Goal: Task Accomplishment & Management: Complete application form

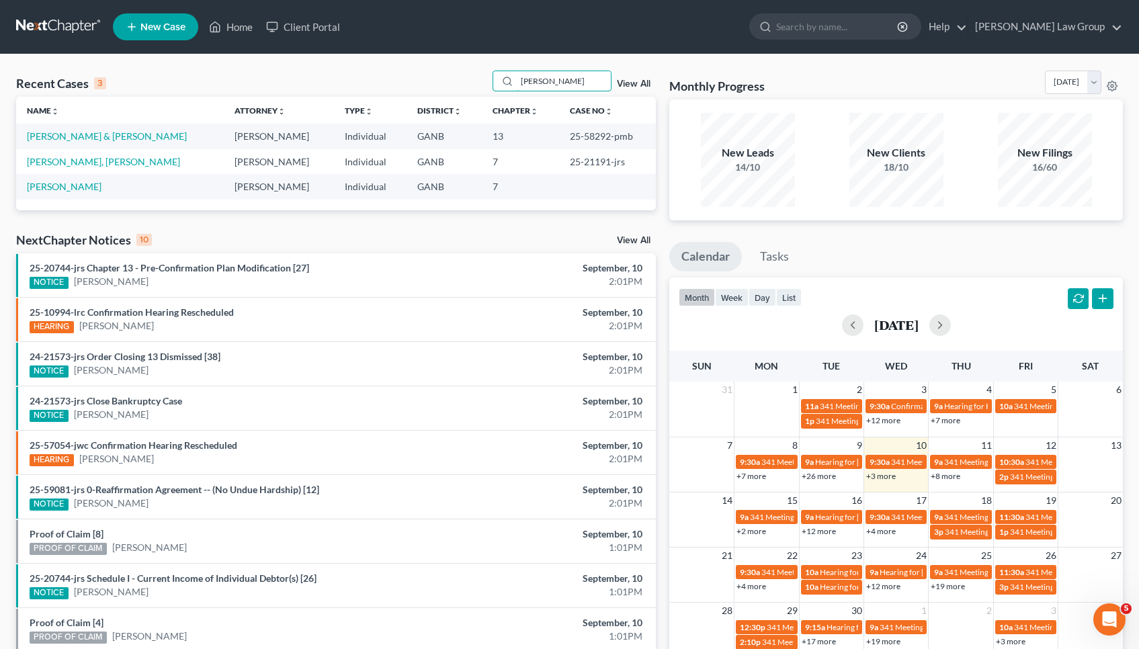
drag, startPoint x: 555, startPoint y: 83, endPoint x: 461, endPoint y: 77, distance: 94.3
click at [461, 77] on div "Recent Cases 3 Peters View All" at bounding box center [336, 84] width 640 height 26
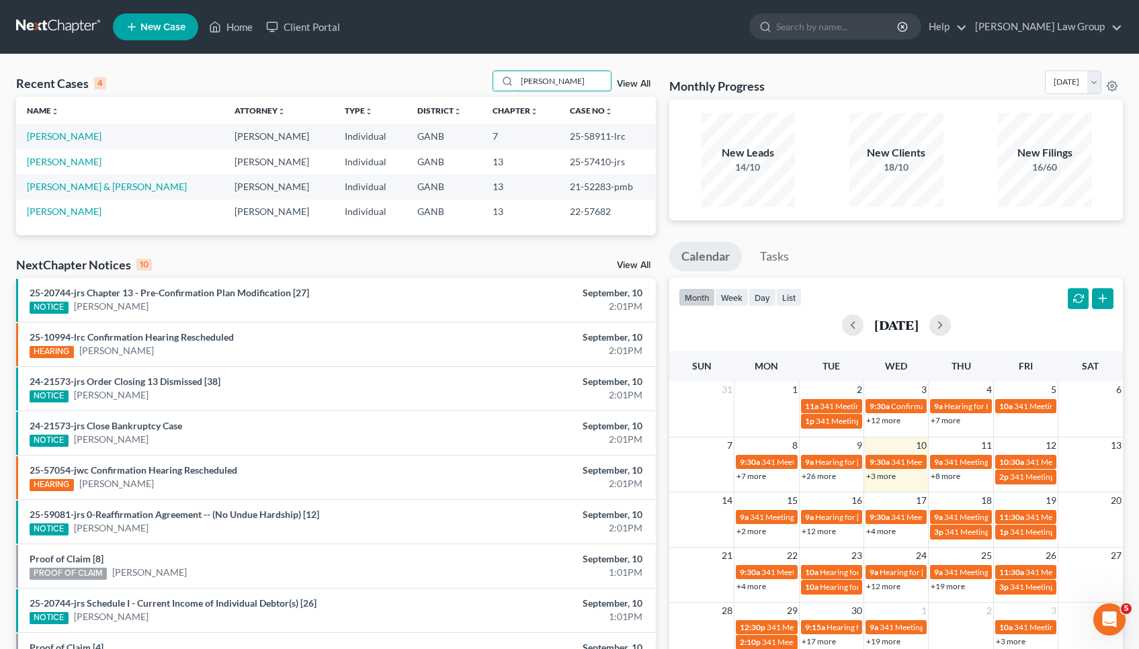
type input "Martin"
drag, startPoint x: 461, startPoint y: 77, endPoint x: 591, endPoint y: 161, distance: 154.2
click at [591, 161] on td "25-57410-jrs" at bounding box center [607, 161] width 97 height 25
copy td "57410"
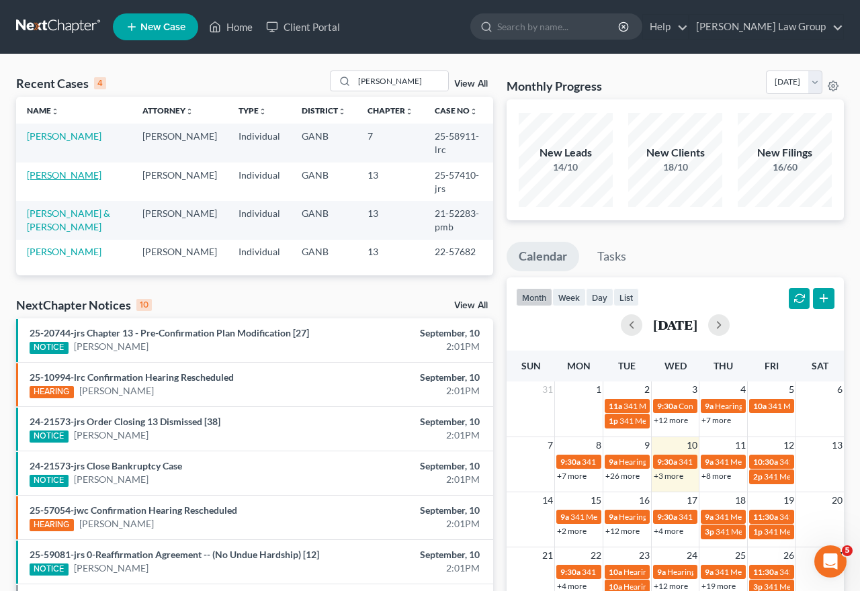
click at [50, 172] on link "[PERSON_NAME]" at bounding box center [64, 174] width 75 height 11
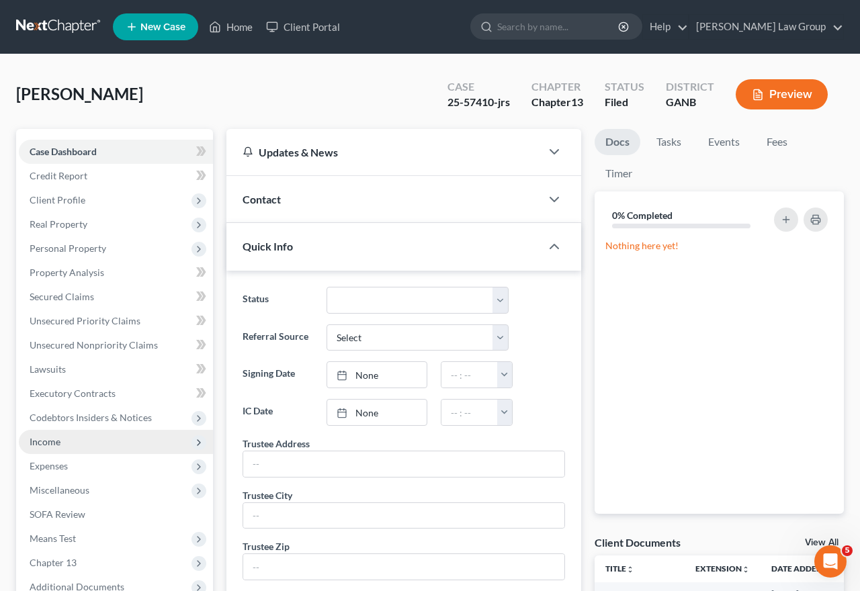
click at [67, 452] on span "Income" at bounding box center [116, 442] width 194 height 24
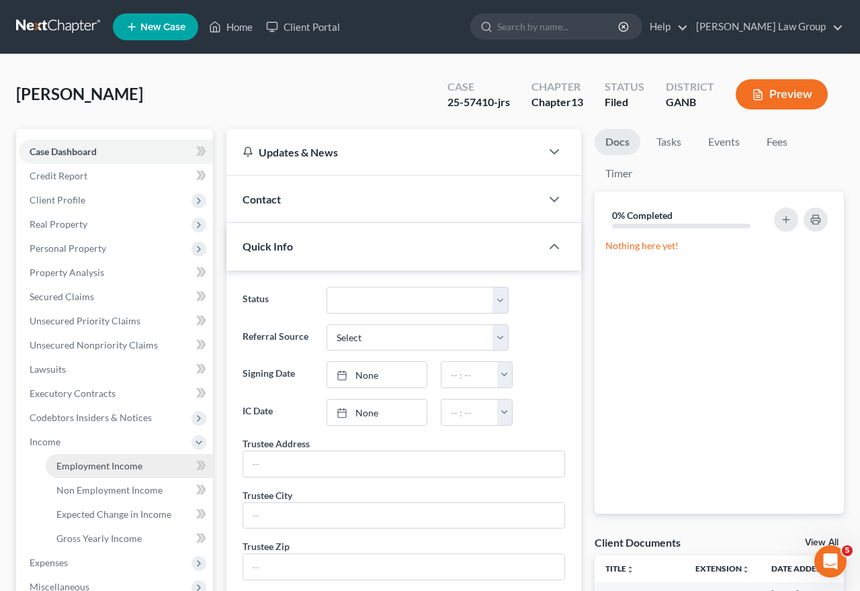
click at [71, 463] on span "Employment Income" at bounding box center [99, 465] width 86 height 11
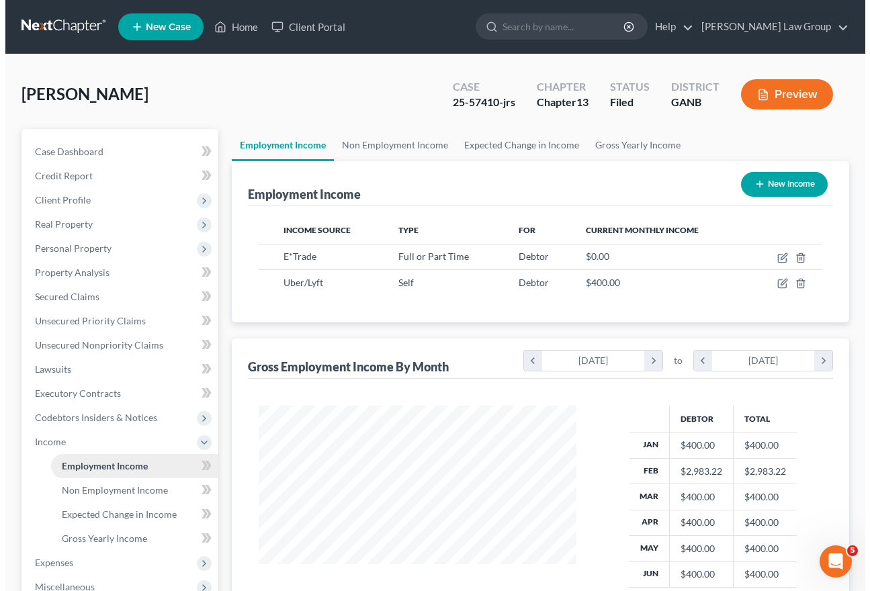
scroll to position [241, 345]
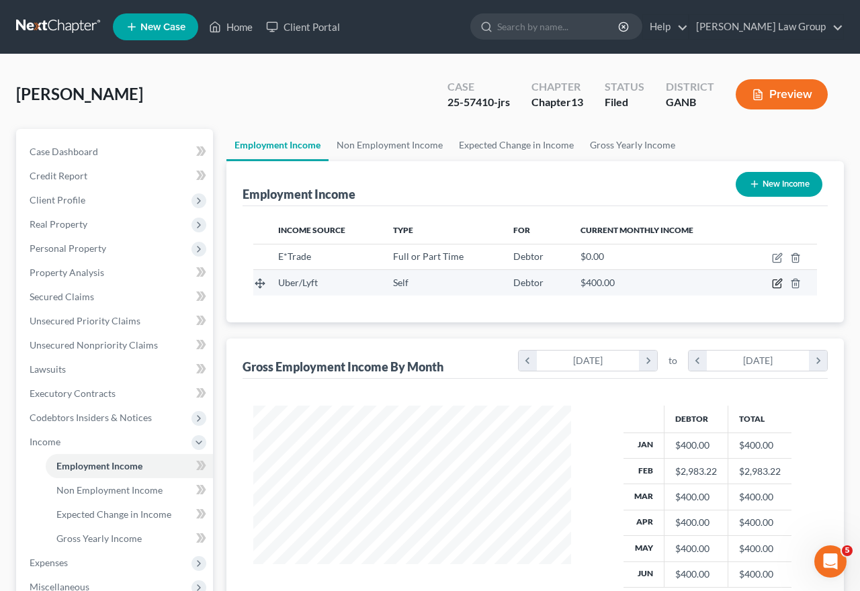
click at [778, 284] on icon "button" at bounding box center [777, 283] width 11 height 11
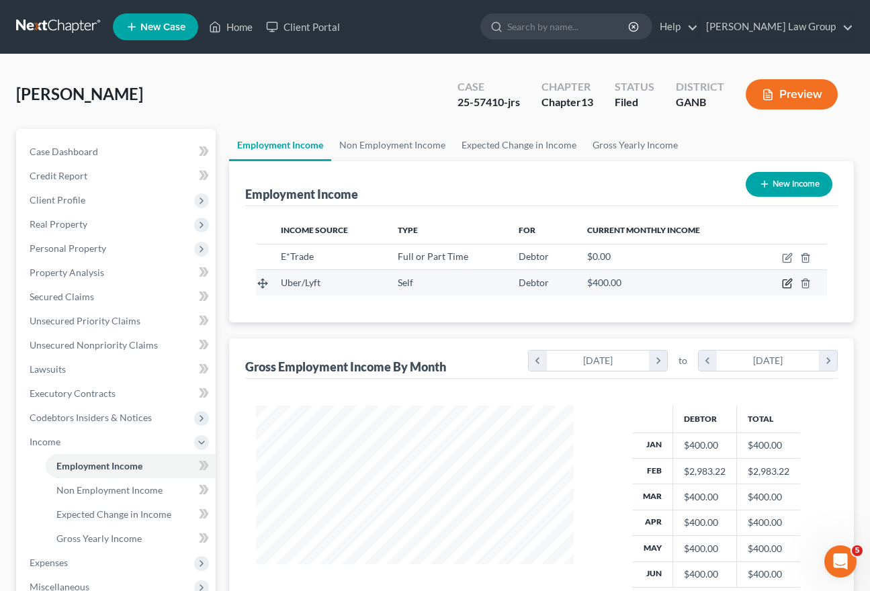
select select "1"
select select "0"
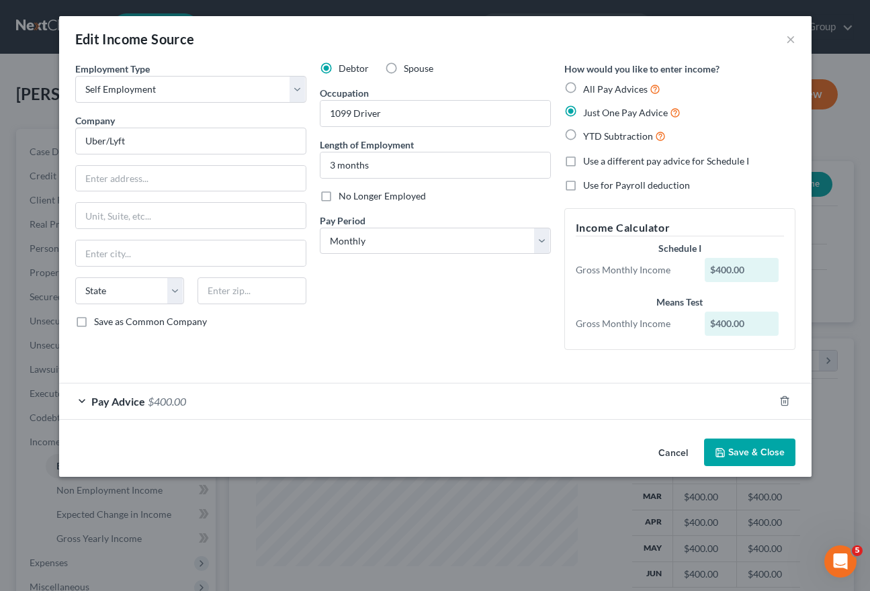
click at [675, 459] on button "Cancel" at bounding box center [673, 453] width 51 height 27
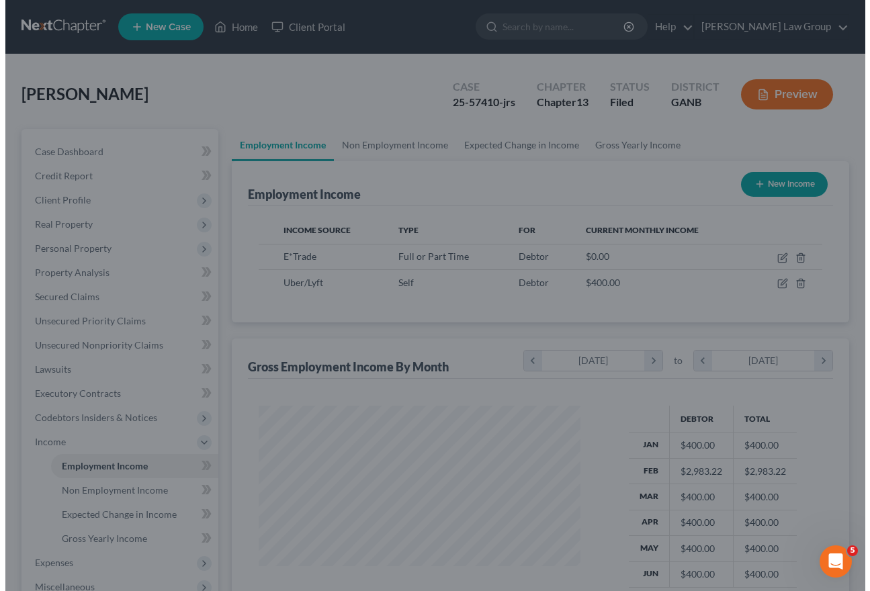
scroll to position [671768, 671664]
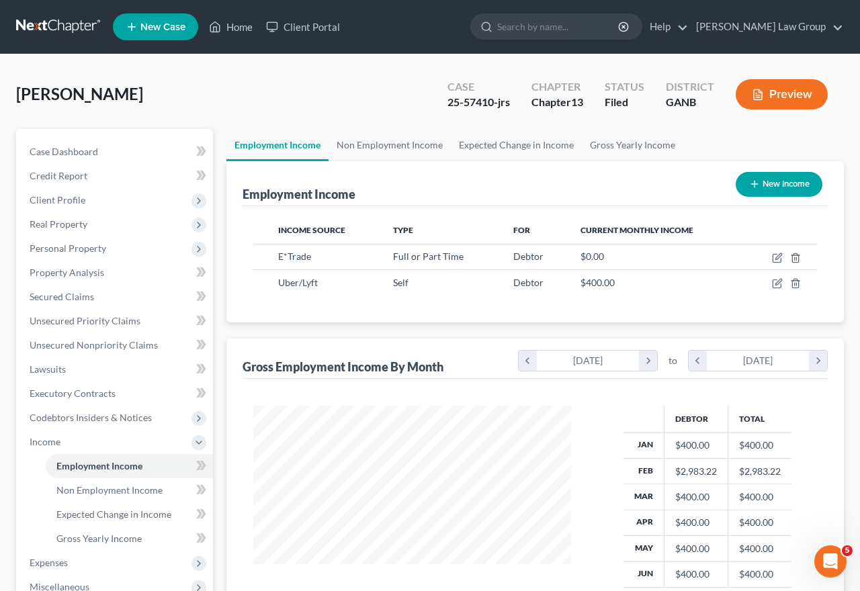
click at [753, 177] on button "New Income" at bounding box center [779, 184] width 87 height 25
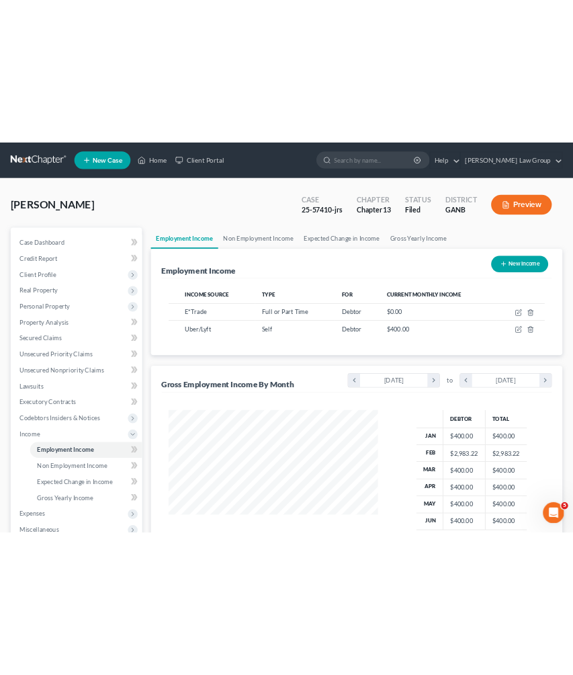
scroll to position [241, 349]
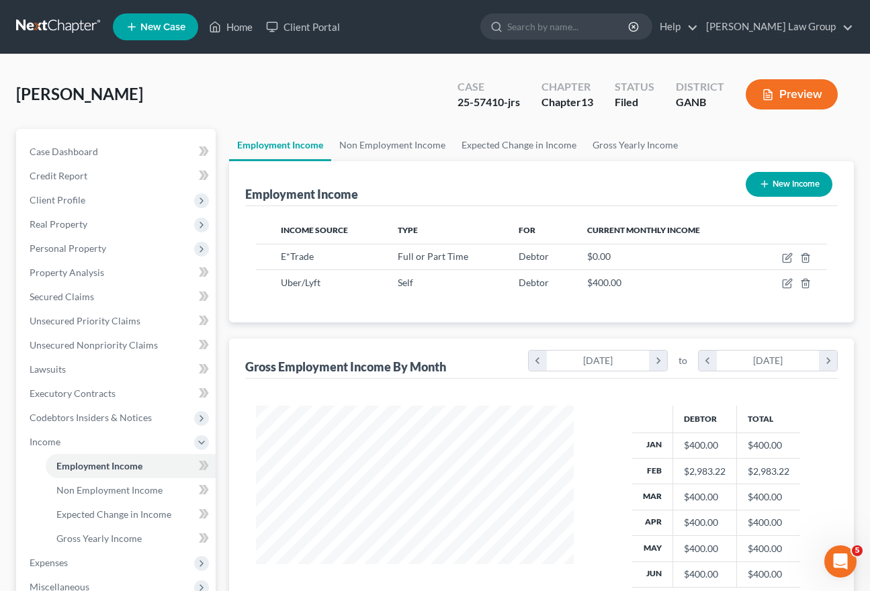
select select "0"
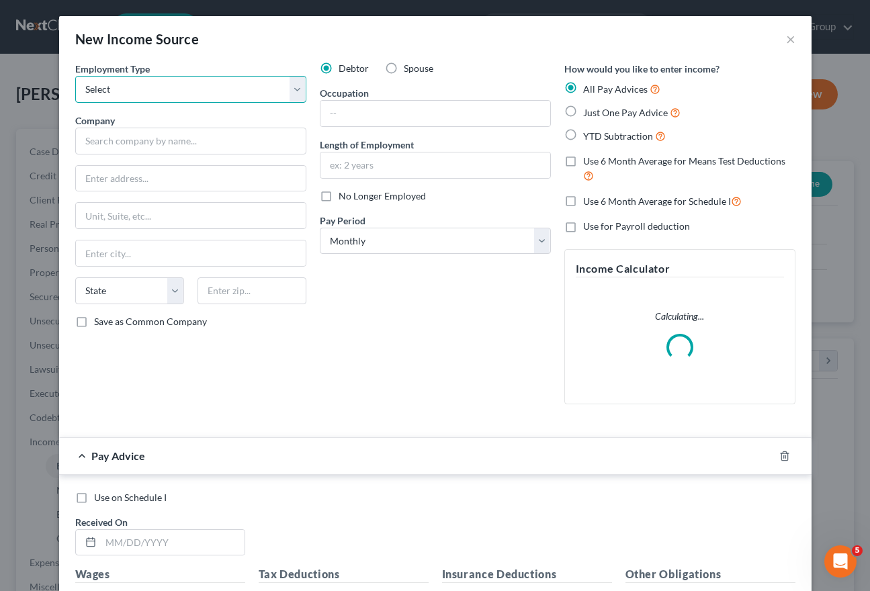
select select "1"
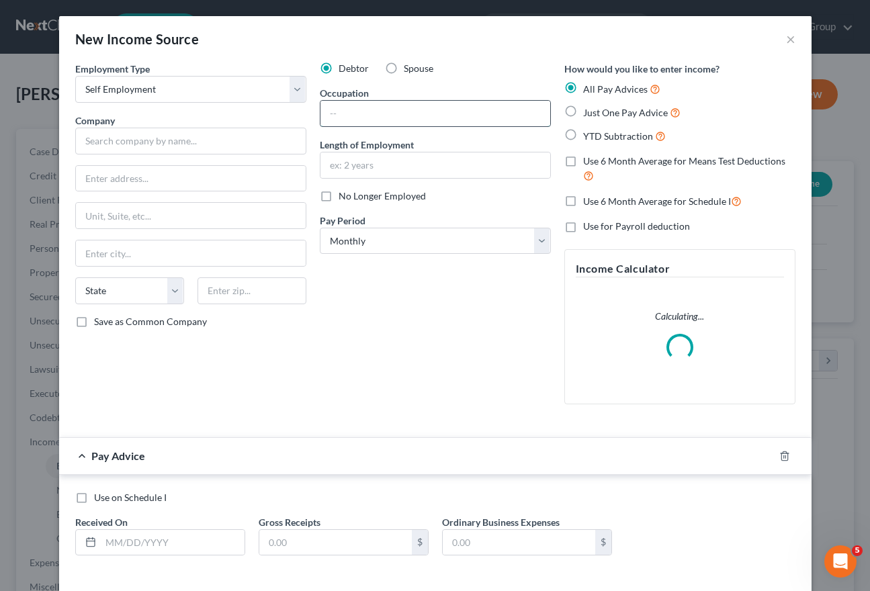
click at [374, 118] on input "text" at bounding box center [436, 114] width 230 height 26
type input "1099- Delivery driver"
click at [246, 149] on input "text" at bounding box center [190, 141] width 231 height 27
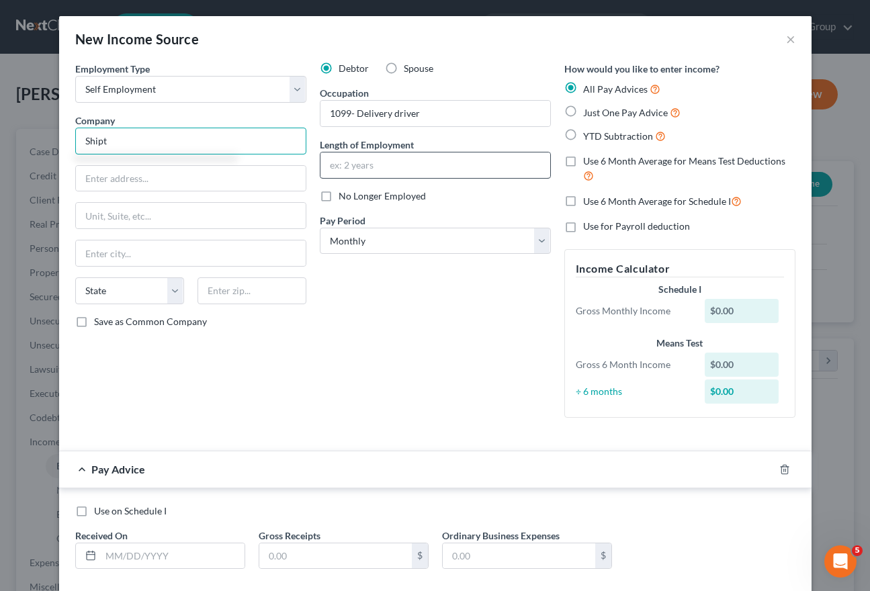
type input "Shipt"
click at [426, 175] on input "text" at bounding box center [436, 166] width 230 height 26
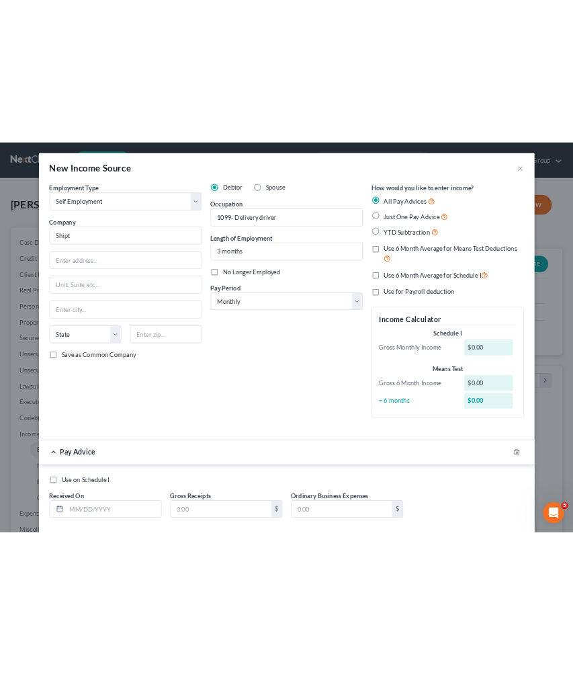
scroll to position [243, 514]
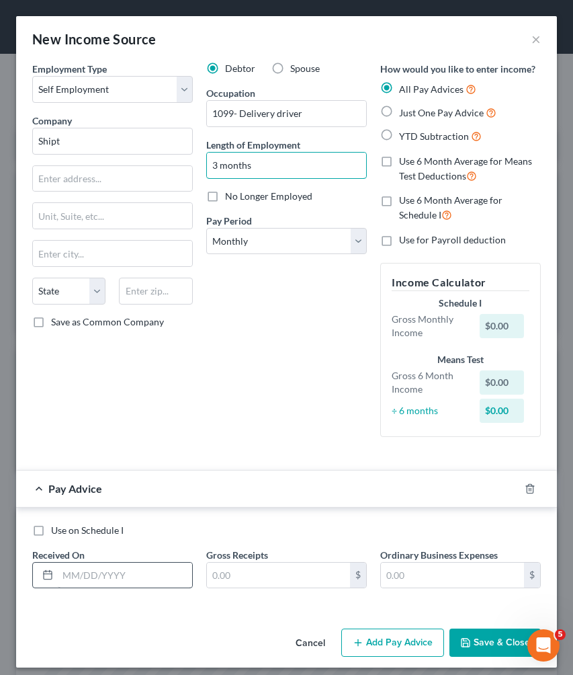
type input "3 months"
click at [165, 564] on input "text" at bounding box center [125, 575] width 134 height 26
type input "09/07/2024"
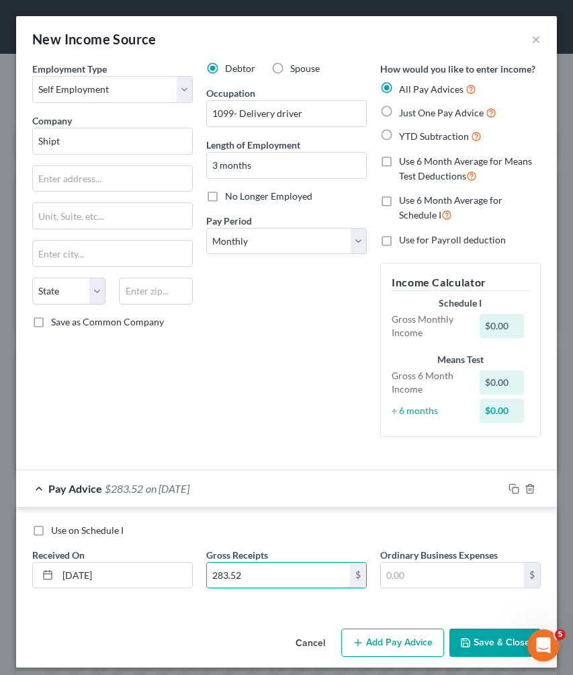
type input "283.52"
click at [371, 636] on button "Add Pay Advice" at bounding box center [392, 642] width 103 height 28
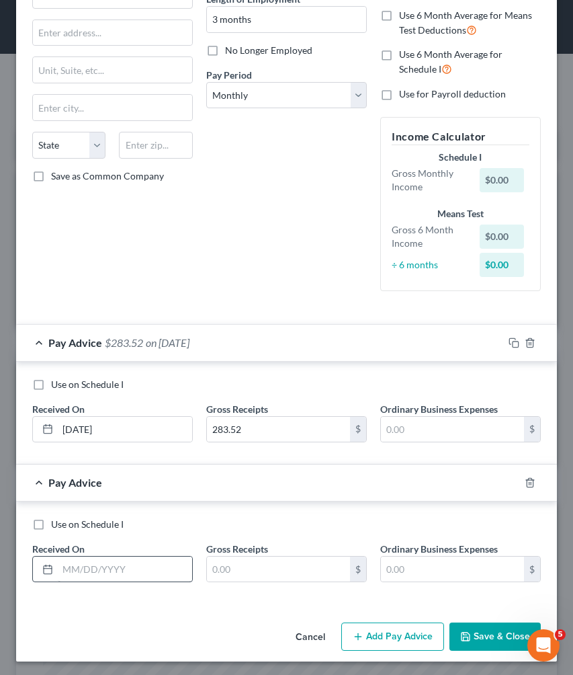
scroll to position [145, 0]
click at [153, 572] on input "text" at bounding box center [125, 570] width 134 height 26
type input "08/31/2025"
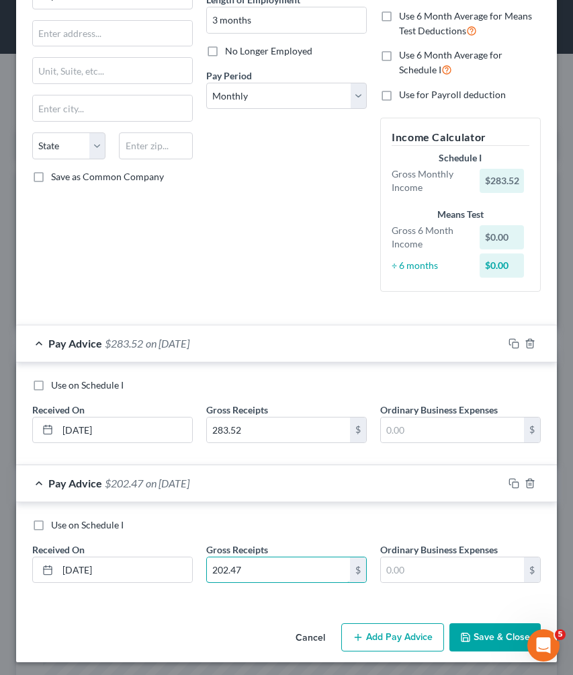
type input "202.47"
click at [362, 639] on button "Add Pay Advice" at bounding box center [392, 637] width 103 height 28
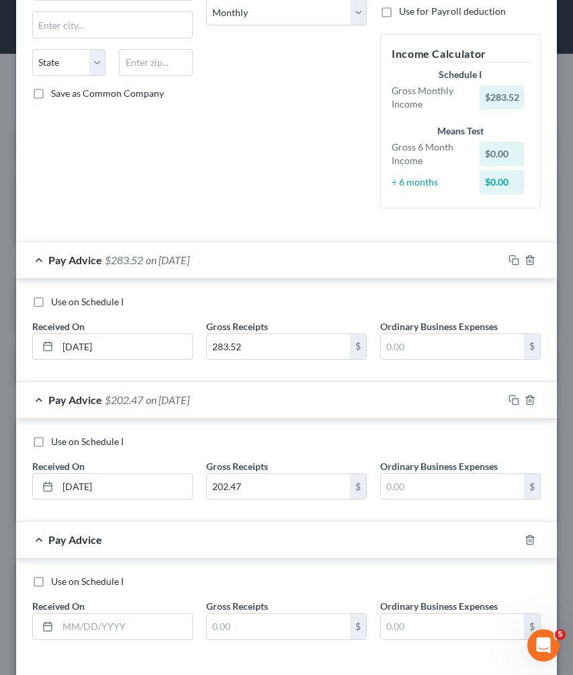
scroll to position [276, 0]
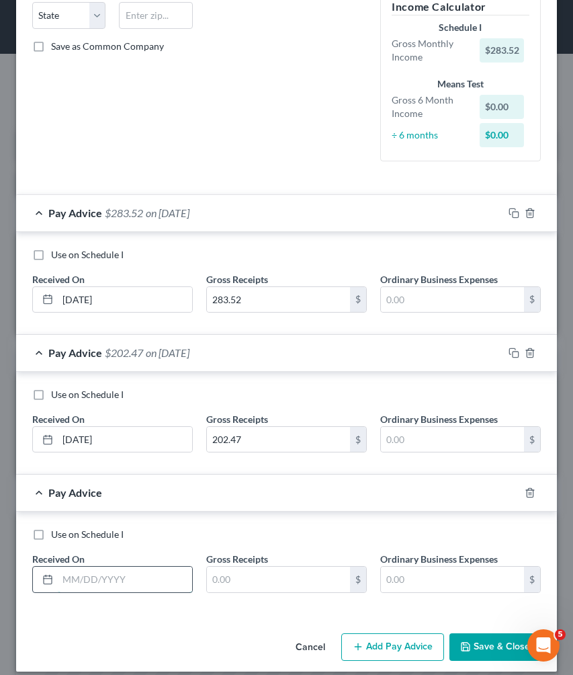
click at [142, 574] on input "text" at bounding box center [125, 580] width 134 height 26
type input "08/24/2025"
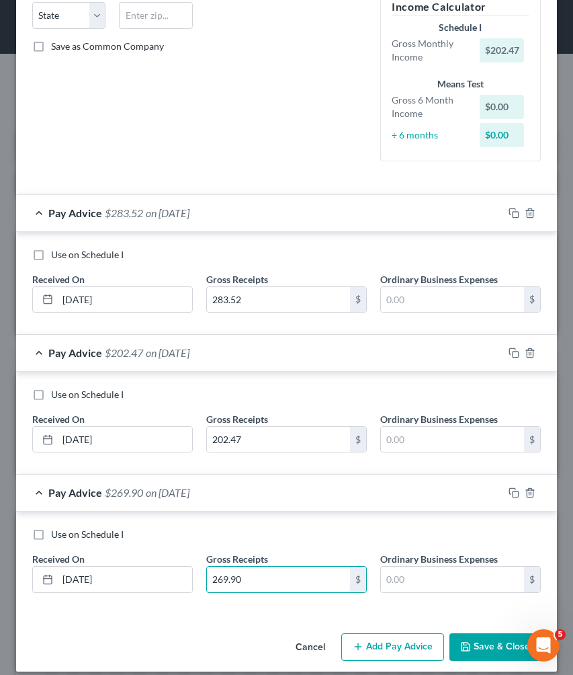
type input "269.90"
click at [365, 644] on button "Add Pay Advice" at bounding box center [392, 647] width 103 height 28
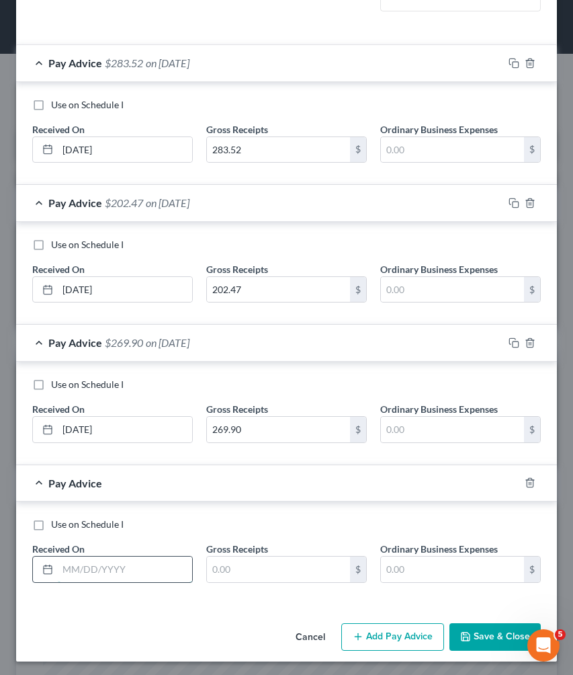
click at [162, 560] on input "text" at bounding box center [125, 569] width 134 height 26
type input "08/17/2025"
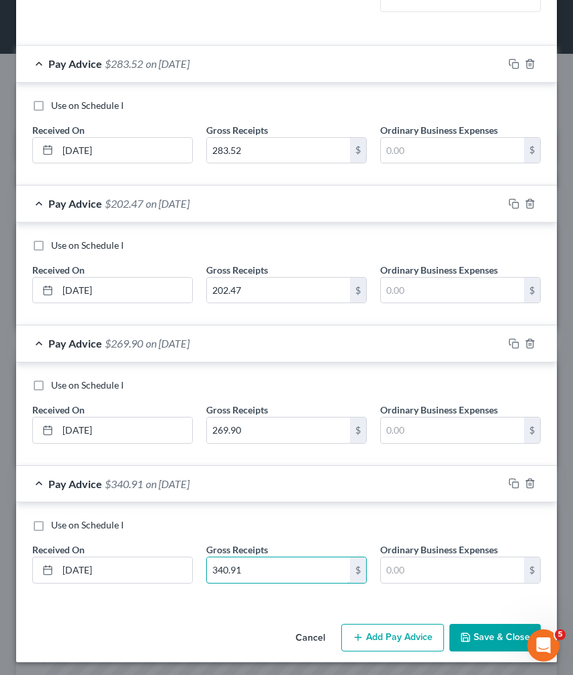
type input "340.91"
click at [364, 635] on button "Add Pay Advice" at bounding box center [392, 638] width 103 height 28
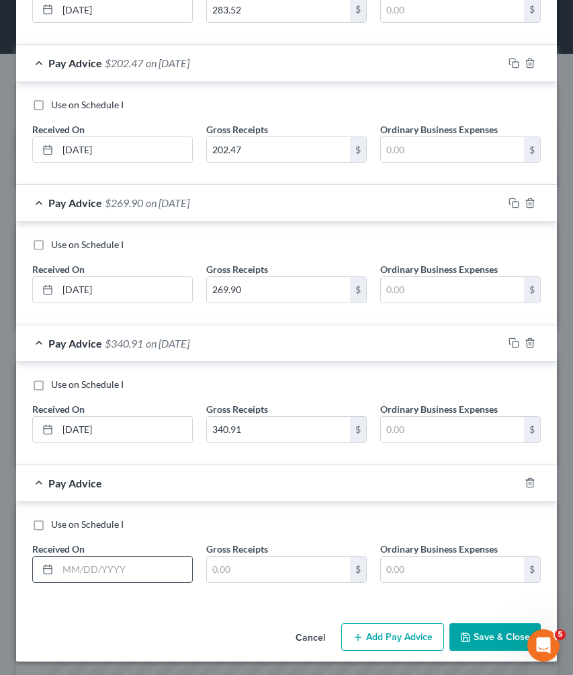
scroll to position [564, 0]
click at [171, 569] on input "text" at bounding box center [125, 570] width 134 height 26
type input "08/10/2025"
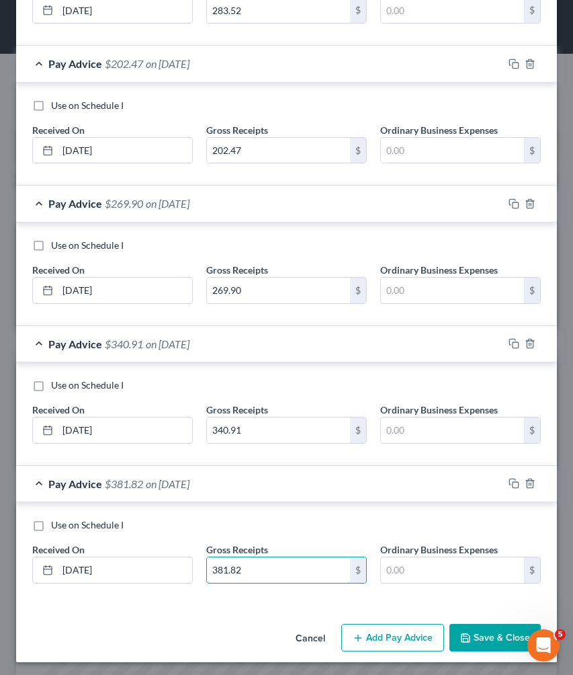
type input "381.82"
click at [371, 629] on button "Add Pay Advice" at bounding box center [392, 638] width 103 height 28
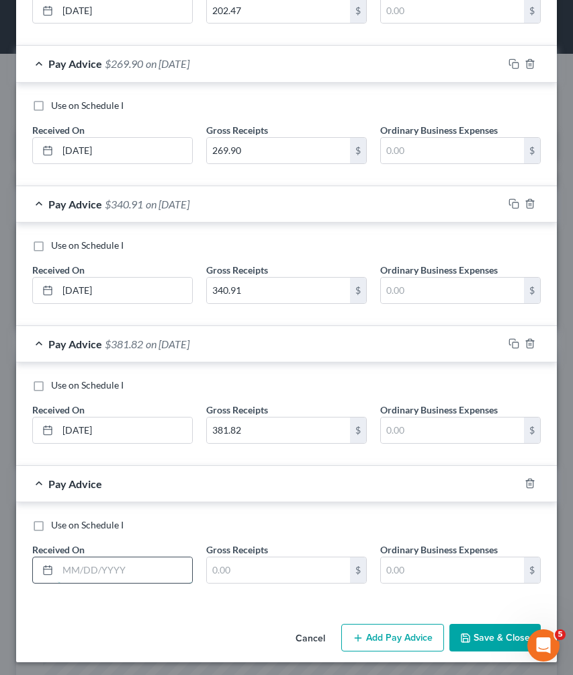
click at [161, 566] on input "text" at bounding box center [125, 570] width 134 height 26
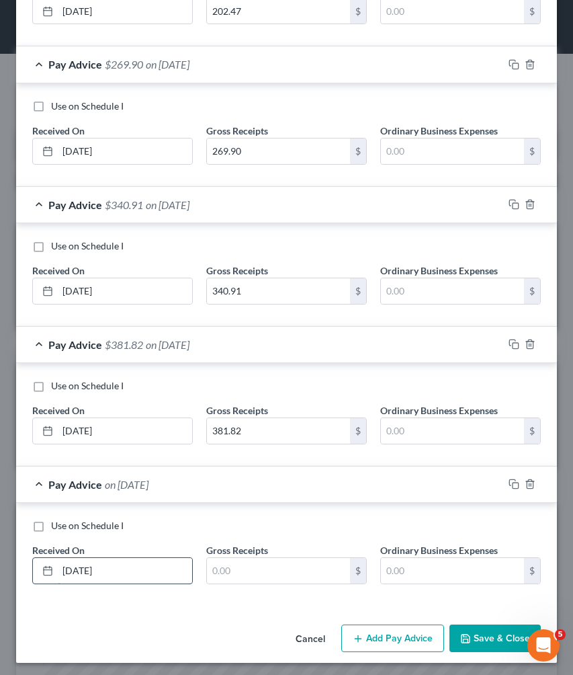
type input "08/03/2025"
type input "147.33"
click at [384, 638] on button "Add Pay Advice" at bounding box center [392, 638] width 103 height 28
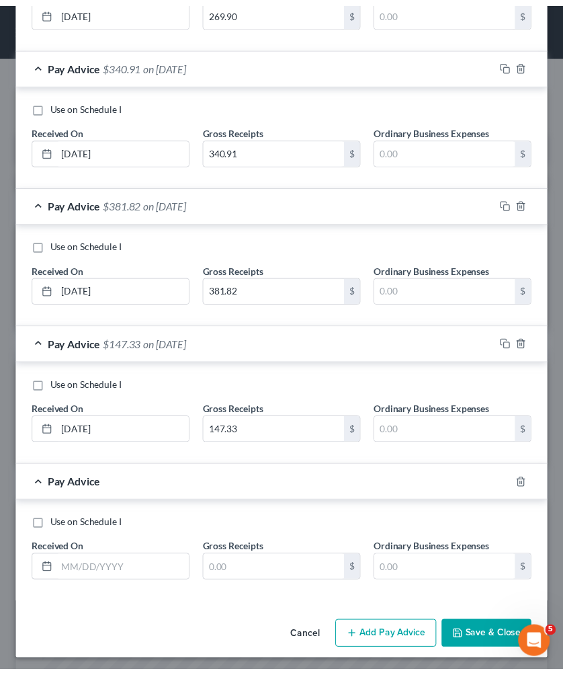
scroll to position [843, 0]
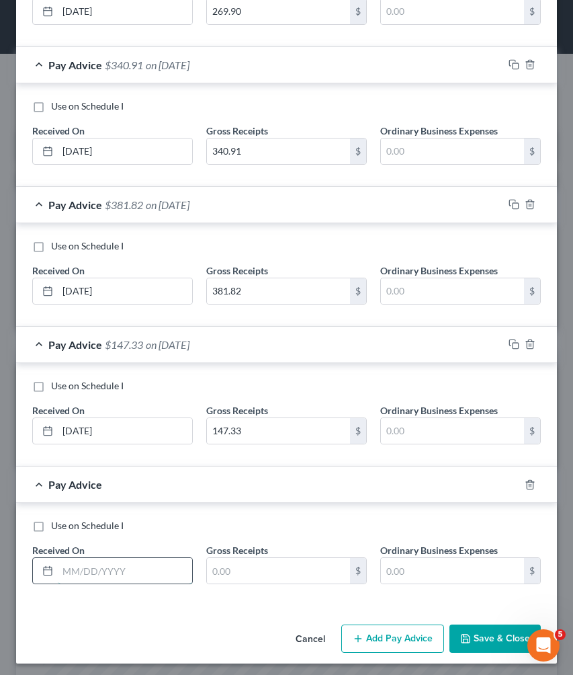
click at [146, 563] on input "text" at bounding box center [125, 571] width 134 height 26
type input "07/27/2025"
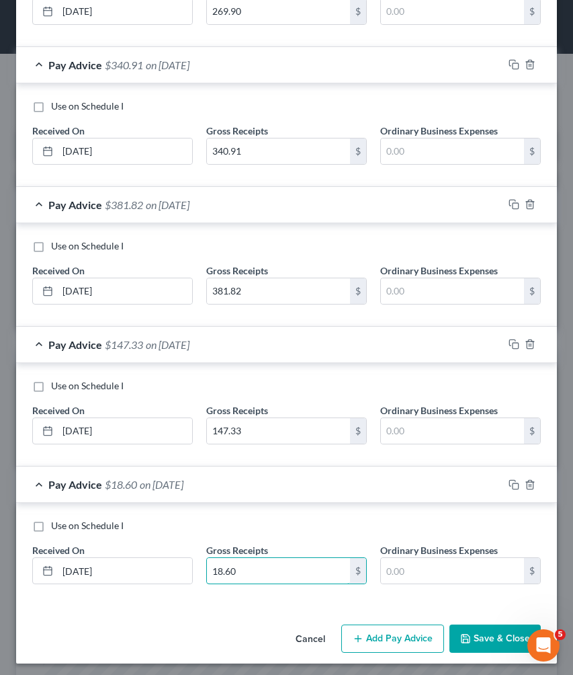
type input "18.60"
click at [470, 632] on button "Save & Close" at bounding box center [495, 638] width 91 height 28
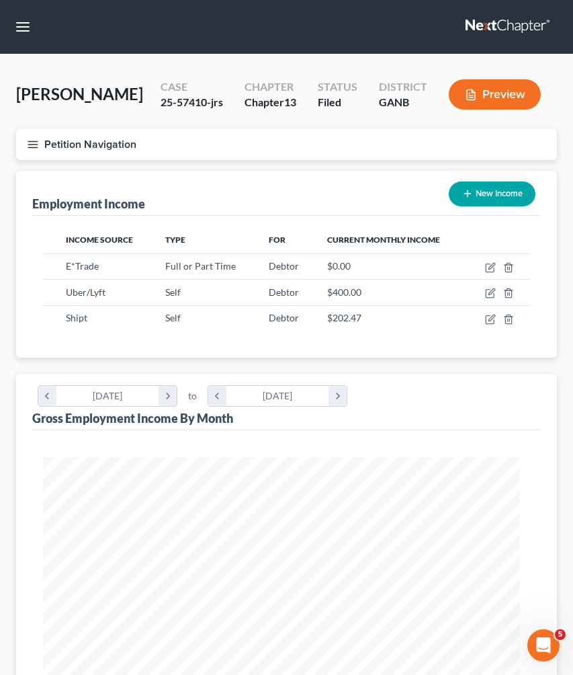
scroll to position [671770, 671505]
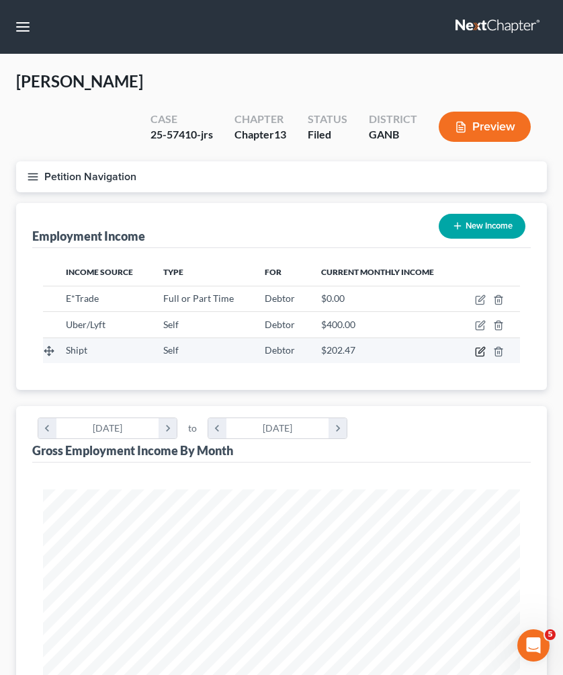
click at [483, 346] on icon "button" at bounding box center [480, 351] width 11 height 11
select select "1"
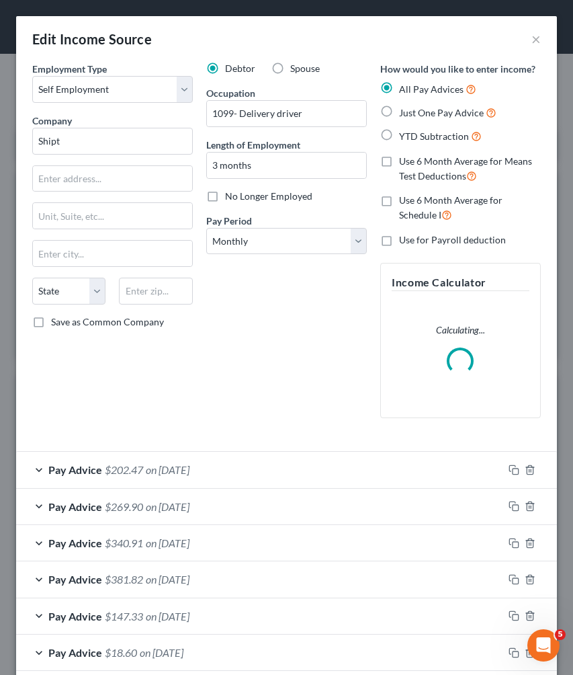
scroll to position [243, 514]
select select "3"
drag, startPoint x: 215, startPoint y: 167, endPoint x: 196, endPoint y: 165, distance: 18.9
click at [200, 165] on div "Debtor Spouse Occupation 1099- Delivery driver Length of Employment 3 months No…" at bounding box center [287, 245] width 174 height 367
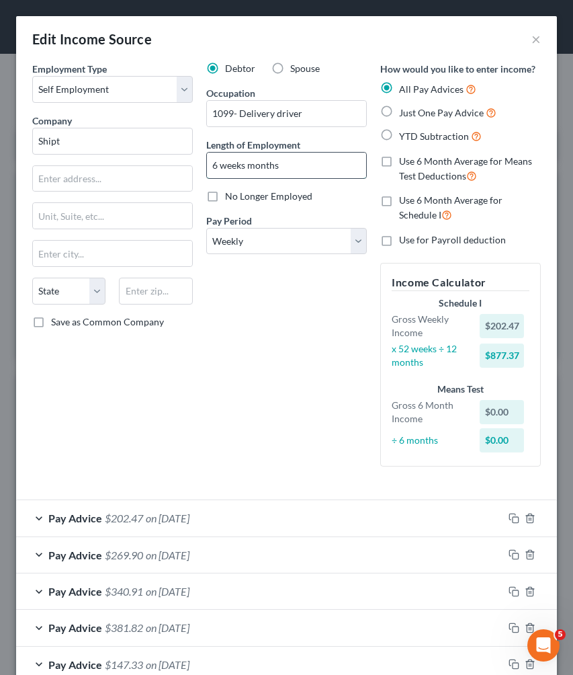
click at [273, 165] on input "6 weeks months" at bounding box center [286, 166] width 159 height 26
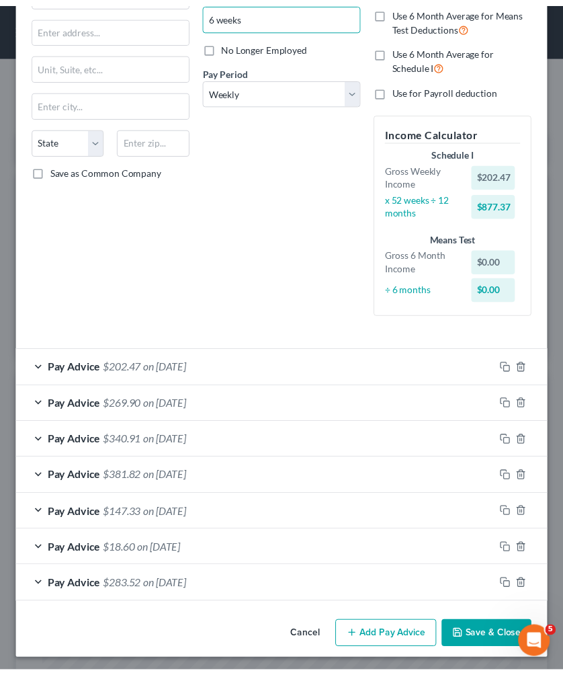
scroll to position [151, 0]
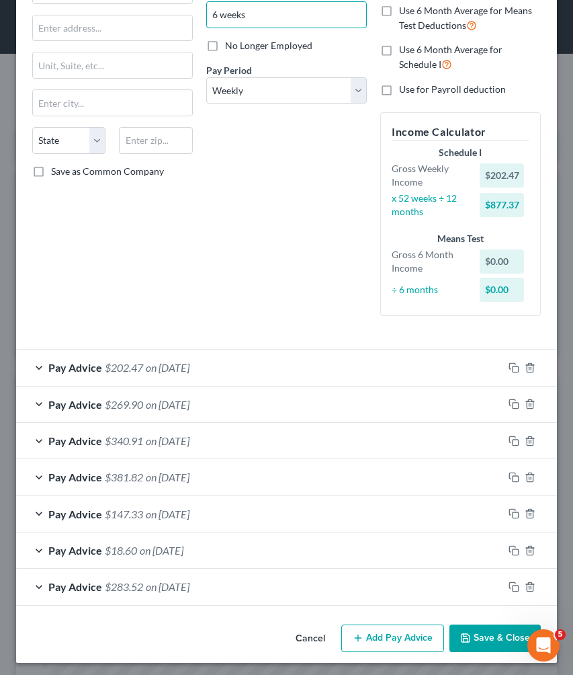
type input "6 weeks"
click at [487, 638] on button "Save & Close" at bounding box center [495, 638] width 91 height 28
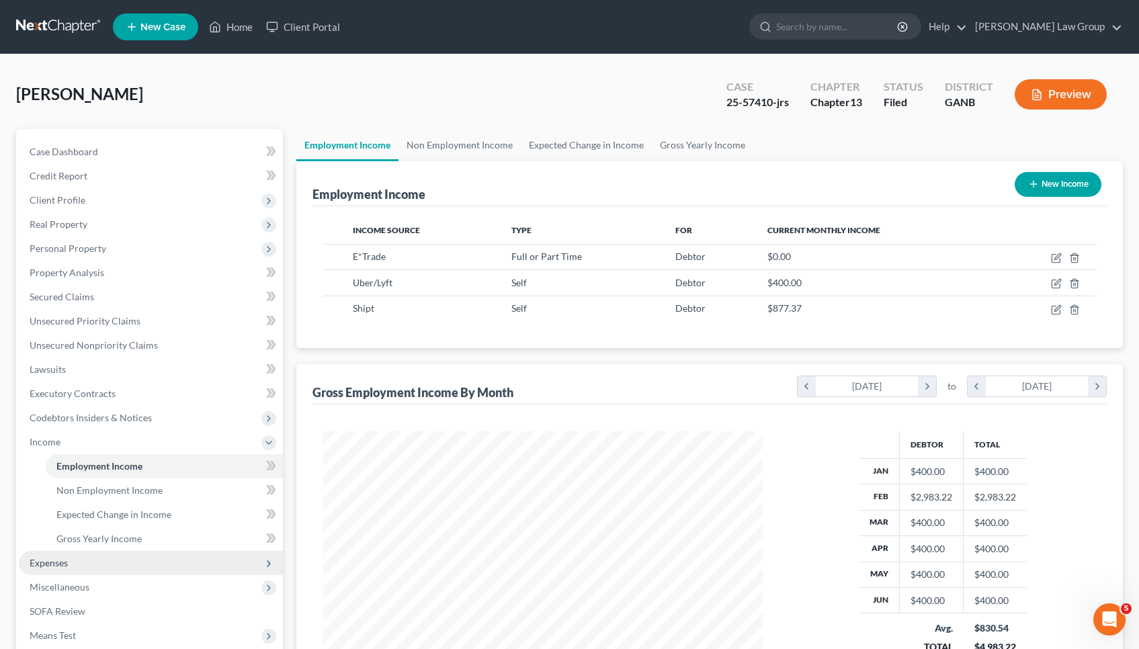
scroll to position [0, 0]
click at [237, 20] on link "Home" at bounding box center [230, 27] width 57 height 24
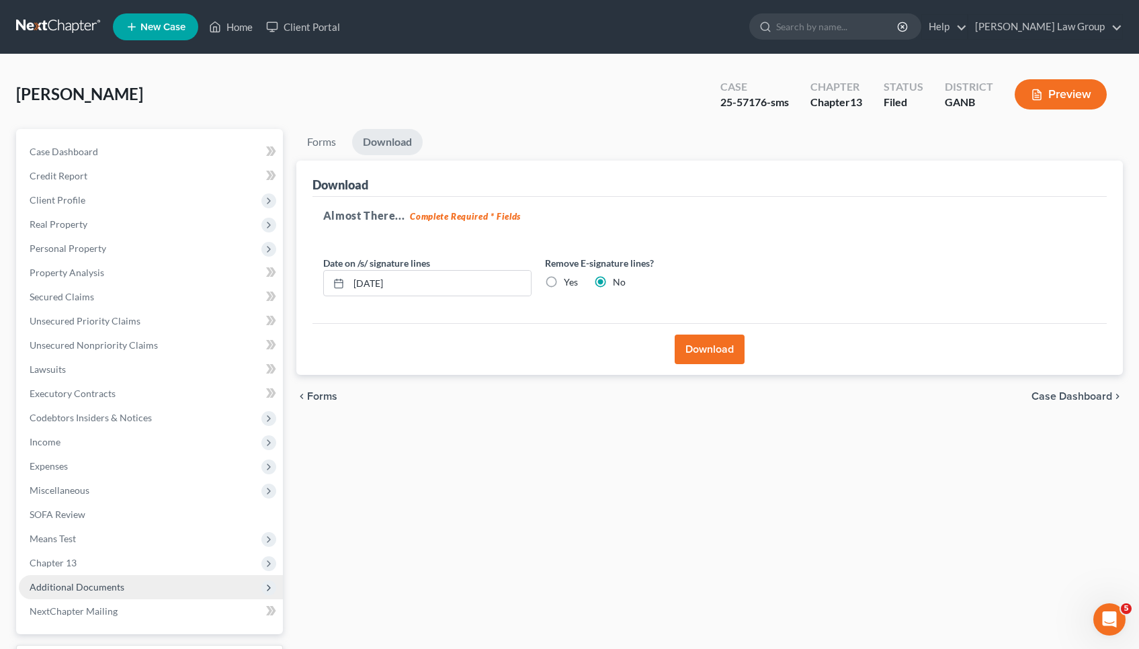
click at [163, 580] on span "Additional Documents" at bounding box center [151, 587] width 264 height 24
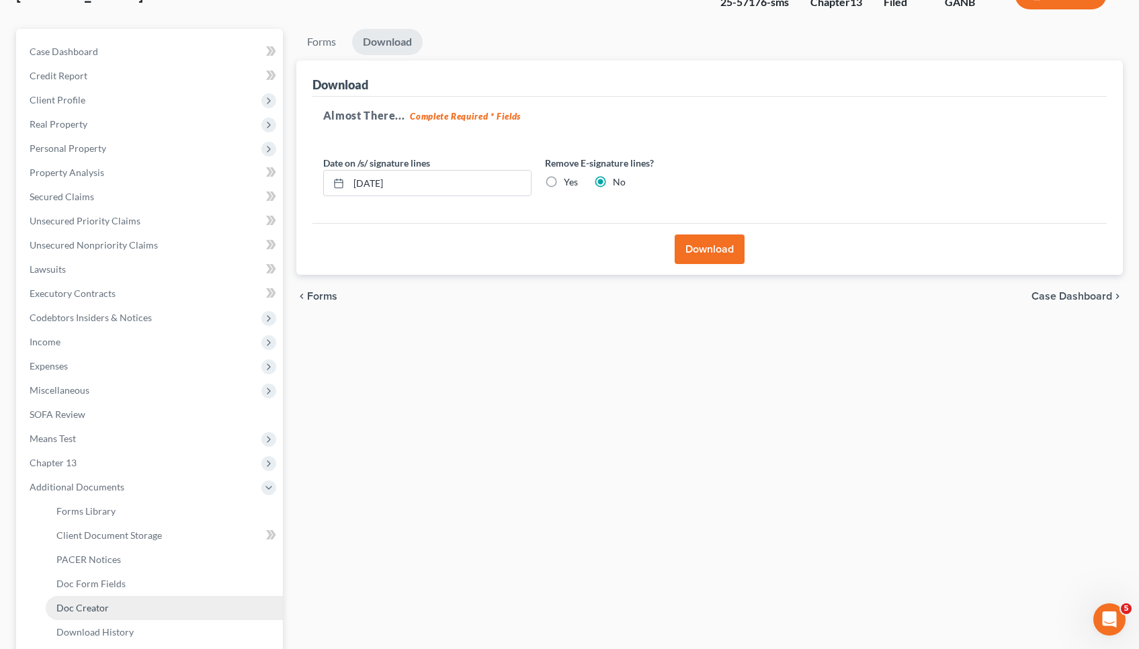
click at [161, 605] on link "Doc Creator" at bounding box center [164, 608] width 237 height 24
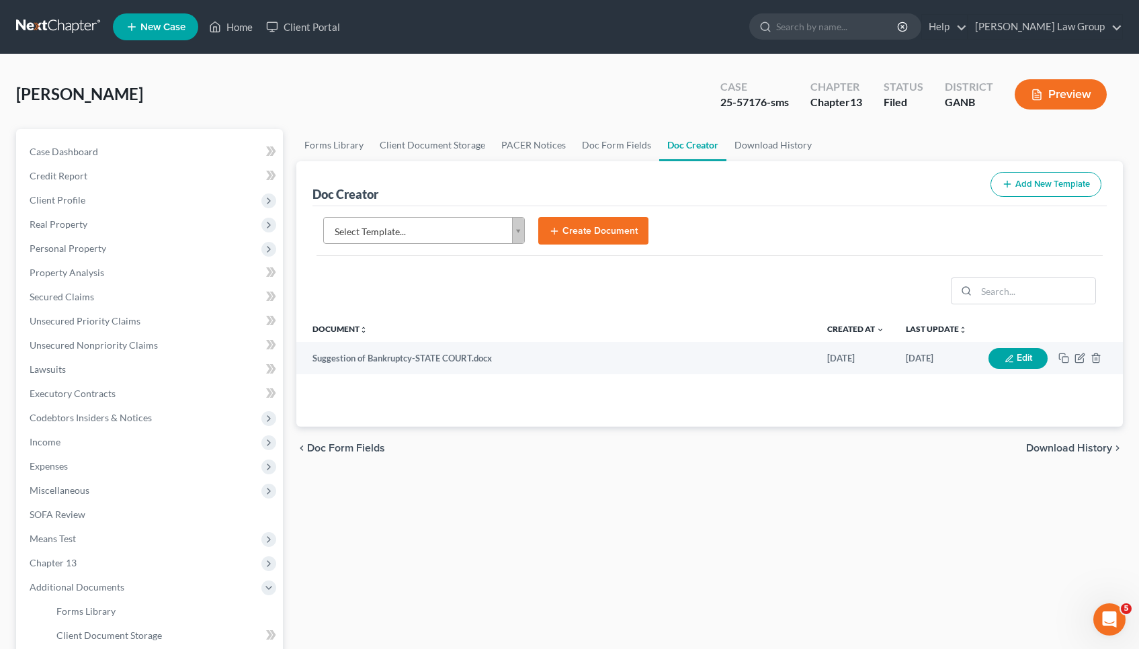
click at [462, 233] on body "Home New Case Client Portal [PERSON_NAME] Law Group [EMAIL_ADDRESS][DOMAIN_NAME…" at bounding box center [569, 454] width 1139 height 908
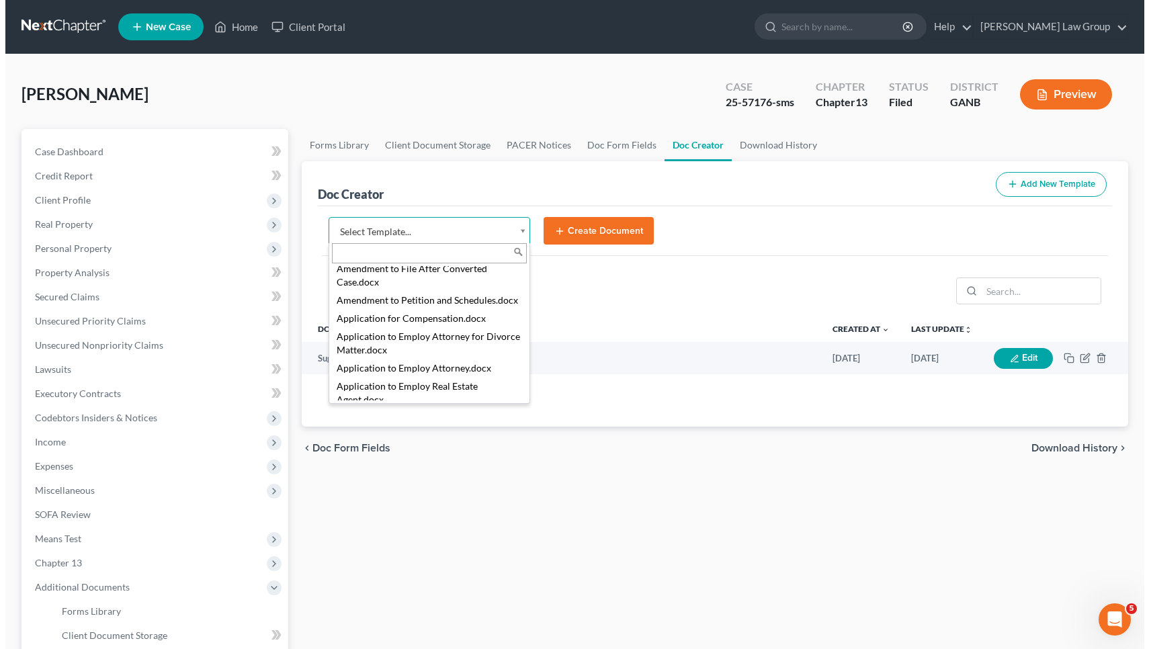
scroll to position [258, 0]
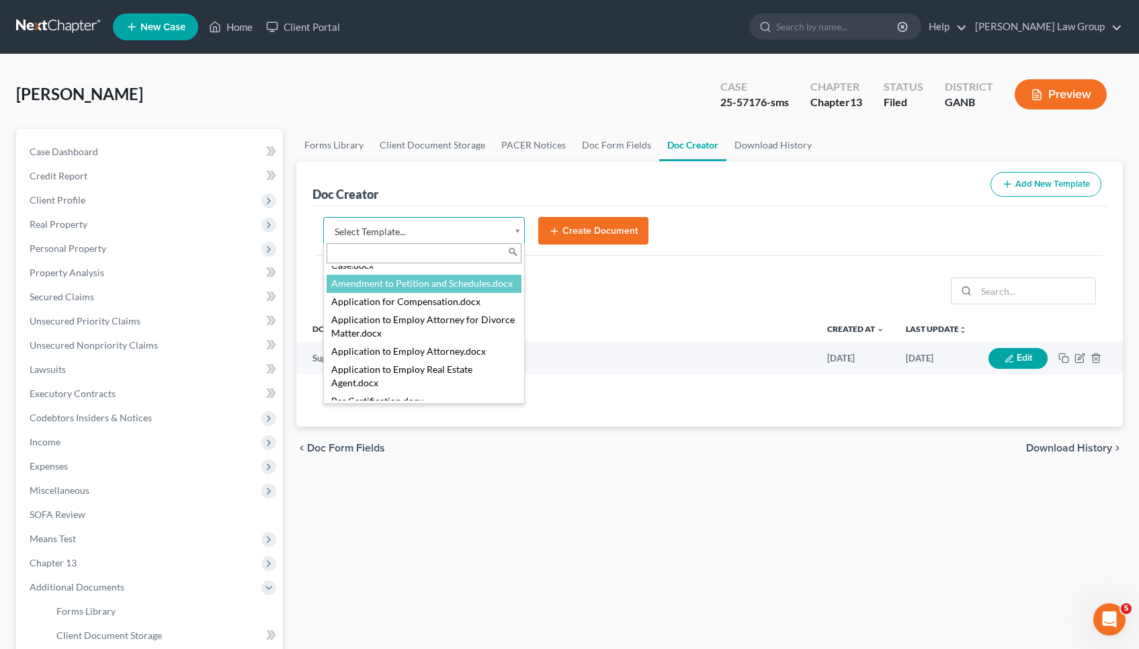
select select "110999"
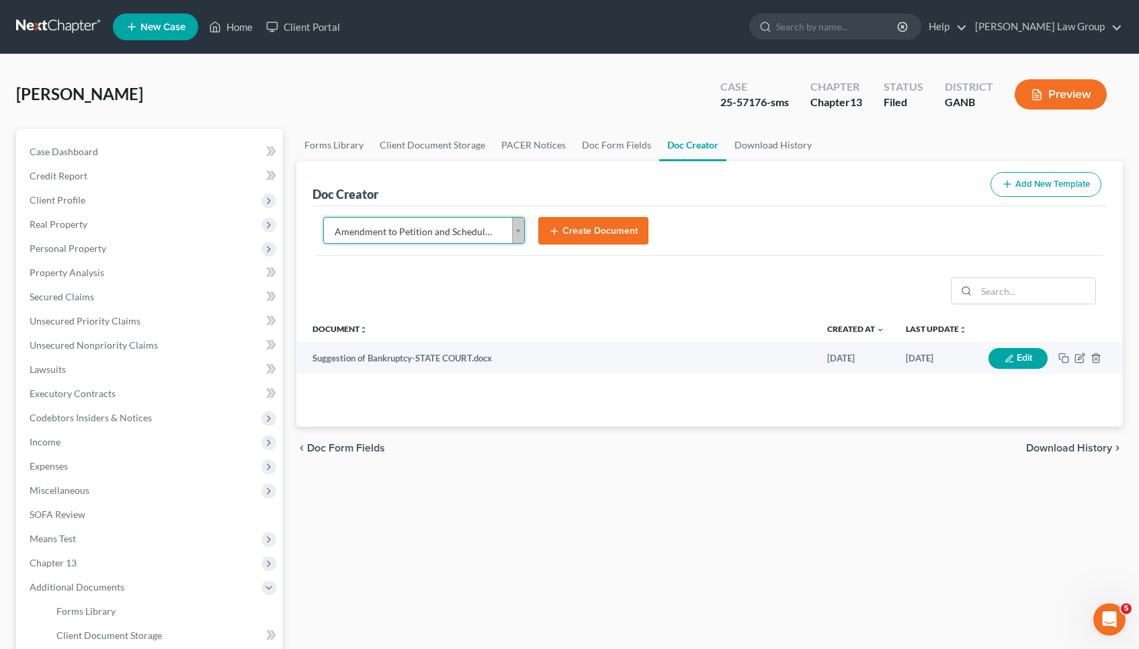
click at [594, 228] on button "Create Document" at bounding box center [593, 231] width 110 height 28
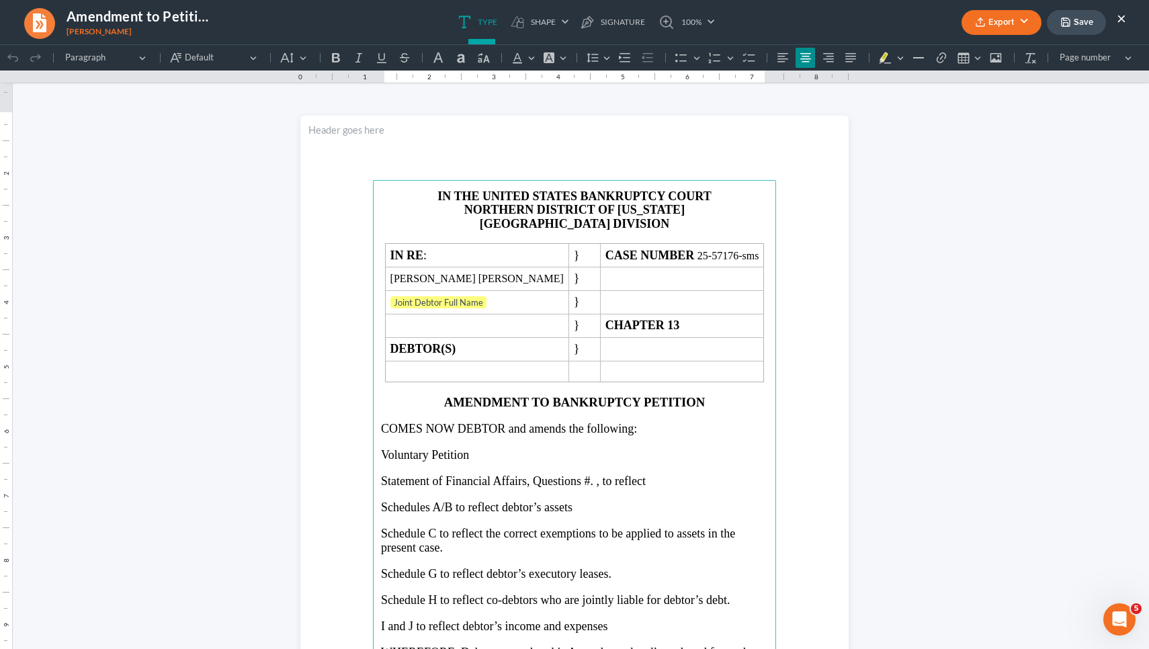
scroll to position [0, 0]
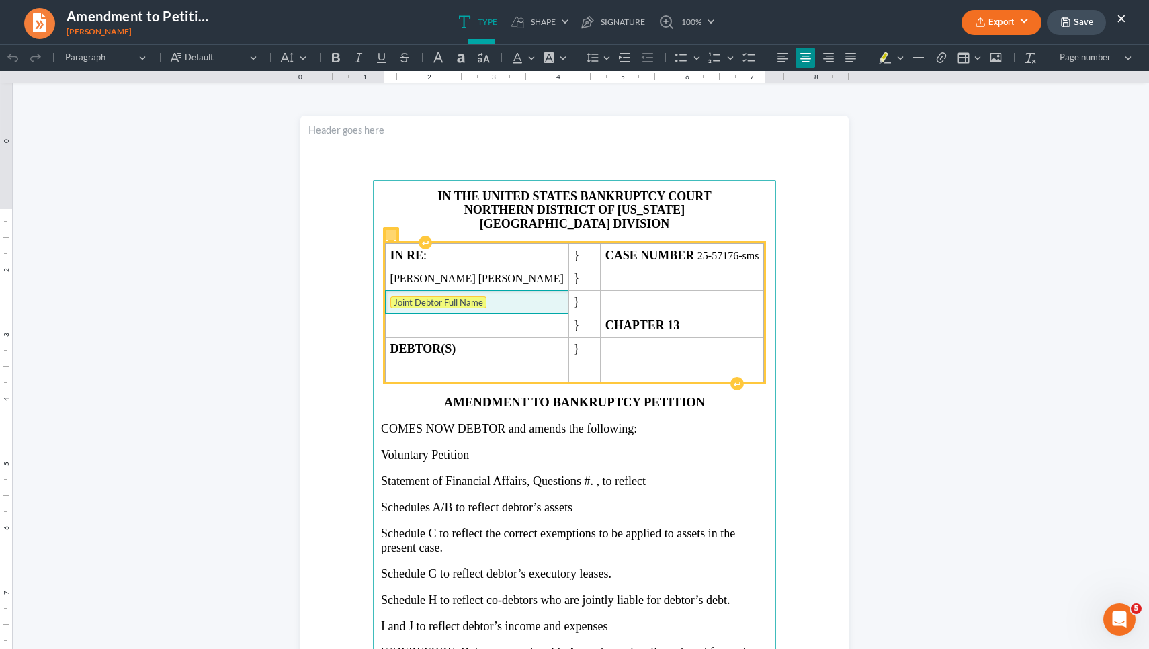
click at [480, 308] on tag "Joint Debtor Full Name" at bounding box center [438, 302] width 96 height 12
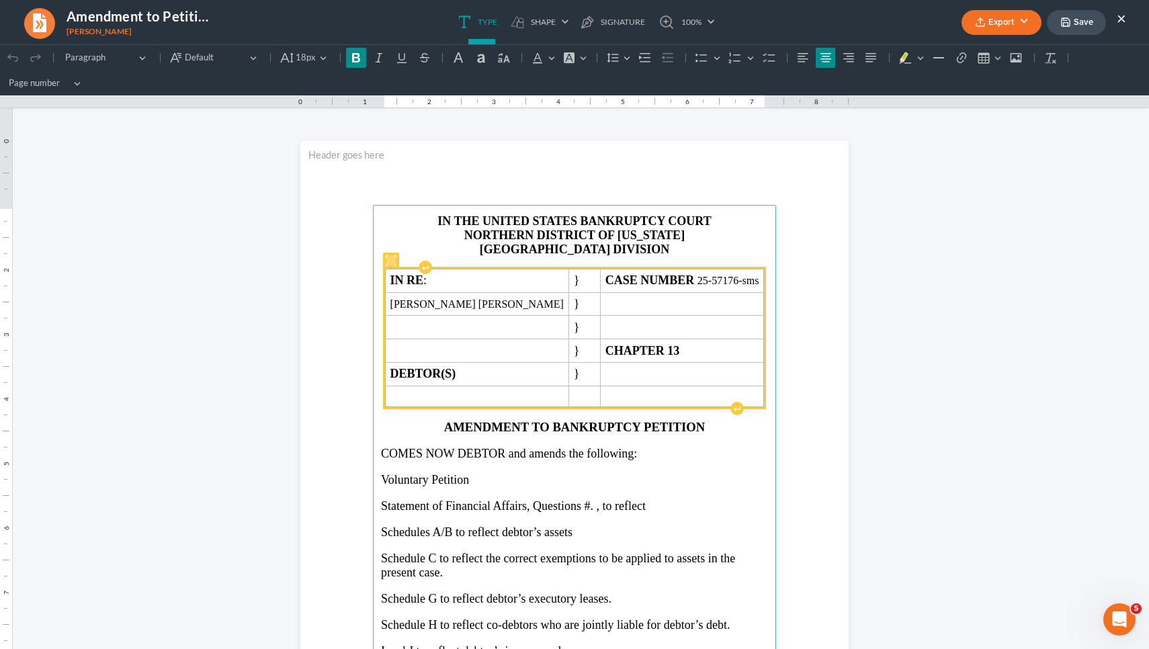
click at [465, 225] on strong "IN THE UNITED STATES BANKRUPTCY COURT" at bounding box center [574, 220] width 274 height 13
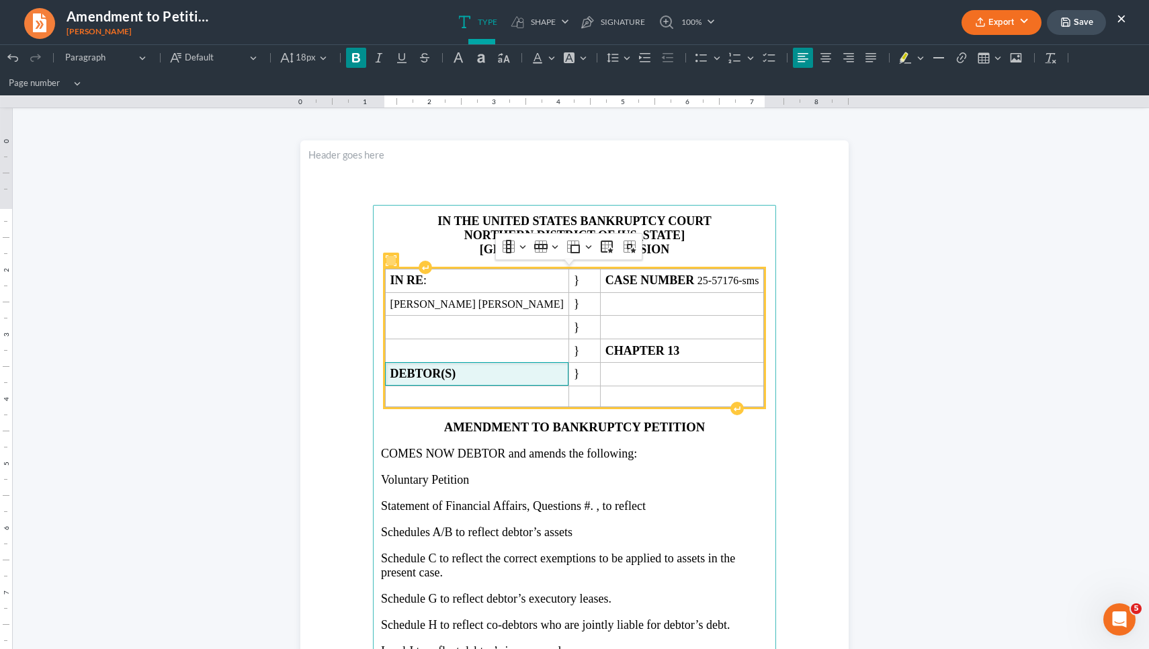
click at [456, 376] on strong "DEBTOR(S)" at bounding box center [423, 373] width 66 height 13
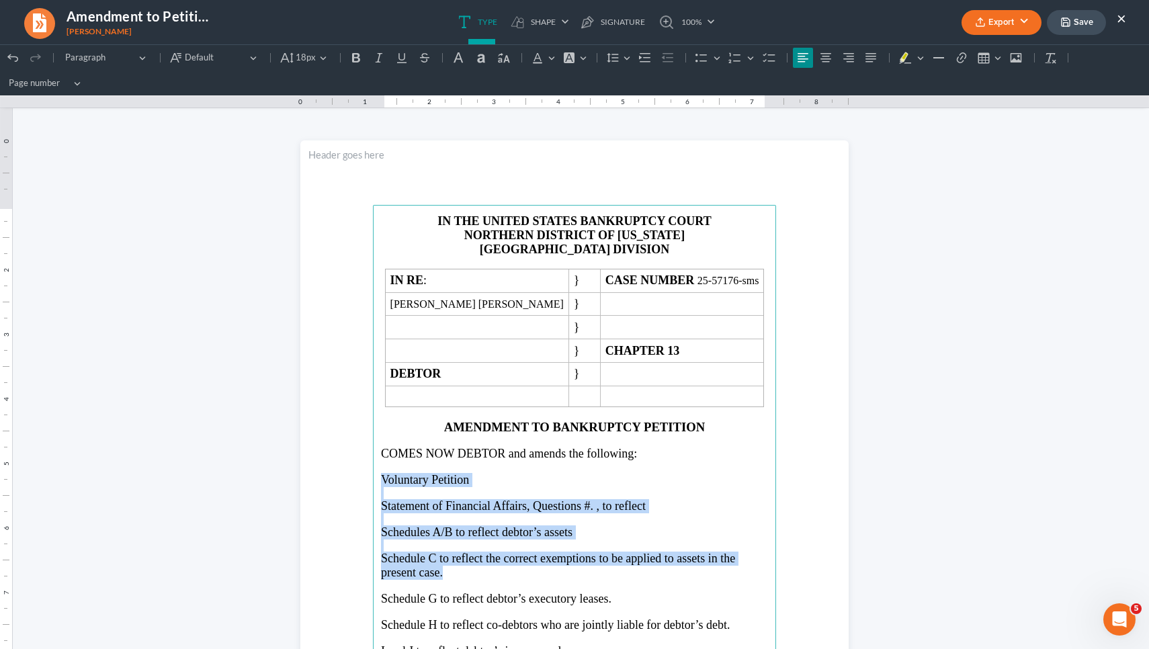
drag, startPoint x: 507, startPoint y: 571, endPoint x: 359, endPoint y: 471, distance: 178.2
click at [359, 471] on section "IN THE UNITED STATES BANKRUPTCY COURT NORTHERN DISTRICT OF [US_STATE] ATLANTA D…" at bounding box center [574, 495] width 548 height 710
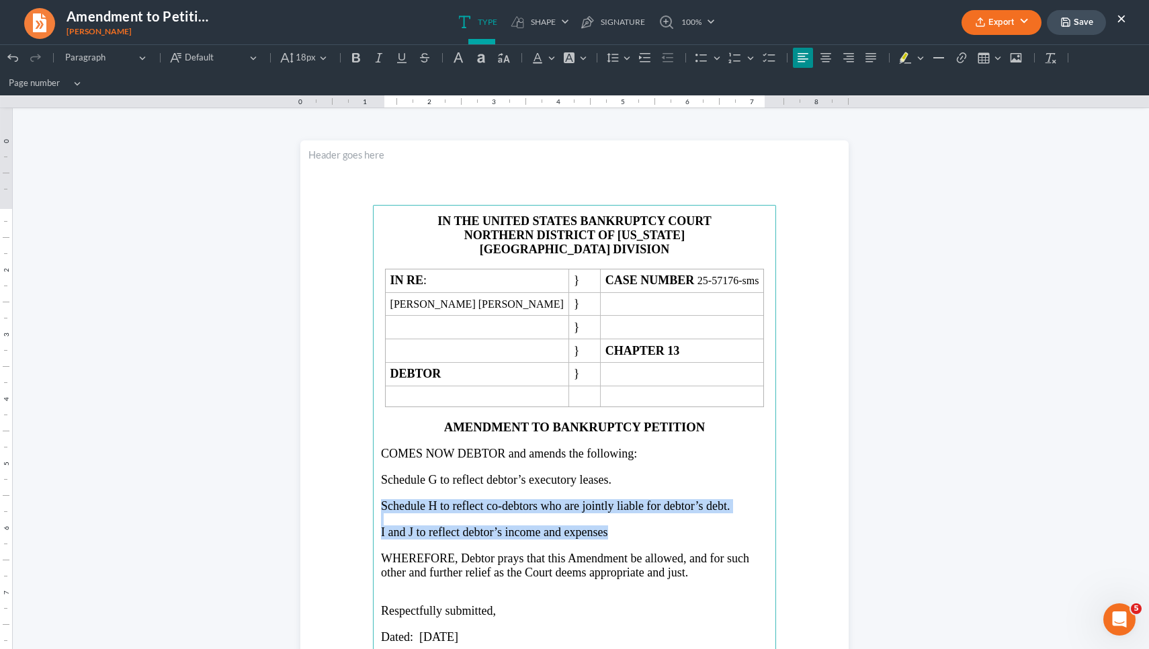
drag, startPoint x: 373, startPoint y: 503, endPoint x: 700, endPoint y: 528, distance: 327.5
click at [700, 528] on main "IN THE UNITED STATES BANKRUPTCY COURT NORTHERN DISTRICT OF [US_STATE] ATLANTA D…" at bounding box center [574, 495] width 403 height 581
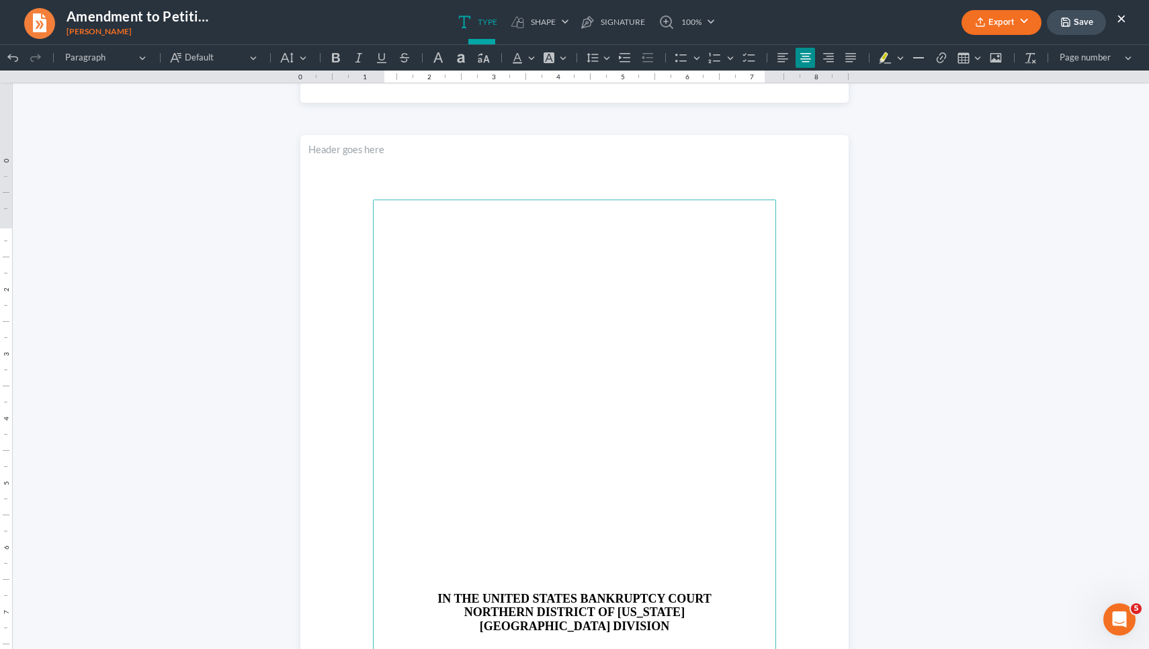
scroll to position [751, 0]
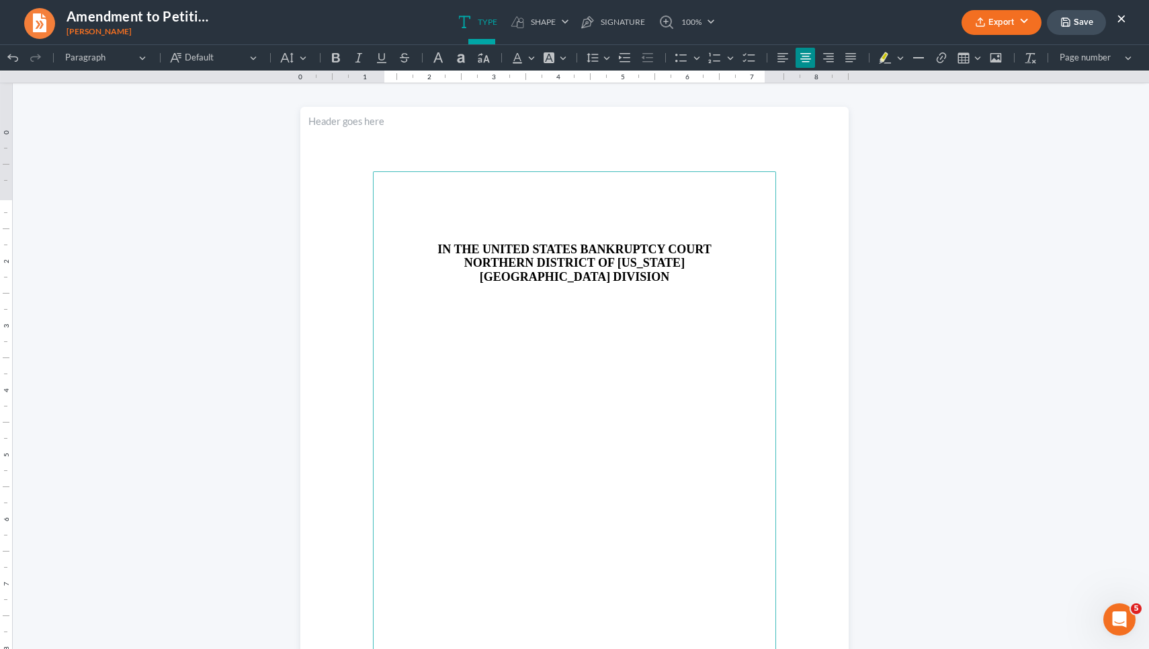
drag, startPoint x: 609, startPoint y: 569, endPoint x: 602, endPoint y: 246, distance: 322.6
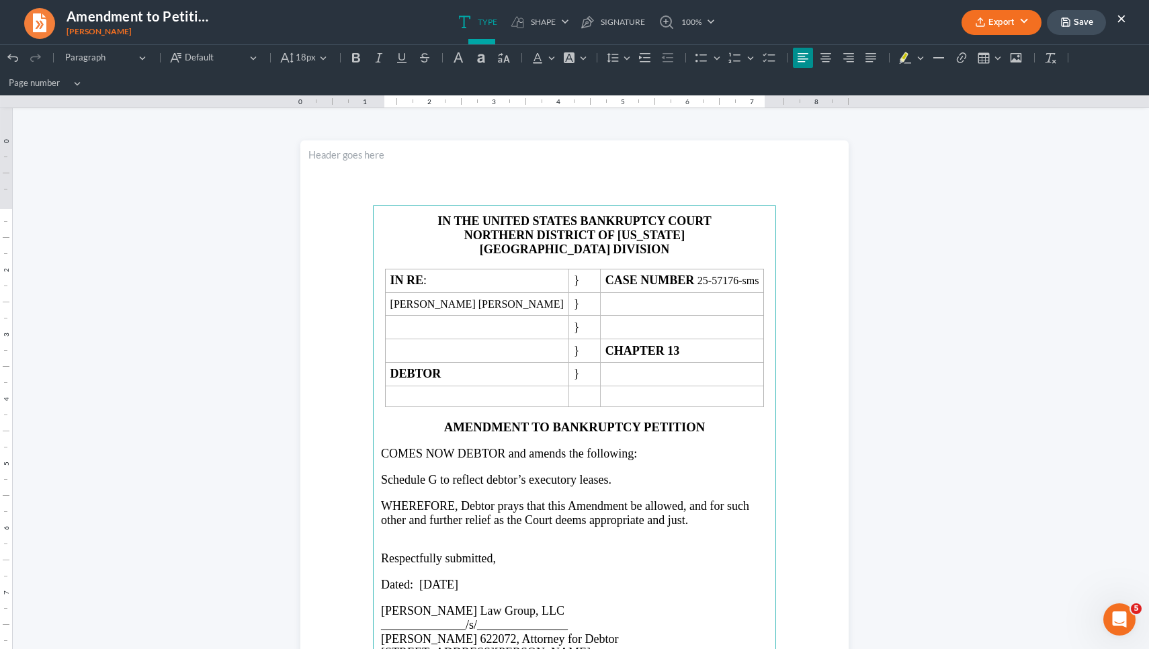
scroll to position [0, 0]
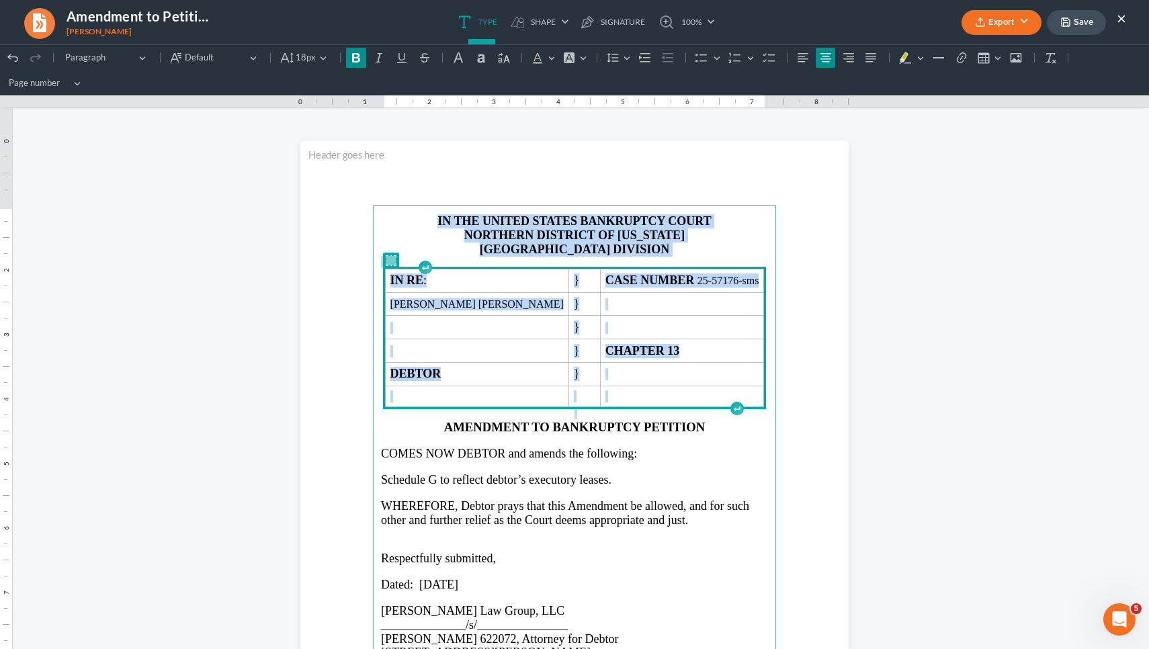
drag, startPoint x: 747, startPoint y: 397, endPoint x: 372, endPoint y: 174, distance: 436.3
click at [372, 174] on section "IN THE UNITED STATES BANKRUPTCY COURT NORTHERN DISTRICT OF [US_STATE] ATLANTA D…" at bounding box center [574, 495] width 548 height 710
copy main "IN THE UNITED STATES BANKRUPTCY COURT NORTHERN DISTRICT OF [US_STATE] ATLANTA D…"
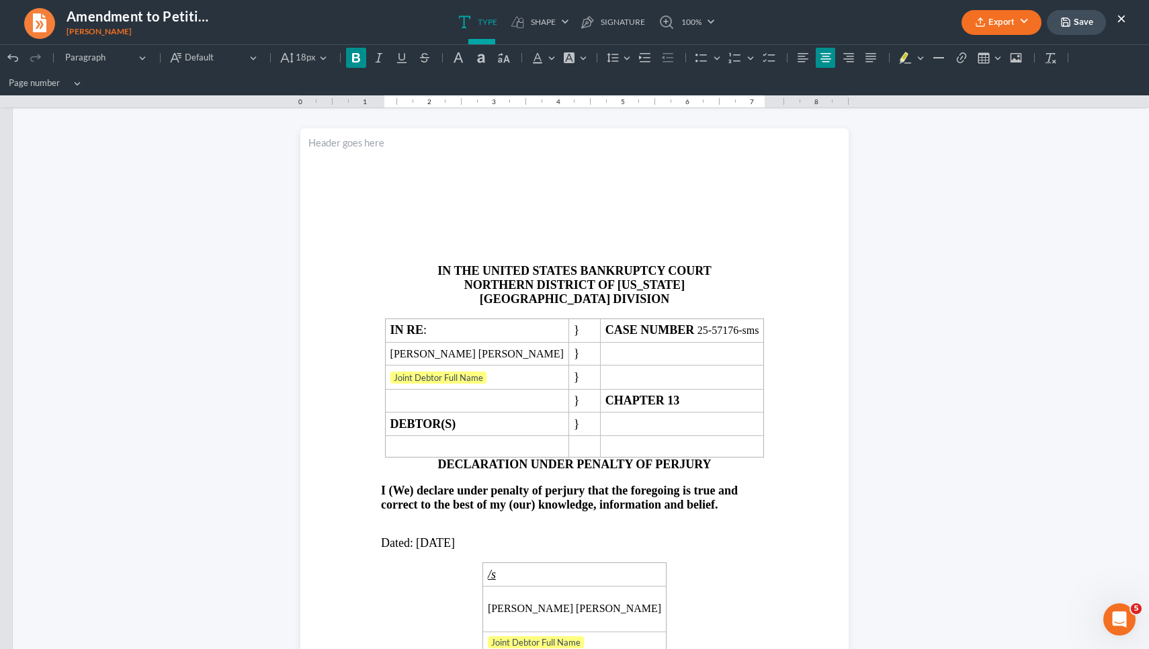
scroll to position [757, 0]
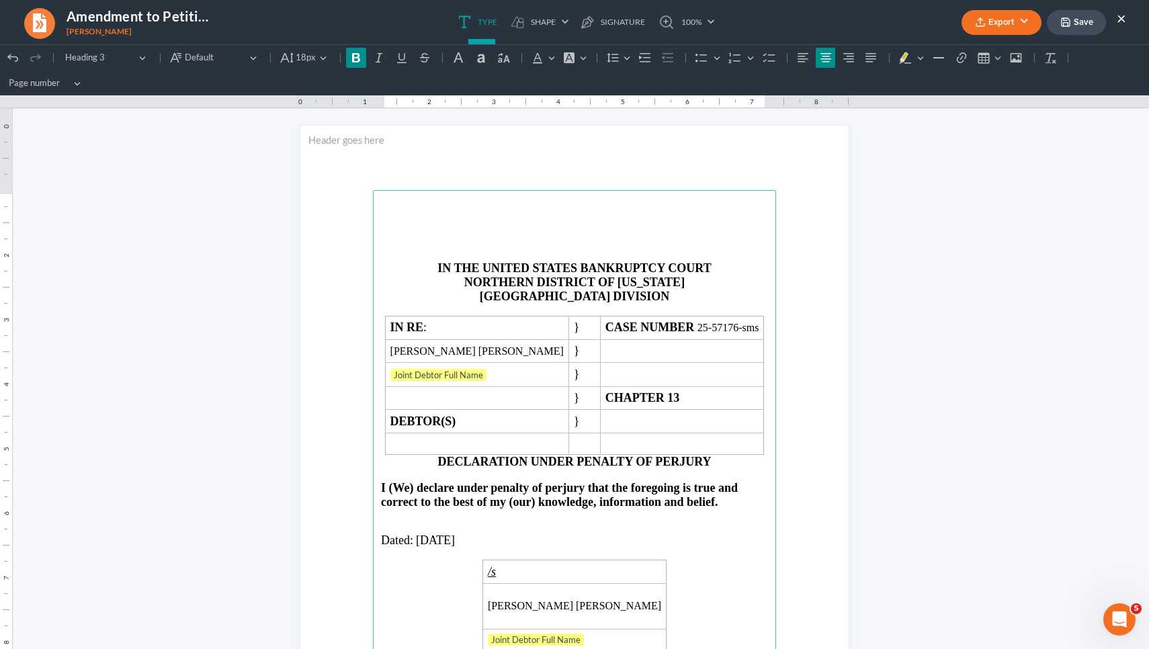
click at [759, 448] on main "IN THE UNITED STATES BANKRUPTCY COURT NORTHERN DISTRICT OF [US_STATE] ATLANTA D…" at bounding box center [574, 480] width 403 height 581
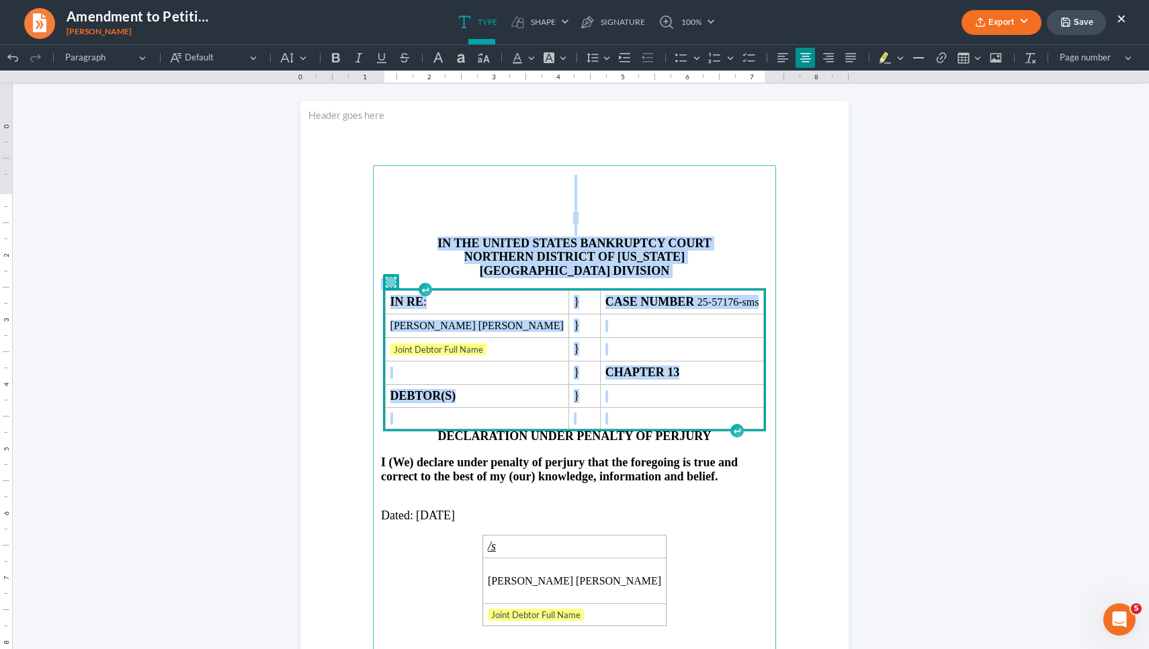
drag, startPoint x: 756, startPoint y: 446, endPoint x: 383, endPoint y: 131, distance: 487.9
click at [383, 131] on section "IN THE UNITED STATES BANKRUPTCY COURT NORTHERN DISTRICT OF [US_STATE] ATLANTA D…" at bounding box center [574, 456] width 548 height 710
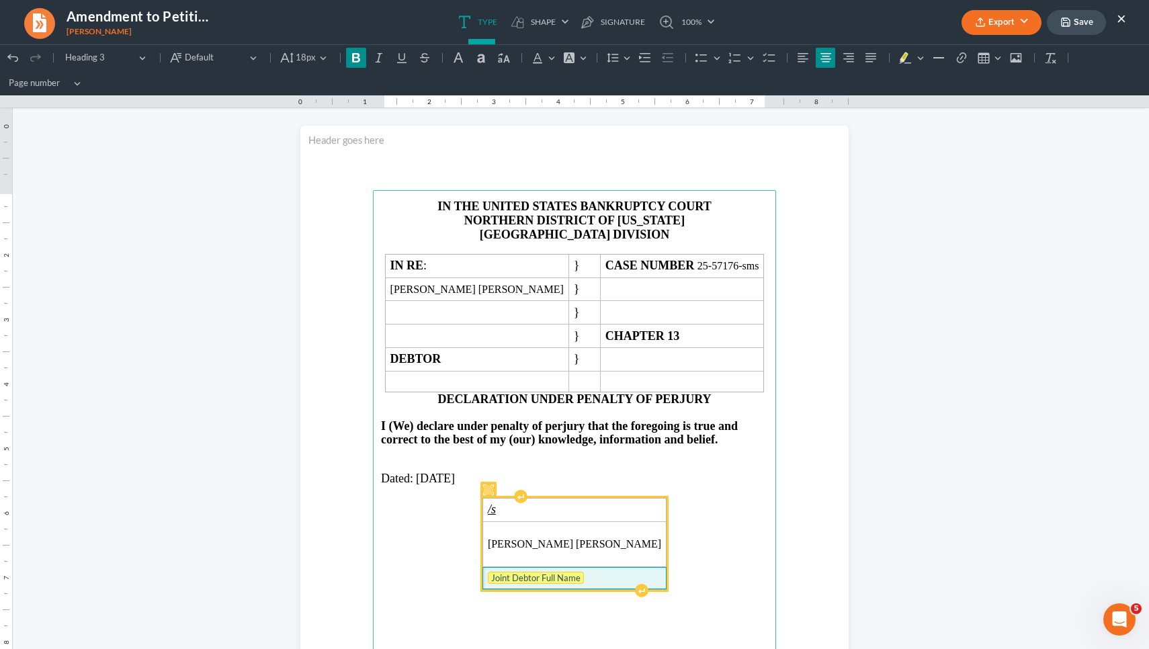
click at [530, 572] on tag "Joint Debtor Full Name" at bounding box center [536, 578] width 96 height 12
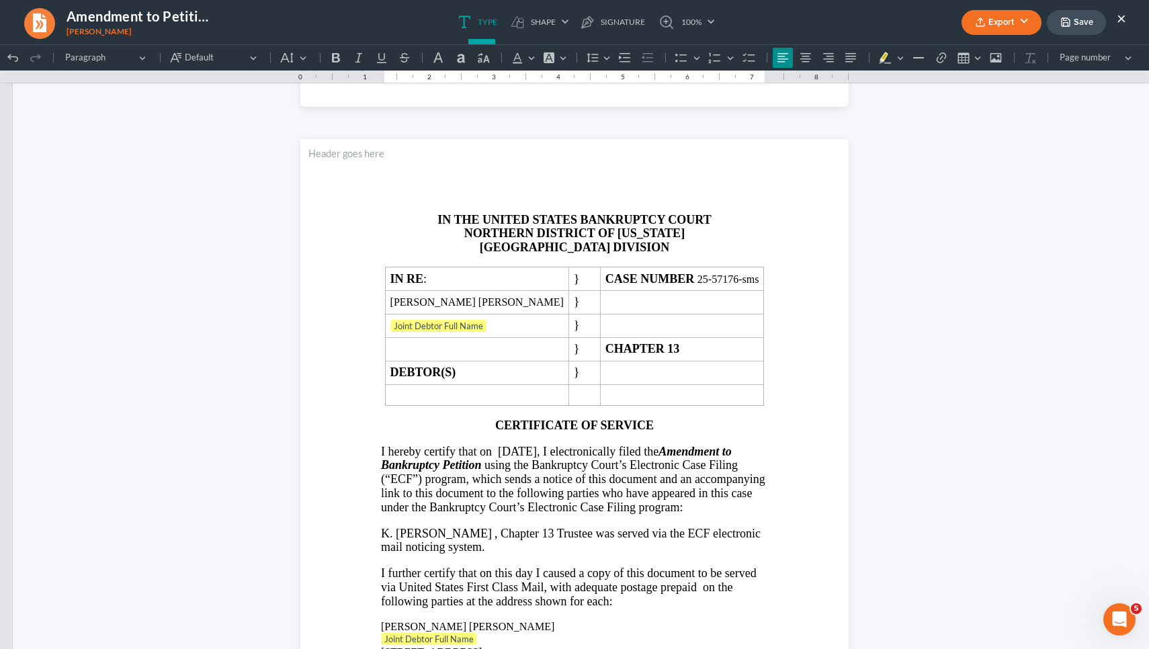
scroll to position [1485, 0]
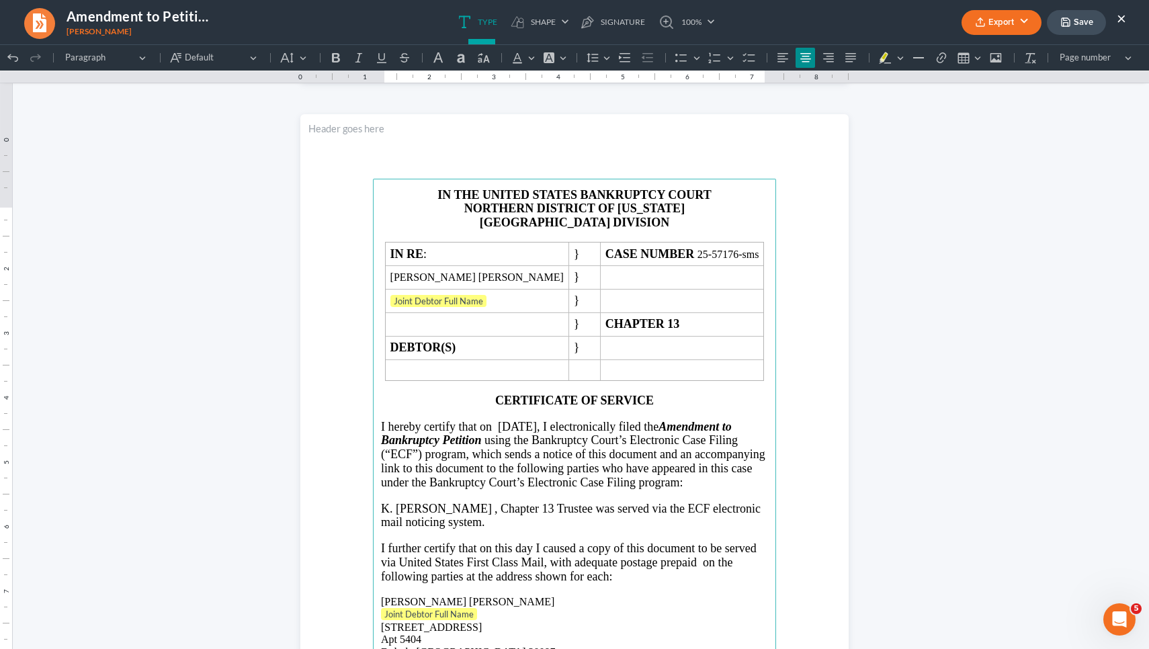
click at [755, 397] on main "⁠⁠⁠⁠⁠⁠⁠ IN THE UNITED STATES BANKRUPTCY COURT NORTHERN DISTRICT OF [US_STATE] A…" at bounding box center [574, 469] width 403 height 581
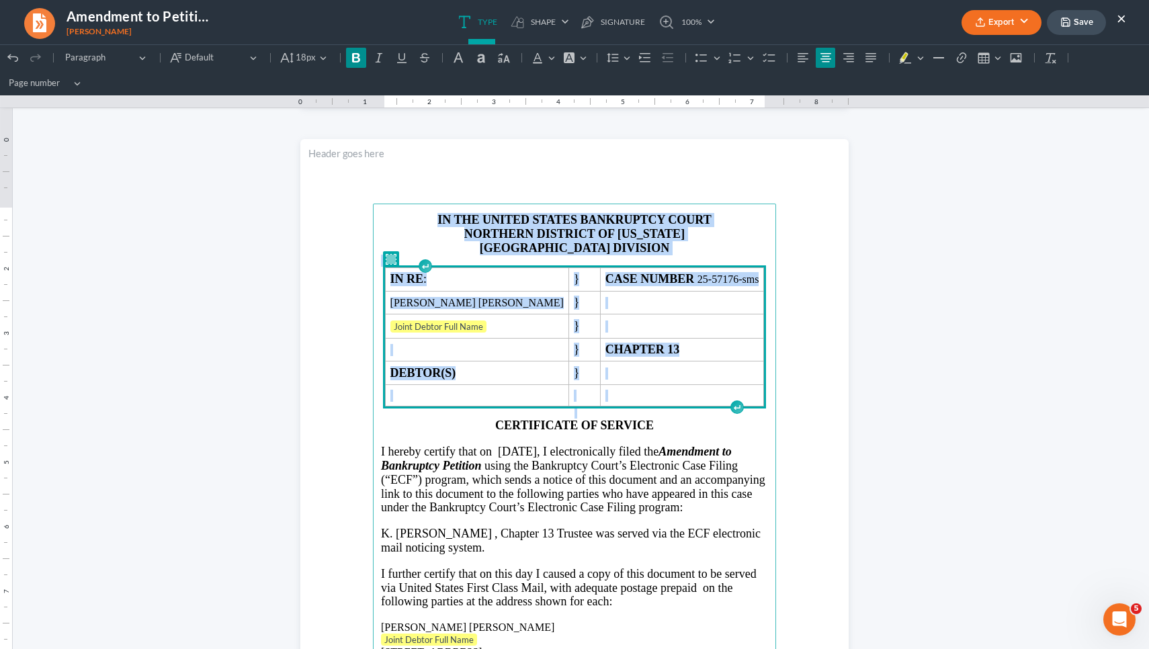
drag, startPoint x: 755, startPoint y: 397, endPoint x: 542, endPoint y: 167, distance: 313.9
click at [542, 167] on section "IN THE UNITED STATES BANKRUPTCY COURT NORTHERN DISTRICT OF [US_STATE] ATLANTA D…" at bounding box center [574, 494] width 548 height 710
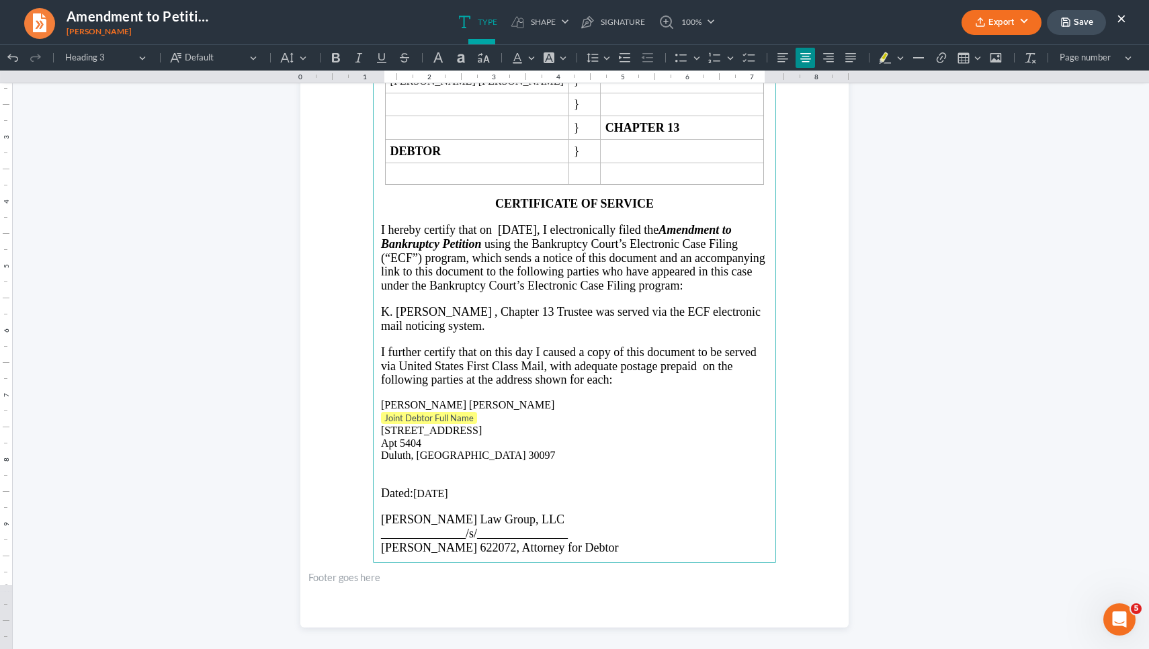
scroll to position [1811, 0]
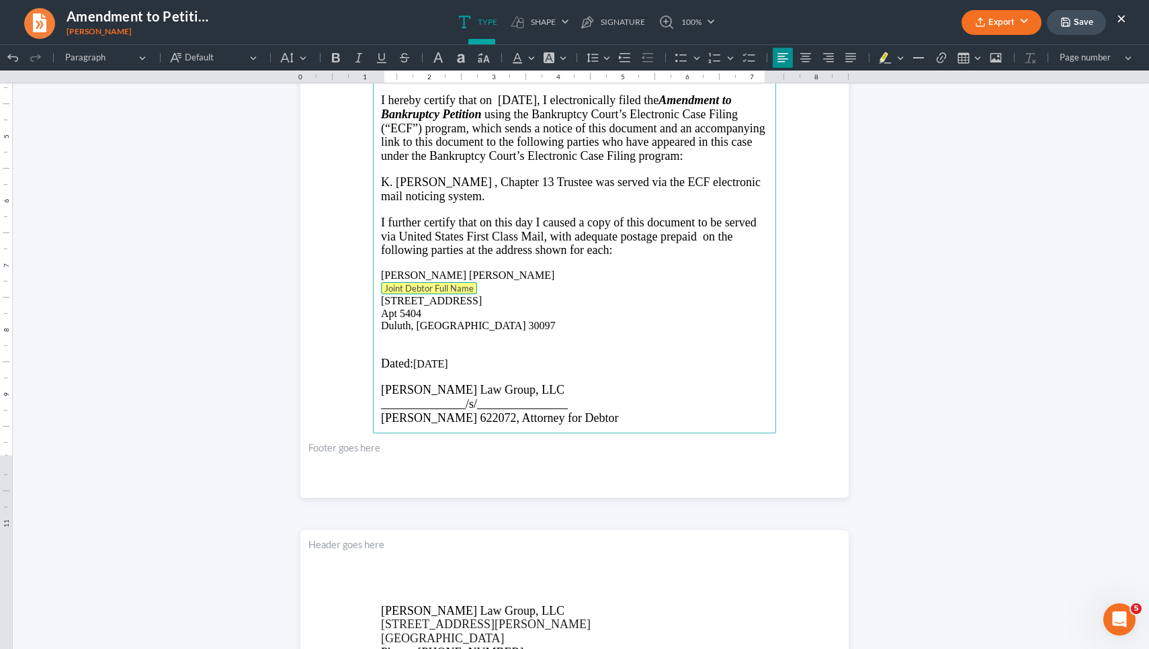
click at [459, 294] on tag "Joint Debtor Full Name" at bounding box center [429, 288] width 96 height 12
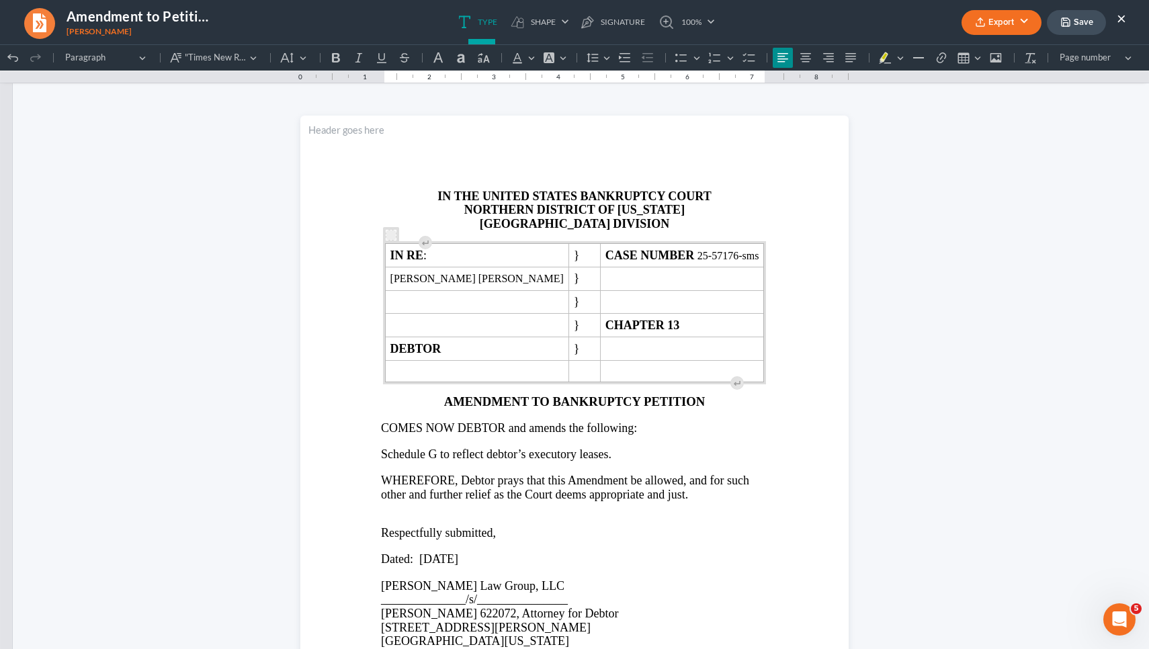
scroll to position [0, 0]
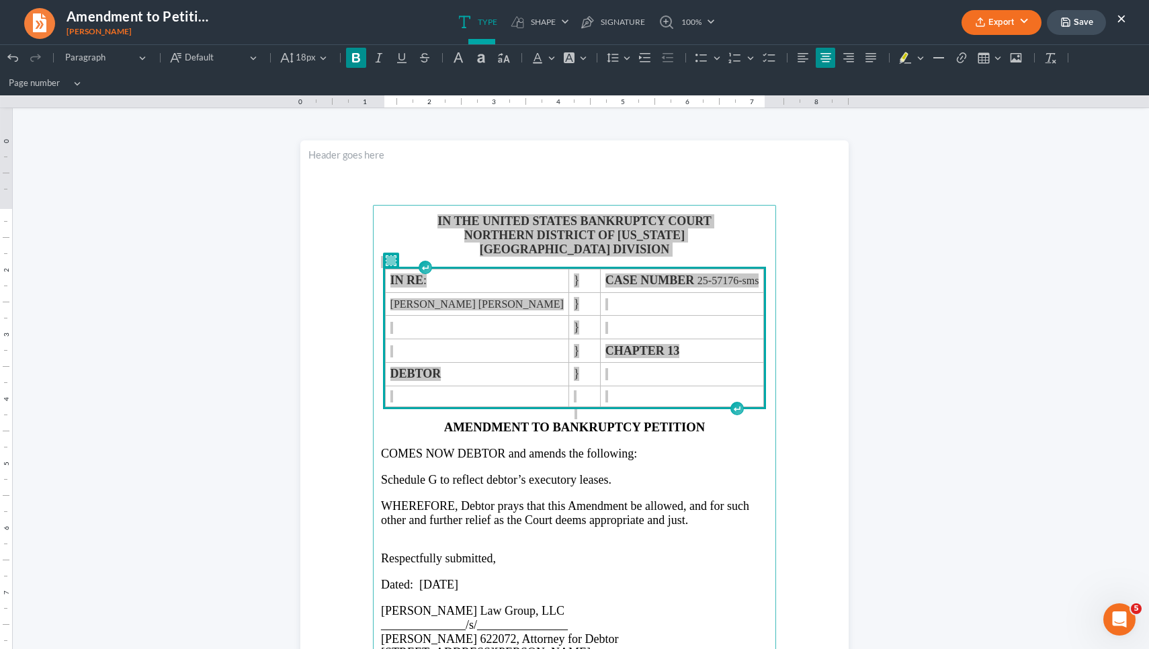
click at [1090, 21] on button "Save" at bounding box center [1076, 22] width 59 height 25
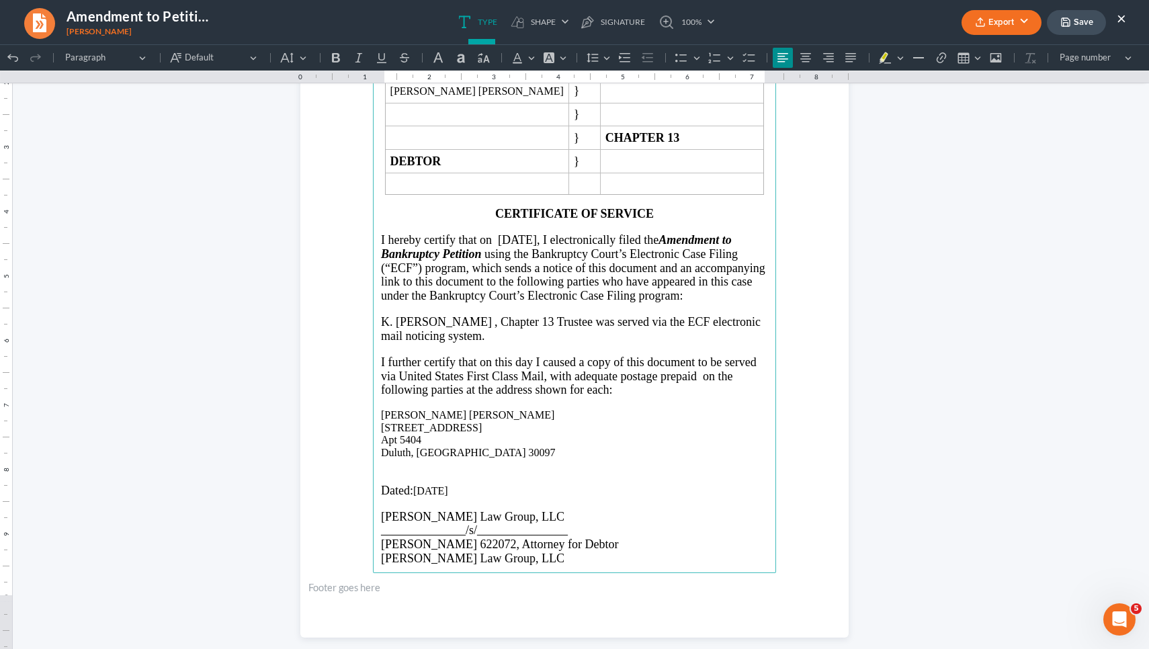
scroll to position [1685, 0]
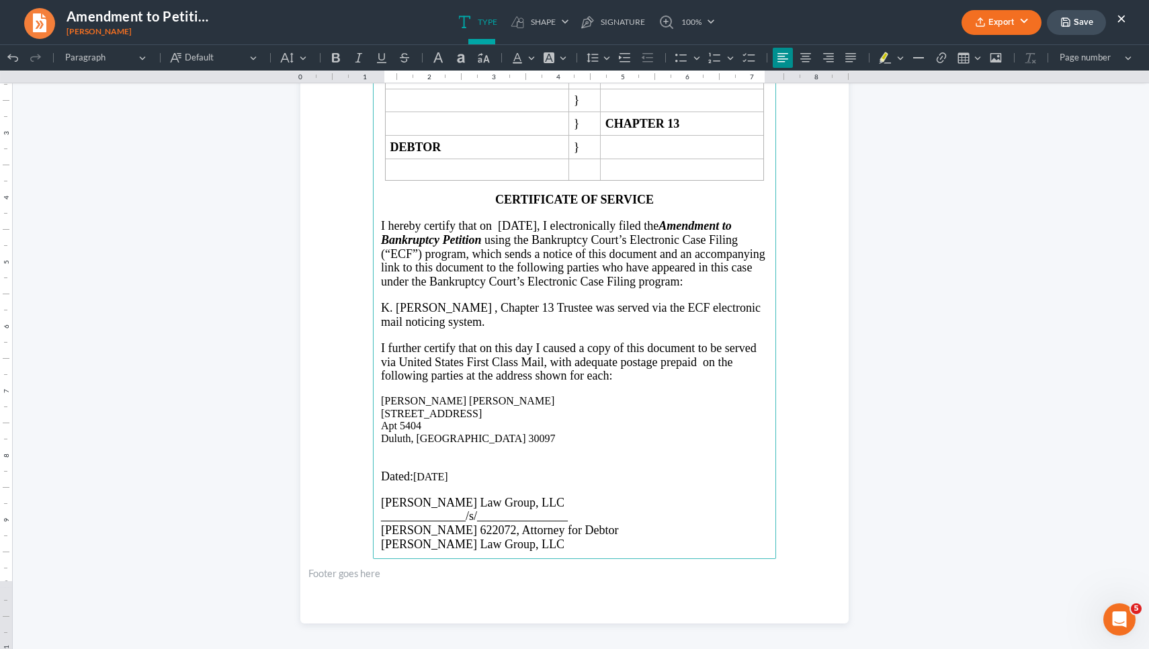
click at [457, 329] on p "K. [PERSON_NAME] , Chapter 13 Trustee was served via the ECF electronic mail no…" at bounding box center [574, 315] width 387 height 28
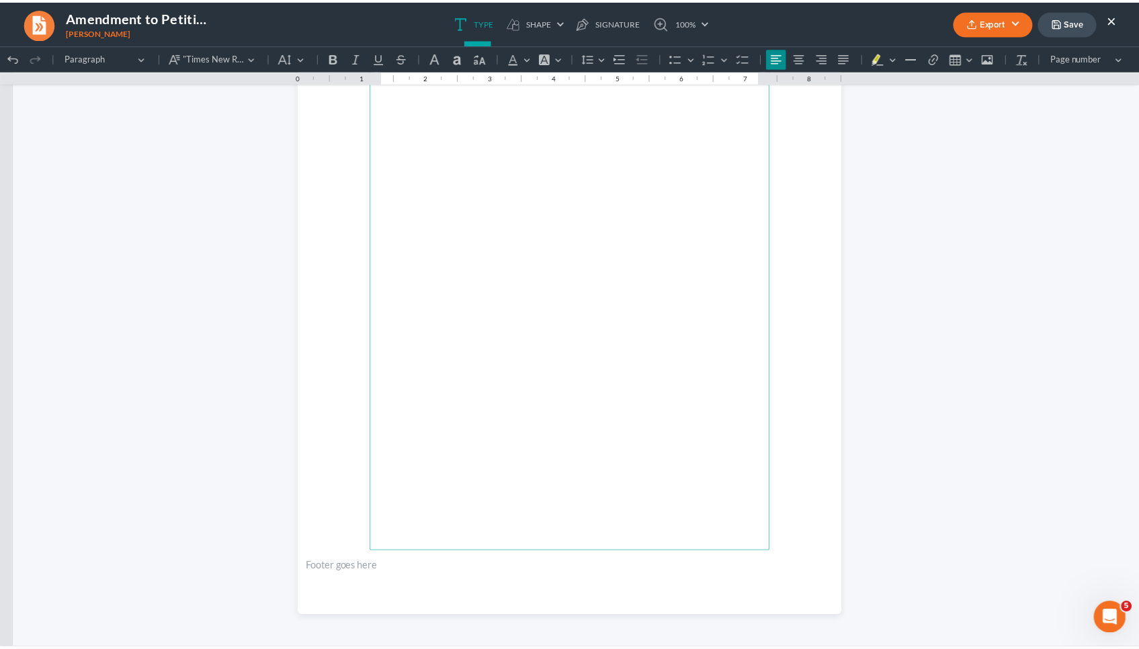
scroll to position [2460, 0]
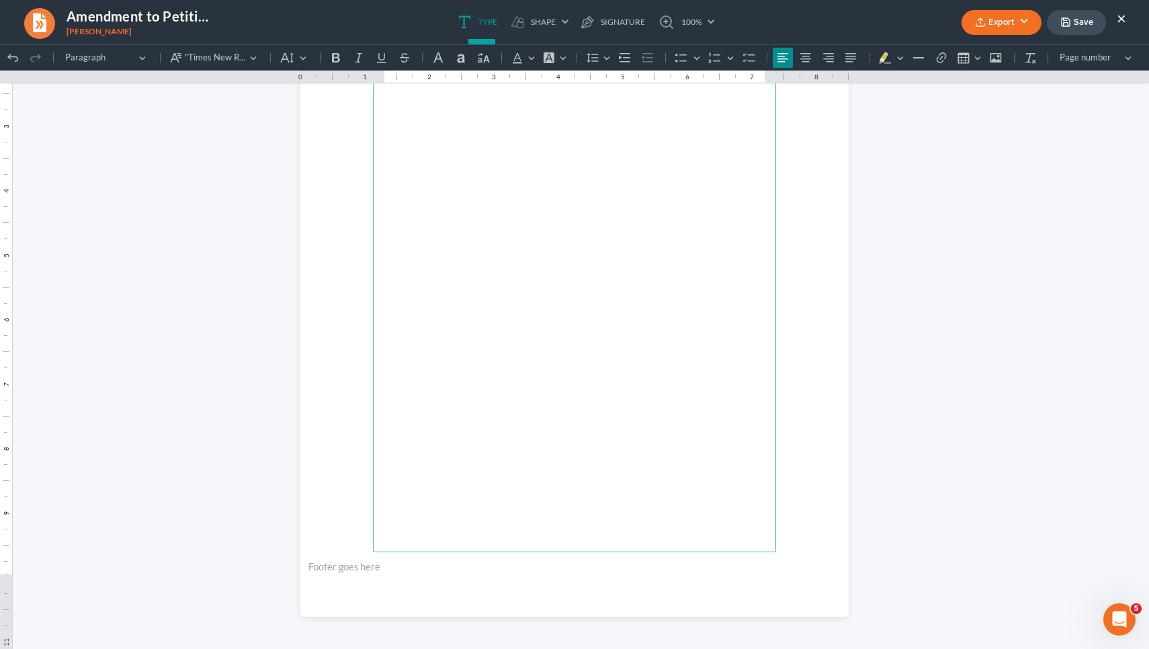
click at [1065, 32] on button "Save" at bounding box center [1076, 22] width 59 height 25
click at [1029, 20] on button "Export" at bounding box center [1002, 22] width 80 height 25
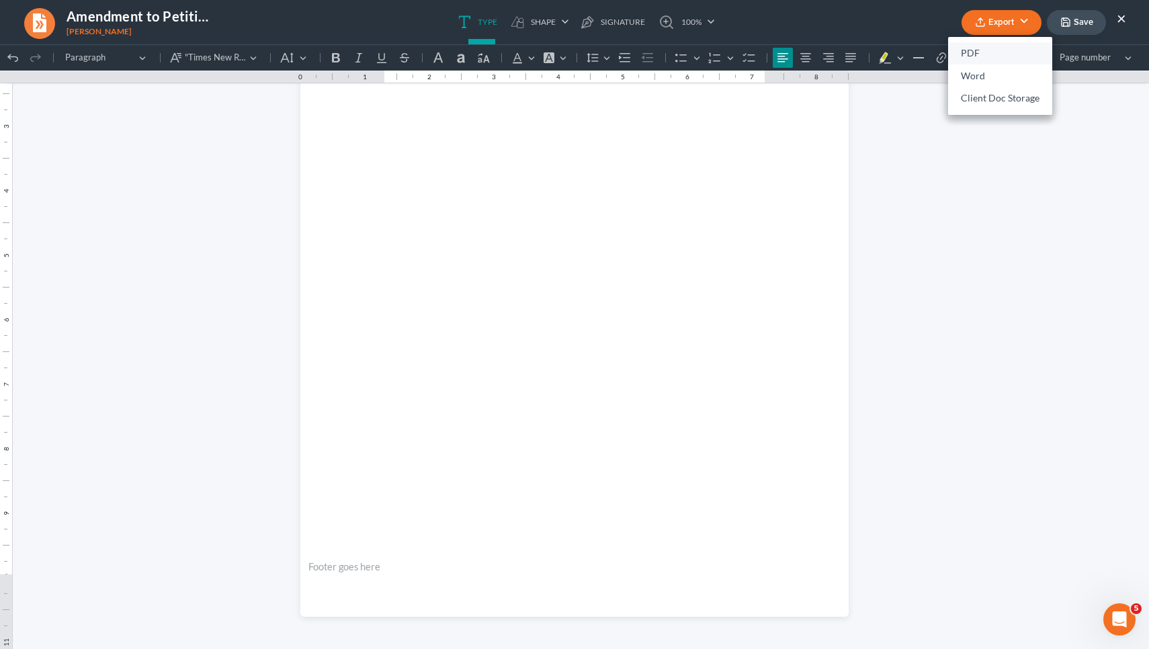
click at [974, 50] on link "PDF" at bounding box center [1000, 53] width 104 height 23
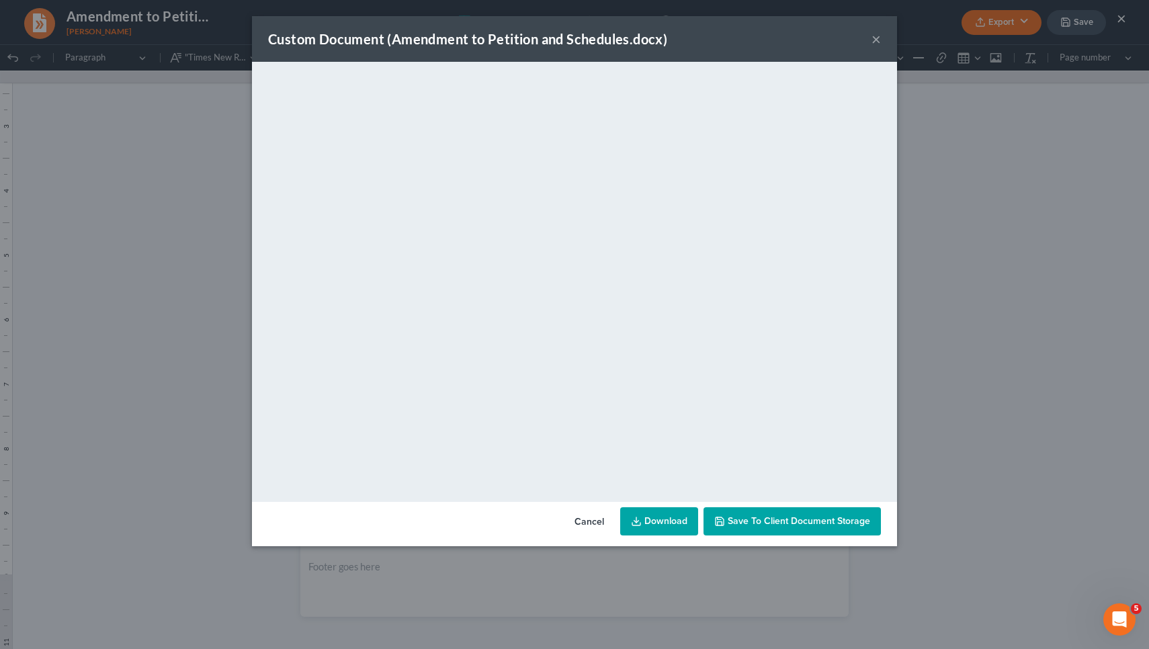
click at [679, 522] on link "Download" at bounding box center [659, 521] width 78 height 28
click at [876, 37] on button "×" at bounding box center [876, 39] width 9 height 16
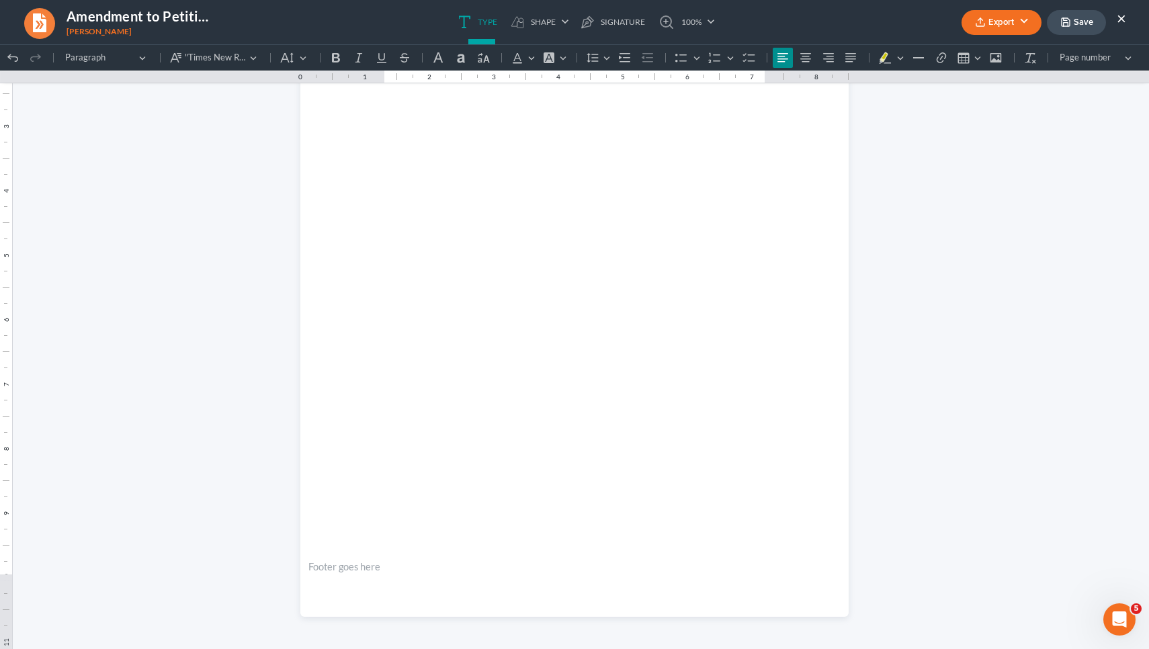
click at [1125, 17] on button "×" at bounding box center [1121, 18] width 9 height 16
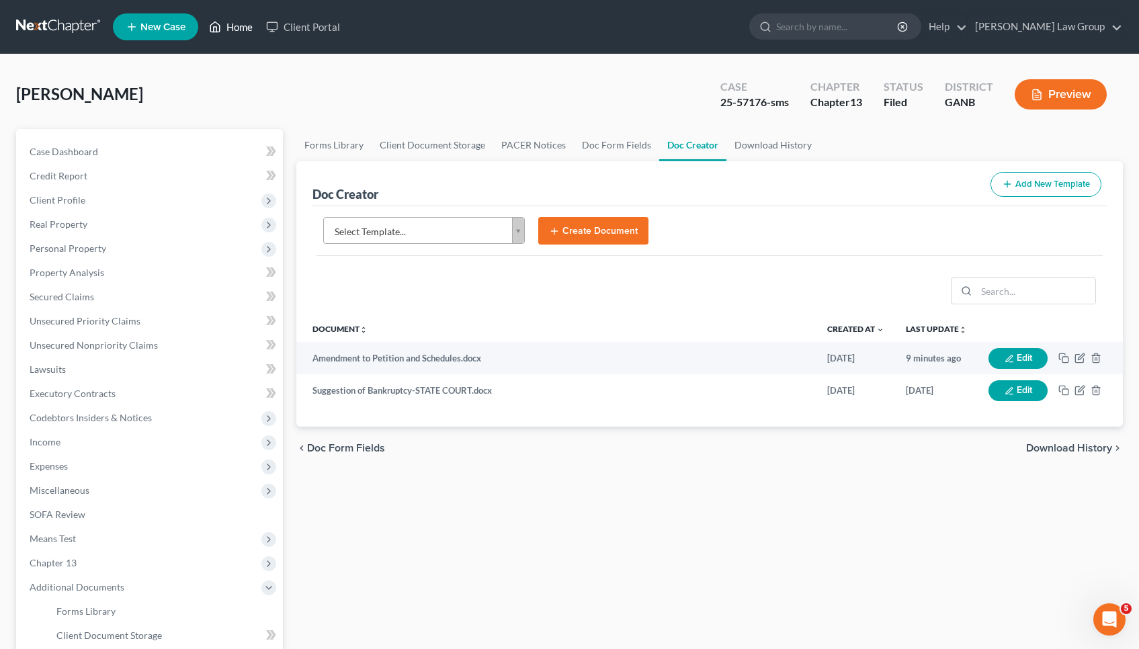
click at [238, 26] on link "Home" at bounding box center [230, 27] width 57 height 24
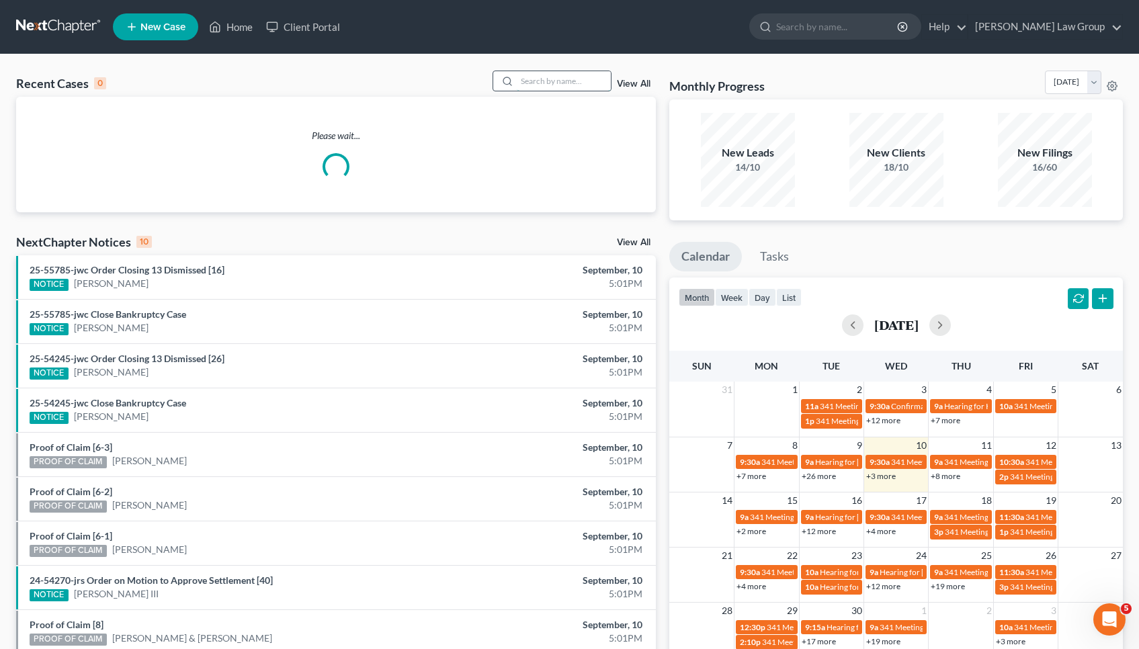
click at [552, 87] on input "search" at bounding box center [564, 80] width 94 height 19
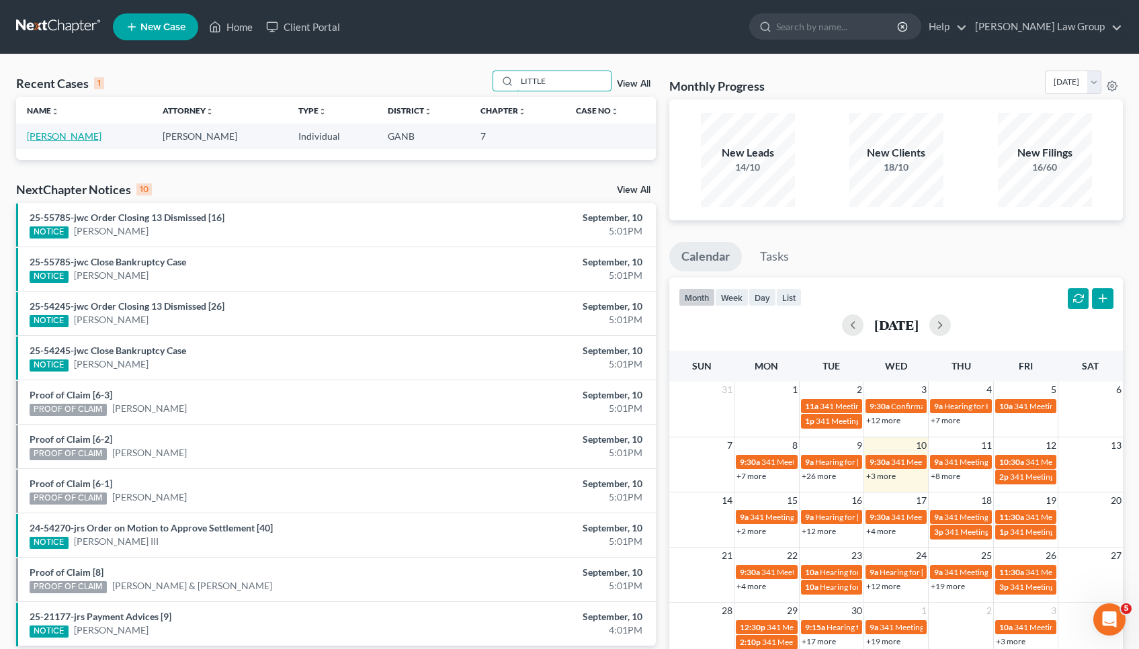
type input "LITTLE"
click at [79, 136] on link "[PERSON_NAME]" at bounding box center [64, 135] width 75 height 11
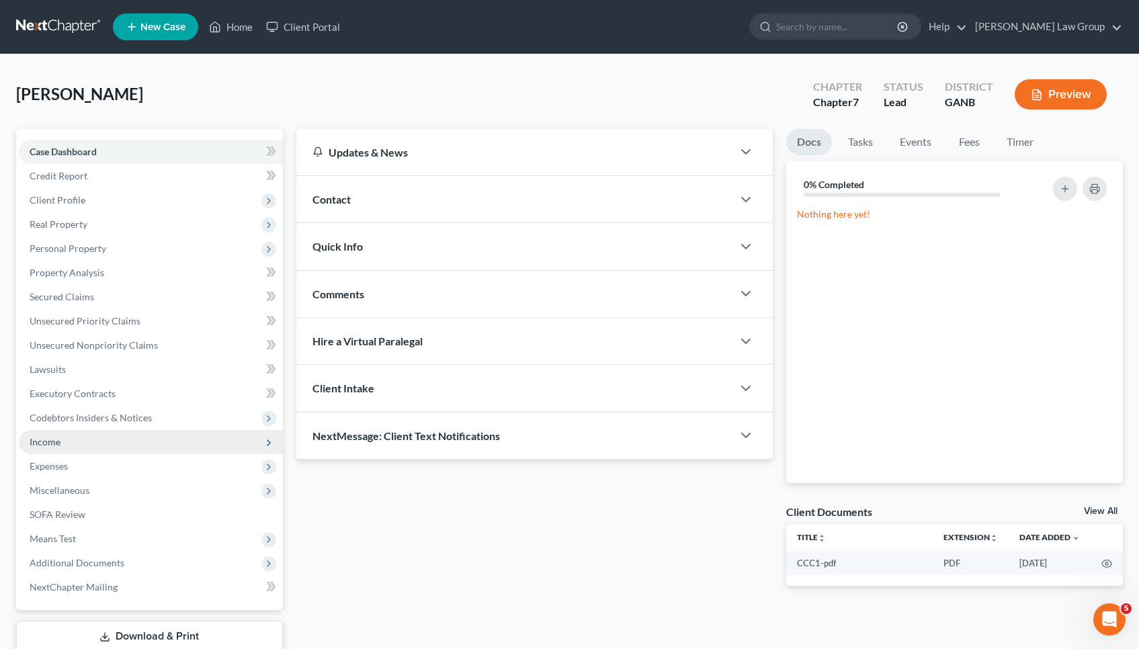
click at [53, 442] on span "Income" at bounding box center [45, 441] width 31 height 11
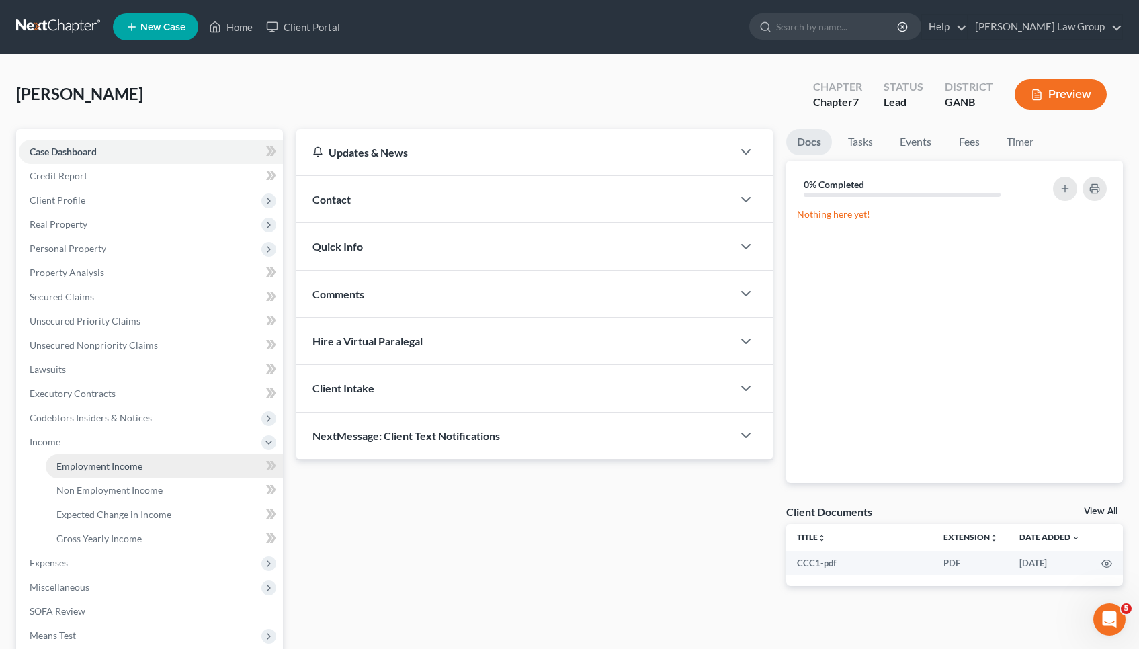
click at [75, 469] on span "Employment Income" at bounding box center [99, 465] width 86 height 11
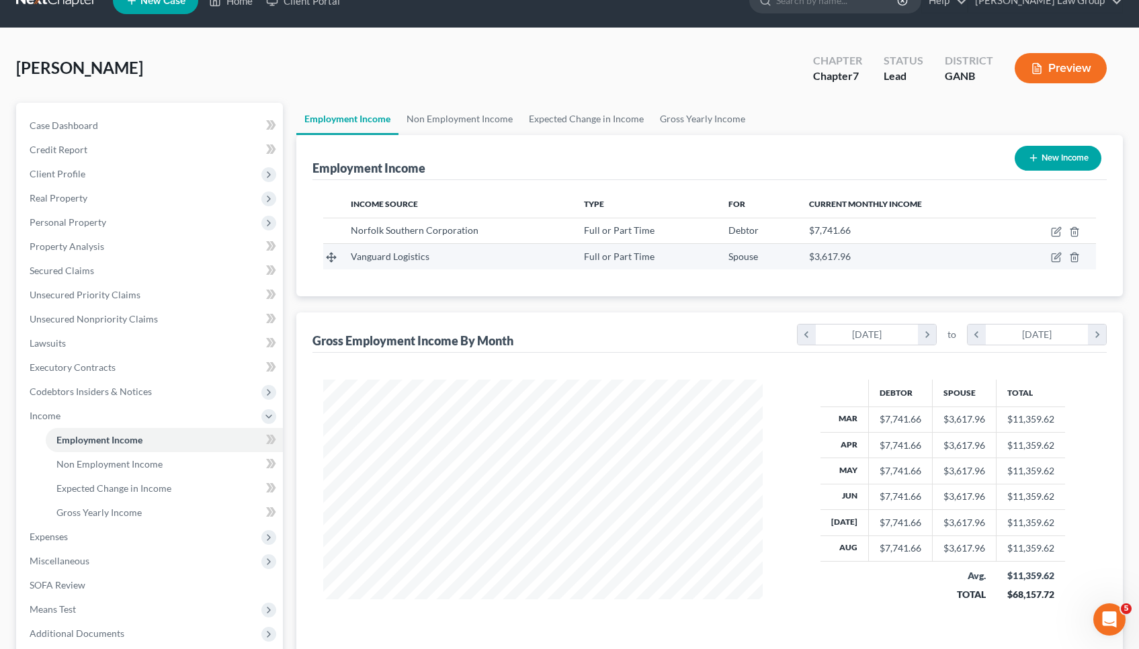
scroll to position [28, 0]
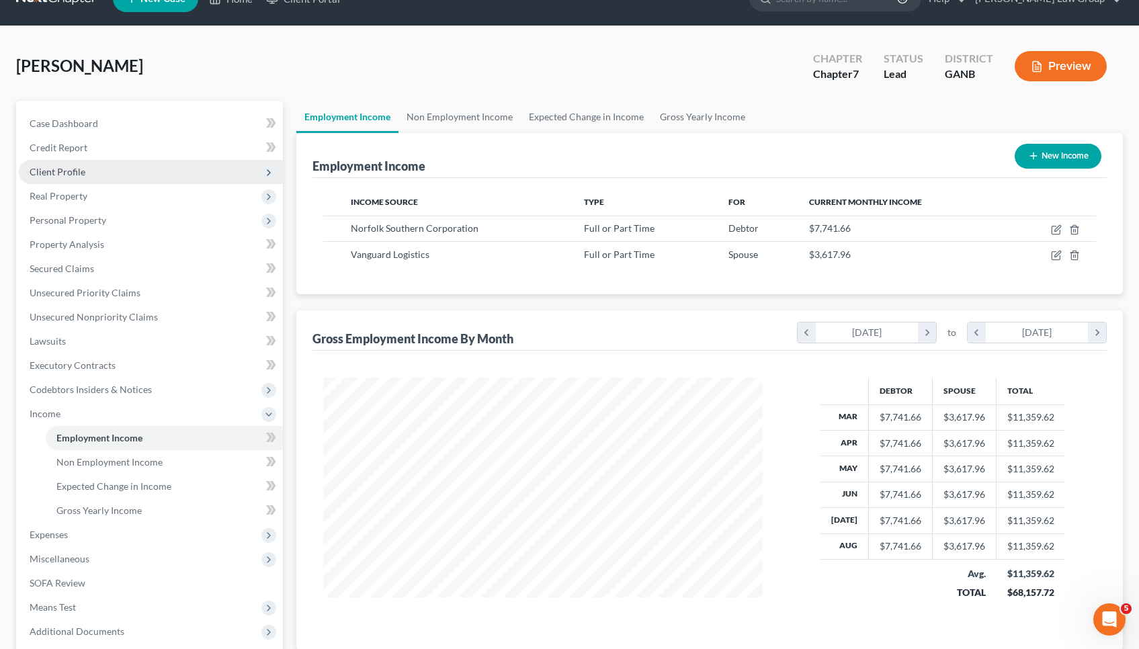
click at [88, 173] on span "Client Profile" at bounding box center [151, 172] width 264 height 24
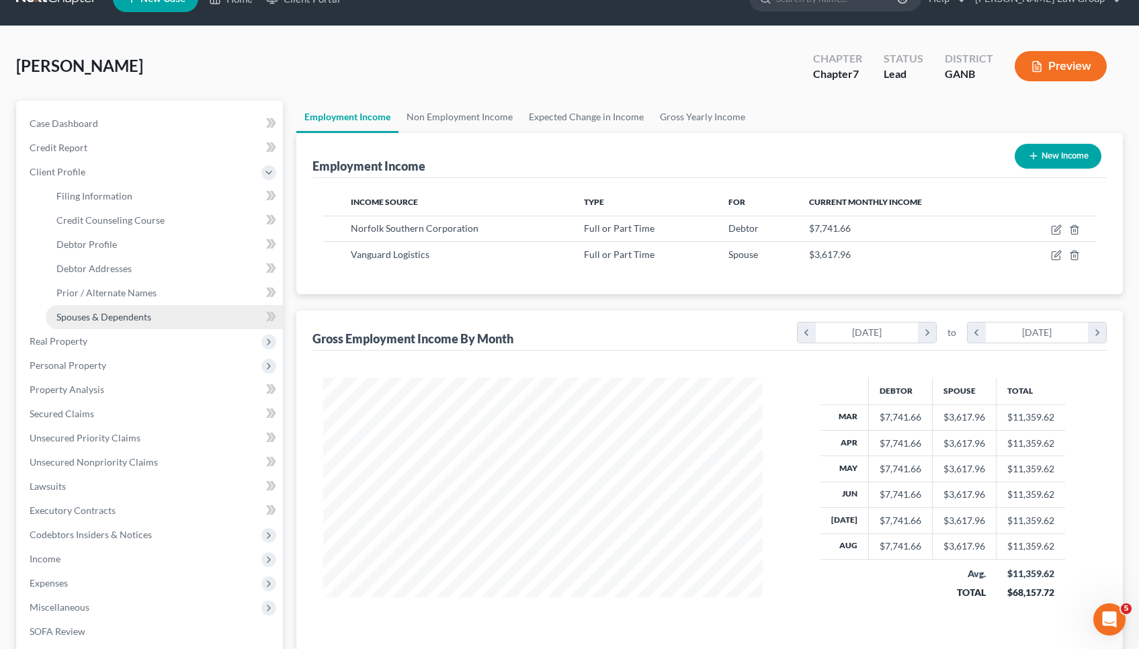
click at [107, 311] on span "Spouses & Dependents" at bounding box center [103, 316] width 95 height 11
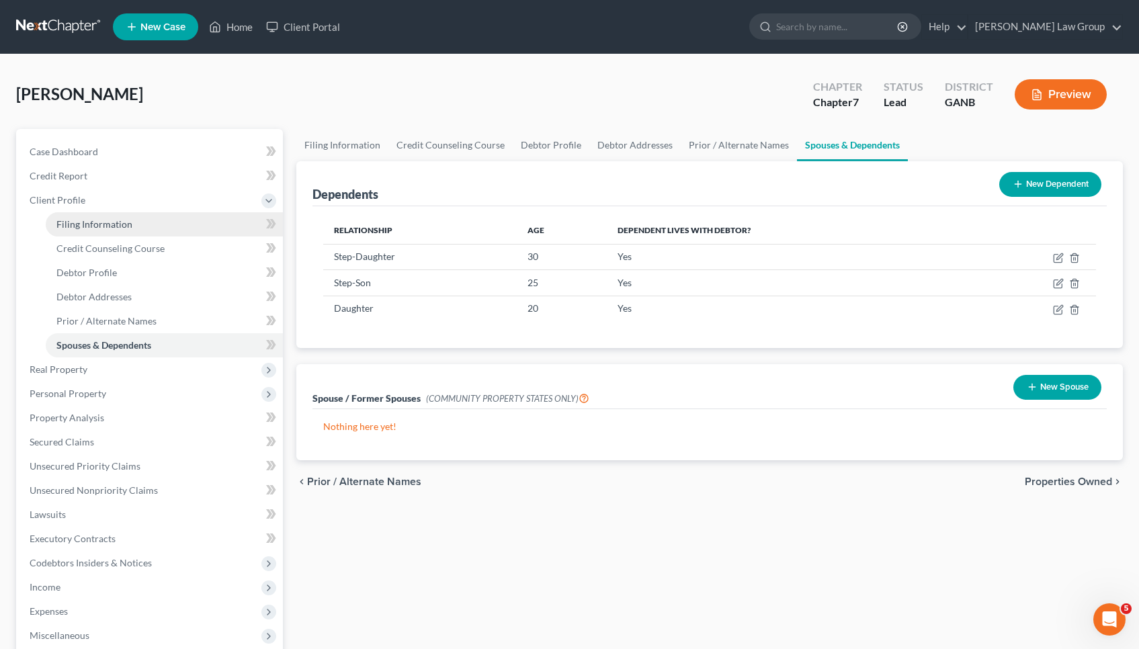
click at [79, 228] on span "Filing Information" at bounding box center [94, 223] width 76 height 11
select select "1"
select select "0"
select select "10"
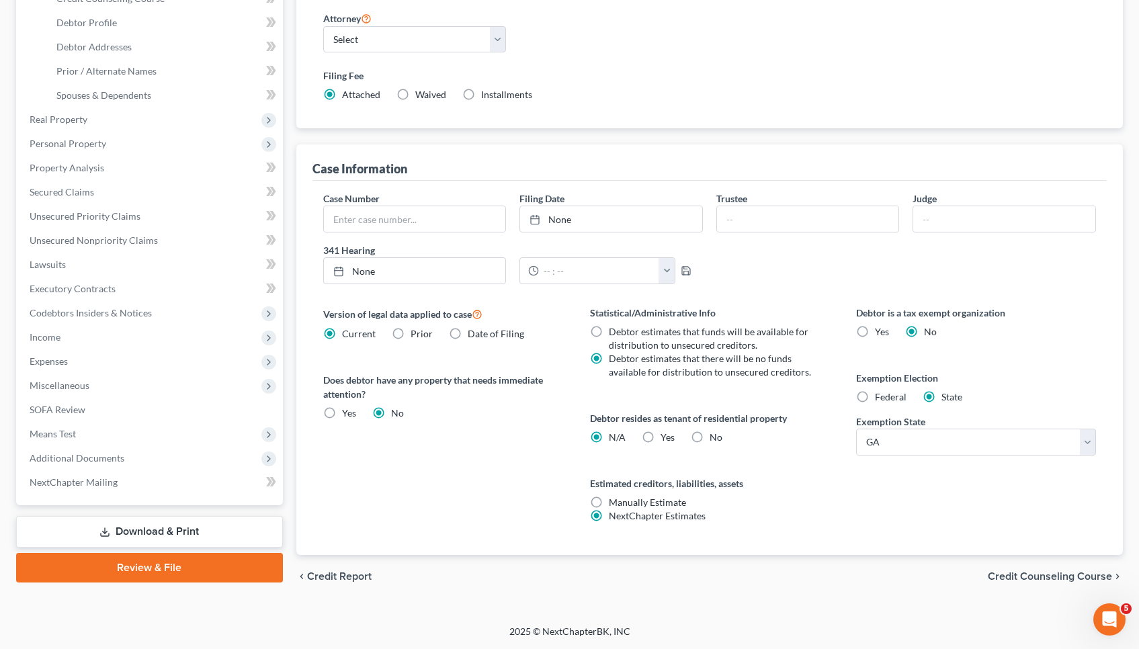
click at [1051, 572] on span "Credit Counseling Course" at bounding box center [1050, 576] width 124 height 11
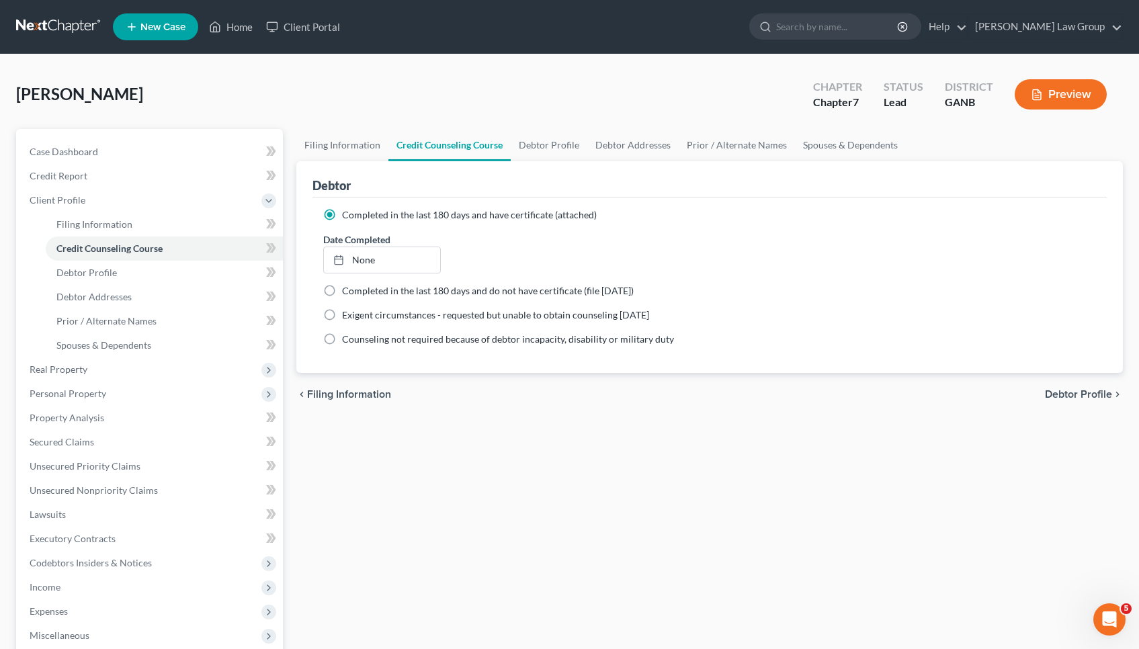
scroll to position [17, 0]
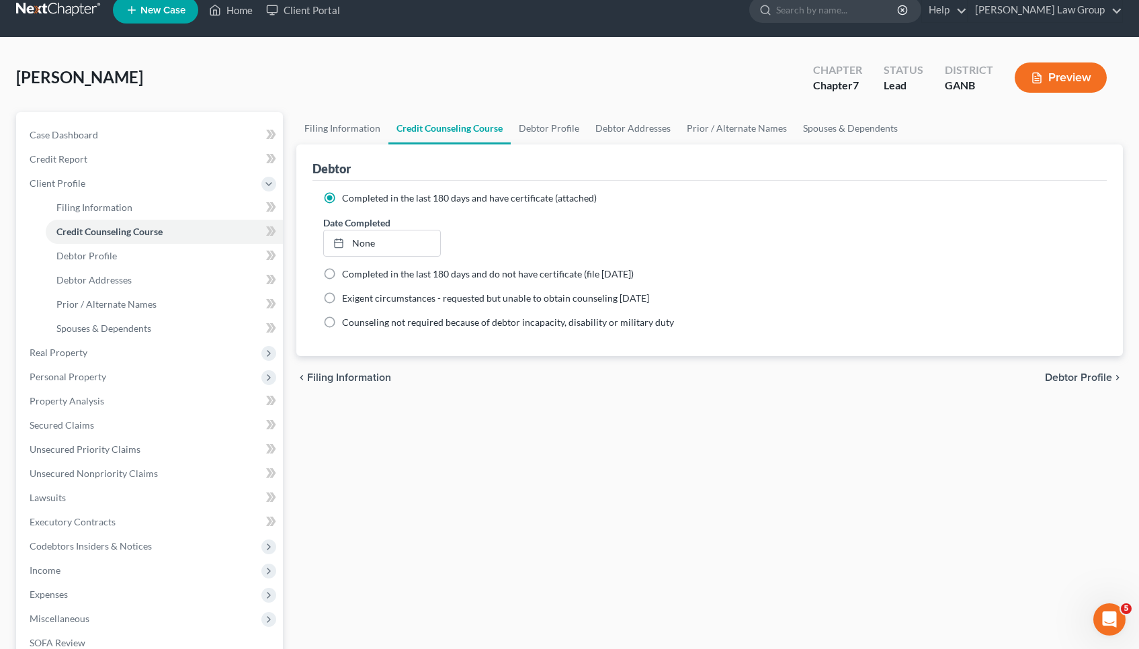
click at [1072, 386] on div "chevron_left Filing Information Debtor Profile chevron_right" at bounding box center [709, 377] width 827 height 43
click at [1072, 384] on div "chevron_left Filing Information Debtor Profile chevron_right" at bounding box center [709, 377] width 827 height 43
click at [1068, 374] on span "Debtor Profile" at bounding box center [1078, 377] width 67 height 11
select select "1"
select select "4"
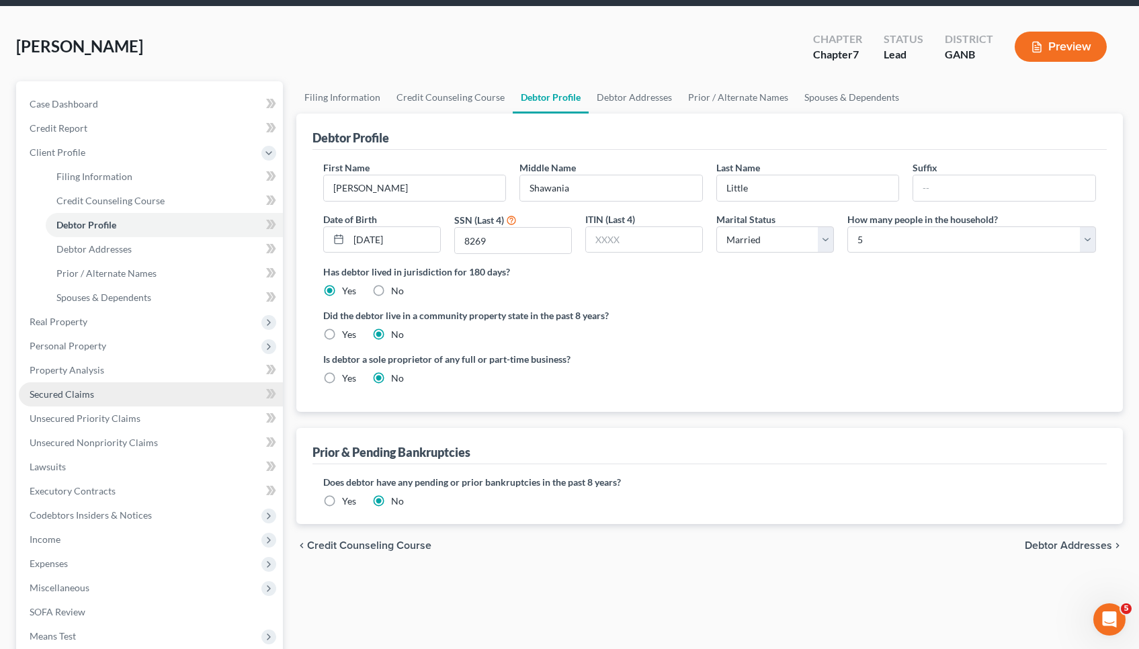
scroll to position [48, 0]
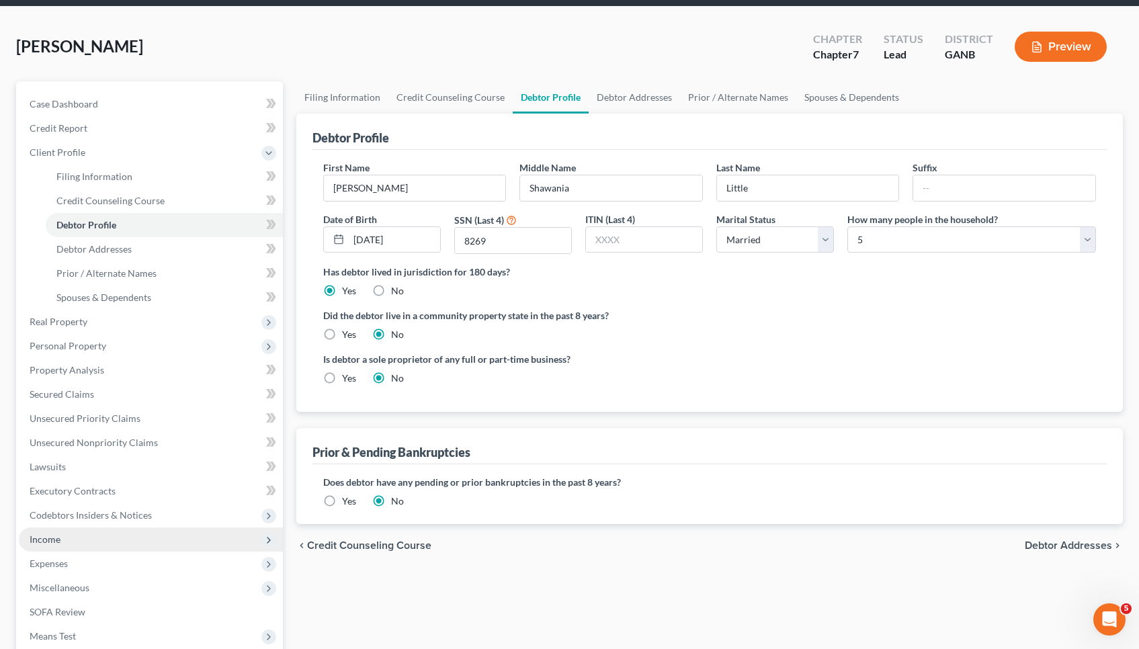
click at [71, 536] on span "Income" at bounding box center [151, 540] width 264 height 24
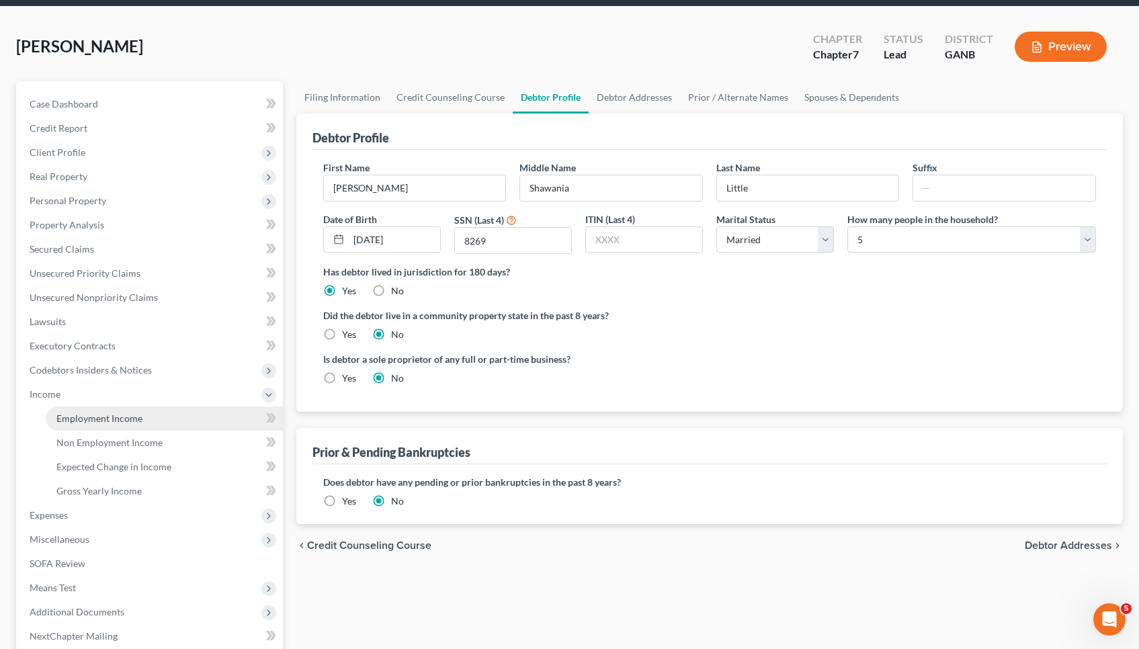
click at [114, 421] on span "Employment Income" at bounding box center [99, 418] width 86 height 11
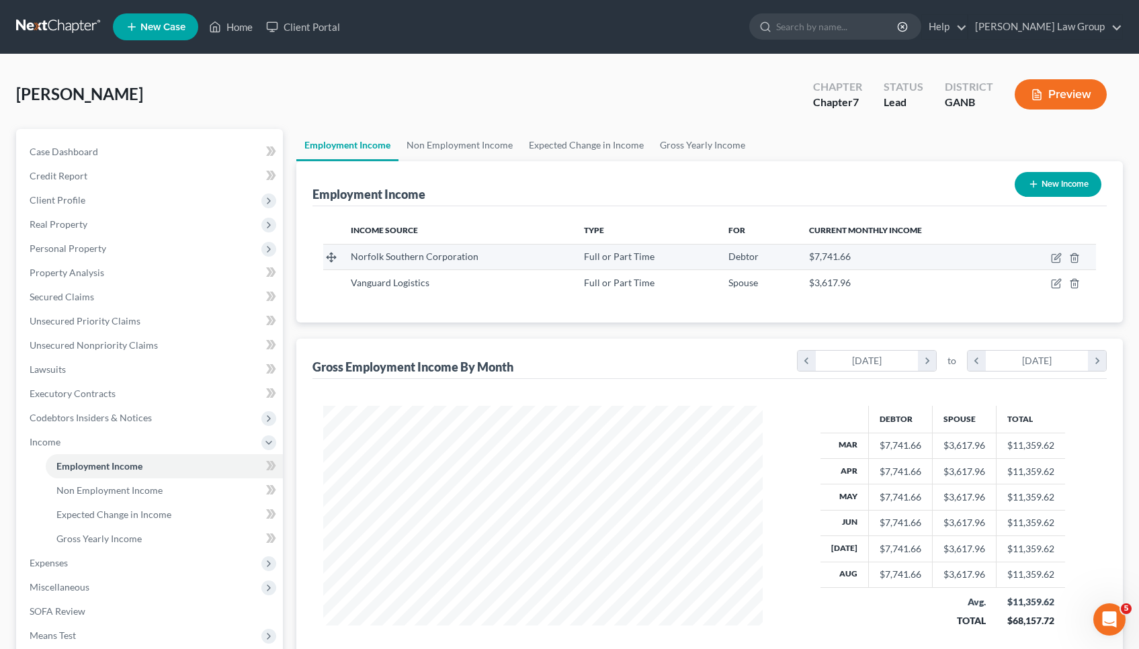
scroll to position [241, 467]
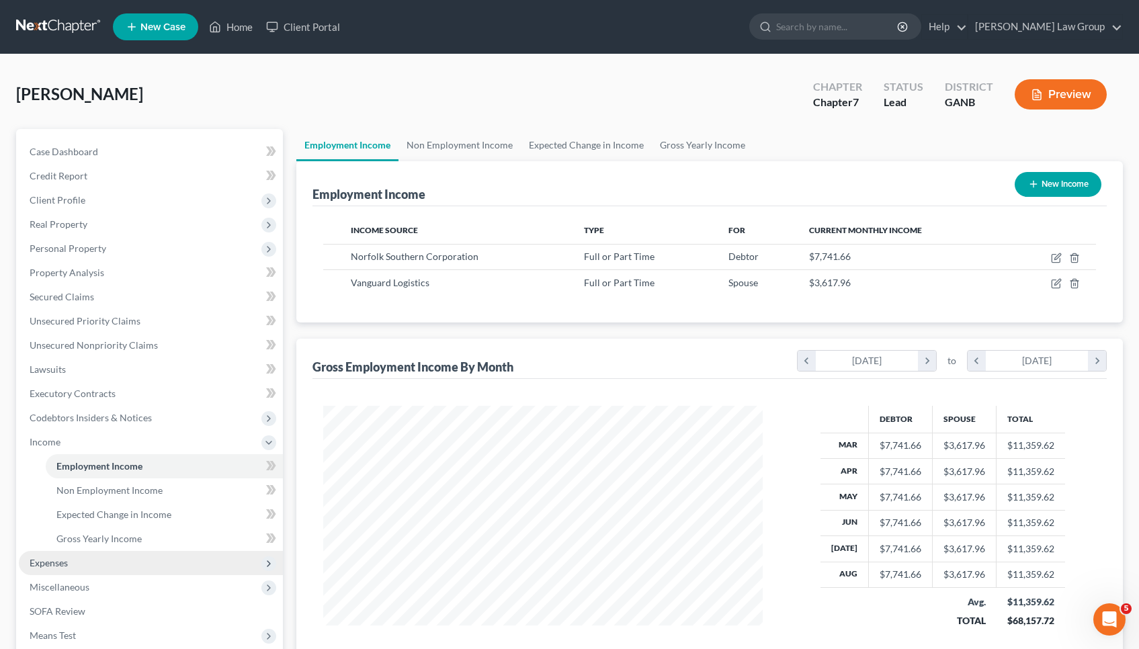
click at [89, 573] on span "Expenses" at bounding box center [151, 563] width 264 height 24
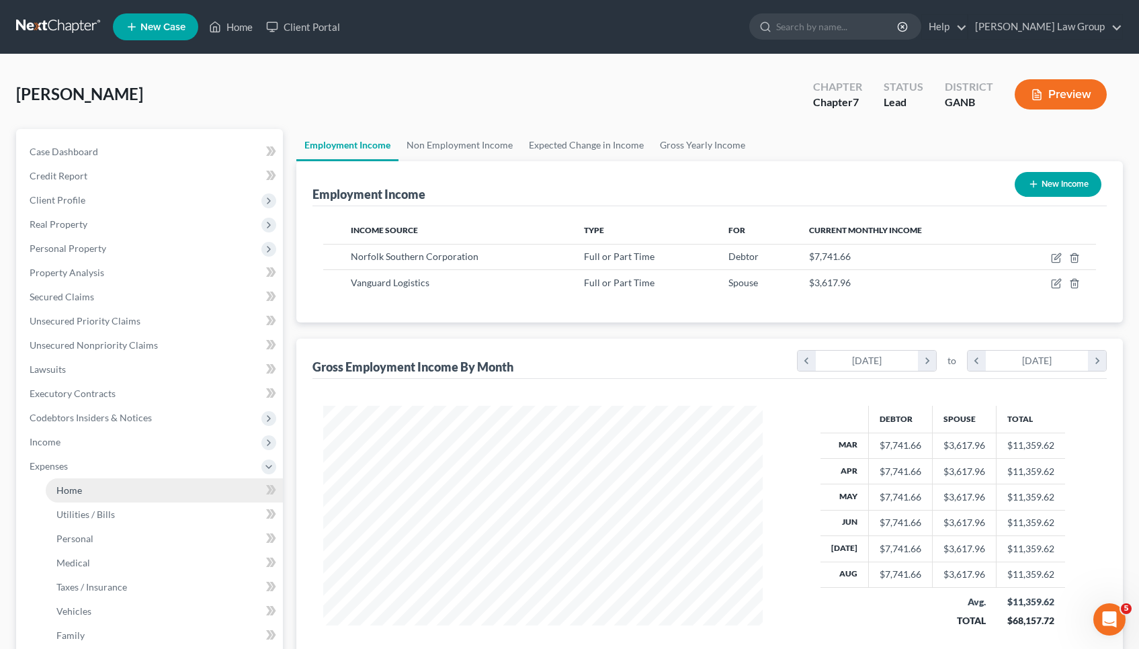
click at [99, 495] on link "Home" at bounding box center [164, 490] width 237 height 24
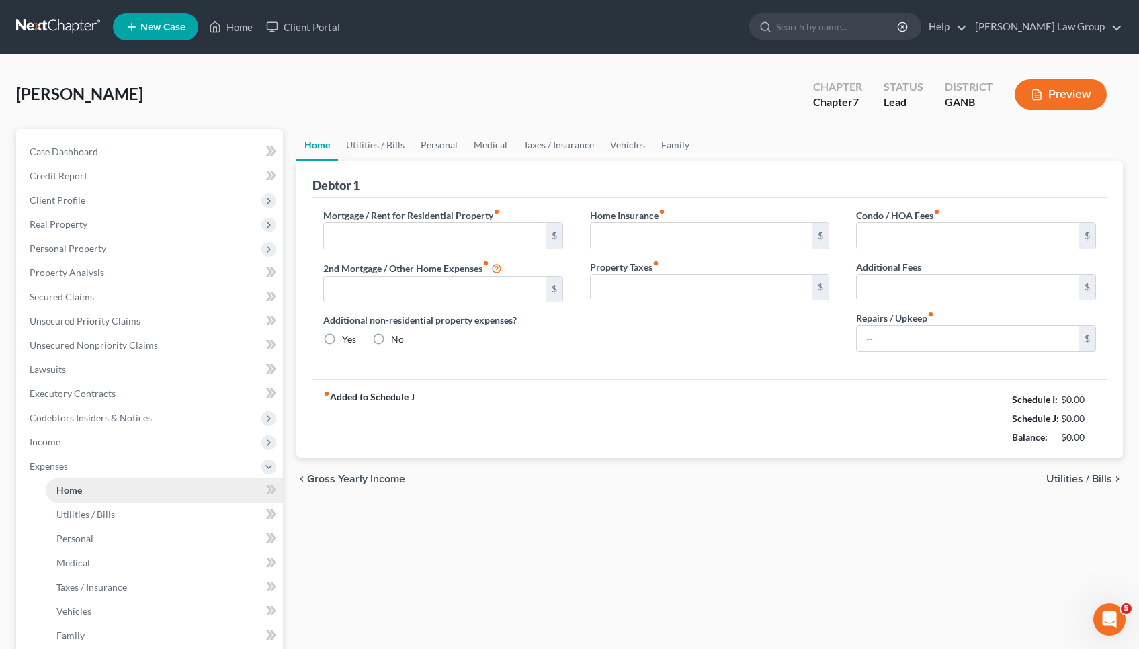
type input "2,056.00"
type input "0.00"
radio input "true"
type input "0.00"
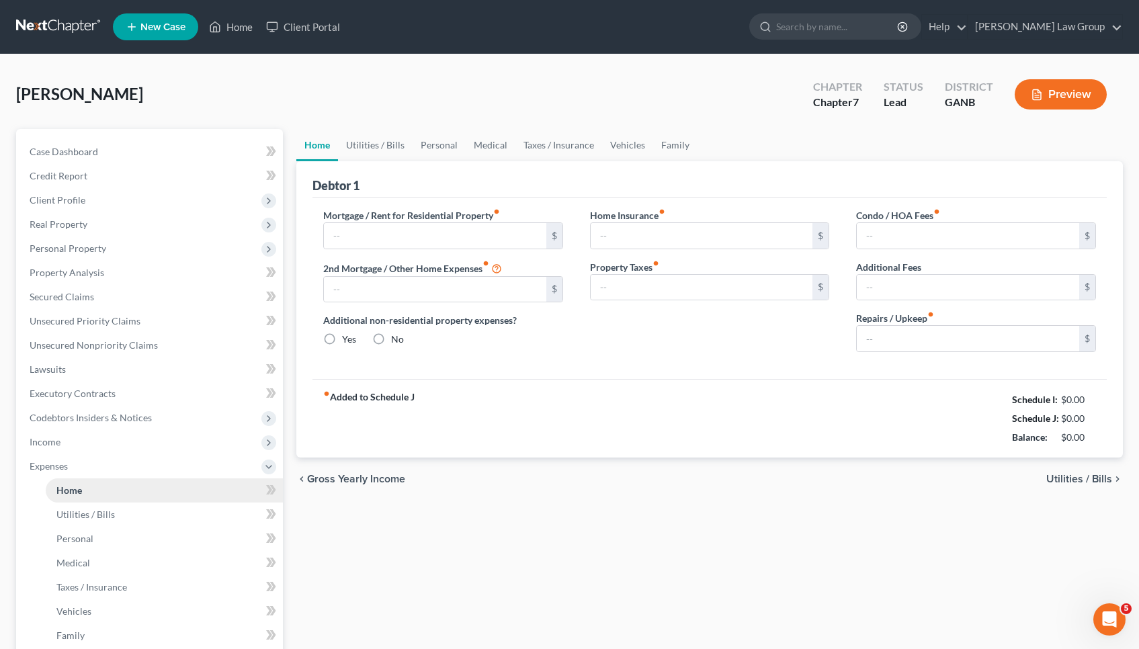
type input "0.00"
type input "250.00"
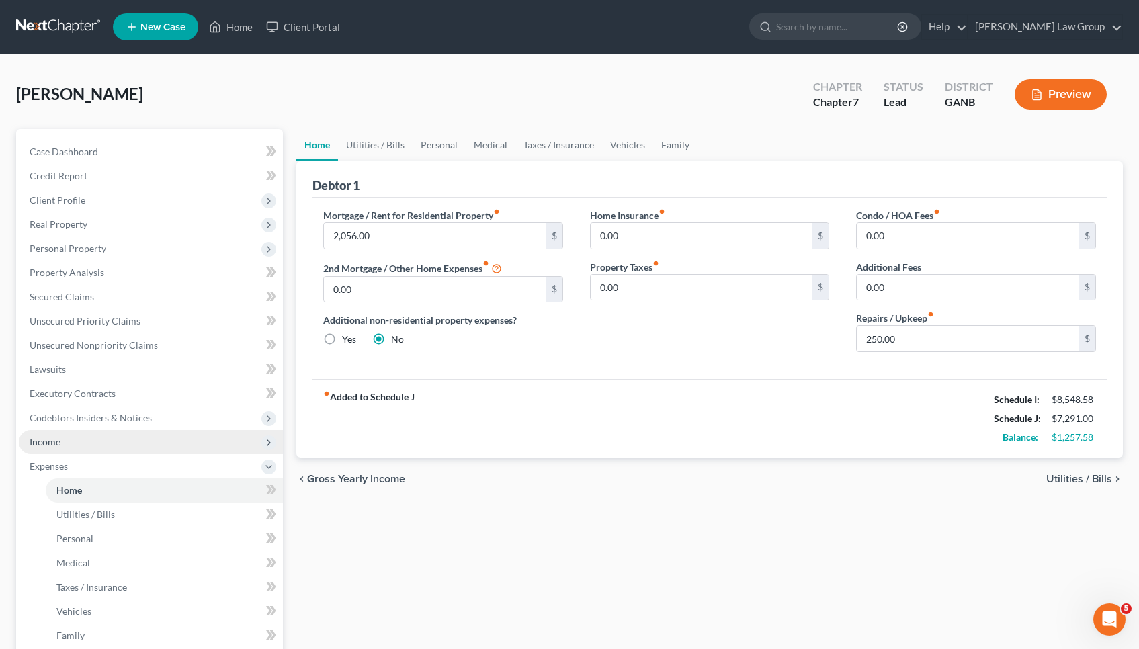
click at [93, 447] on span "Income" at bounding box center [151, 442] width 264 height 24
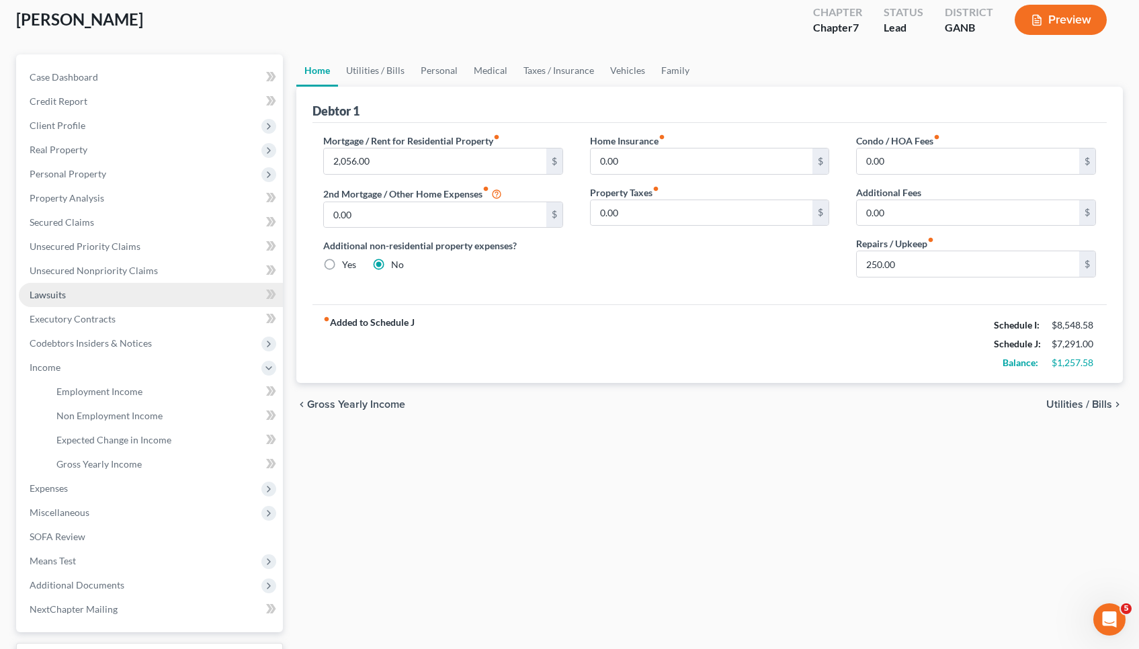
scroll to position [65, 0]
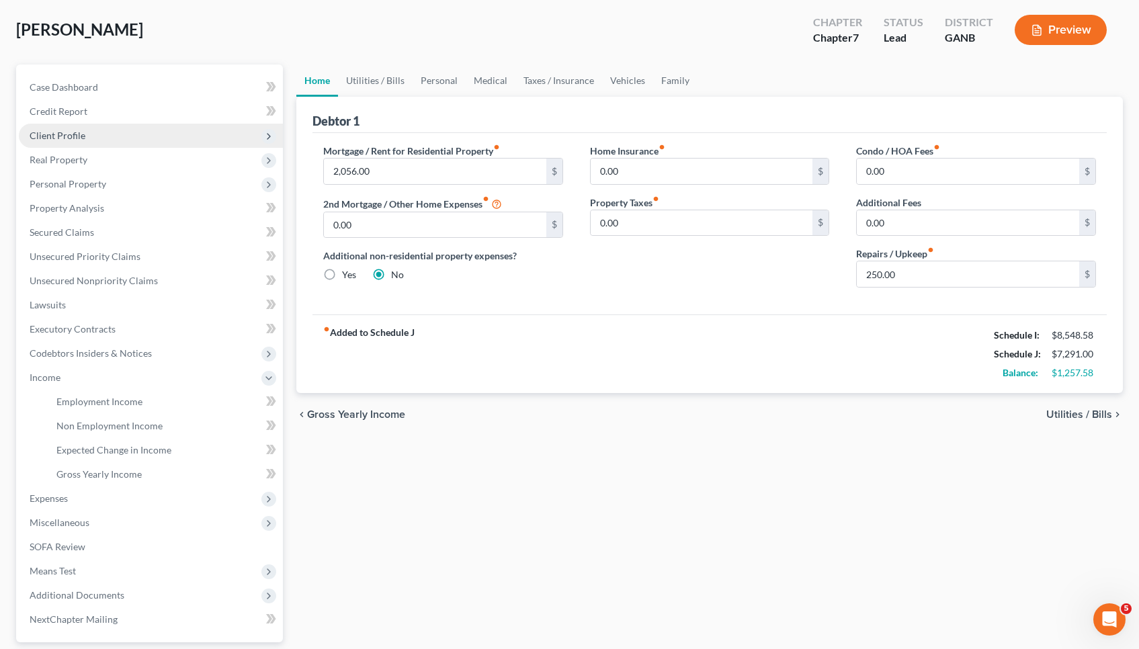
click at [106, 146] on span "Client Profile" at bounding box center [151, 136] width 264 height 24
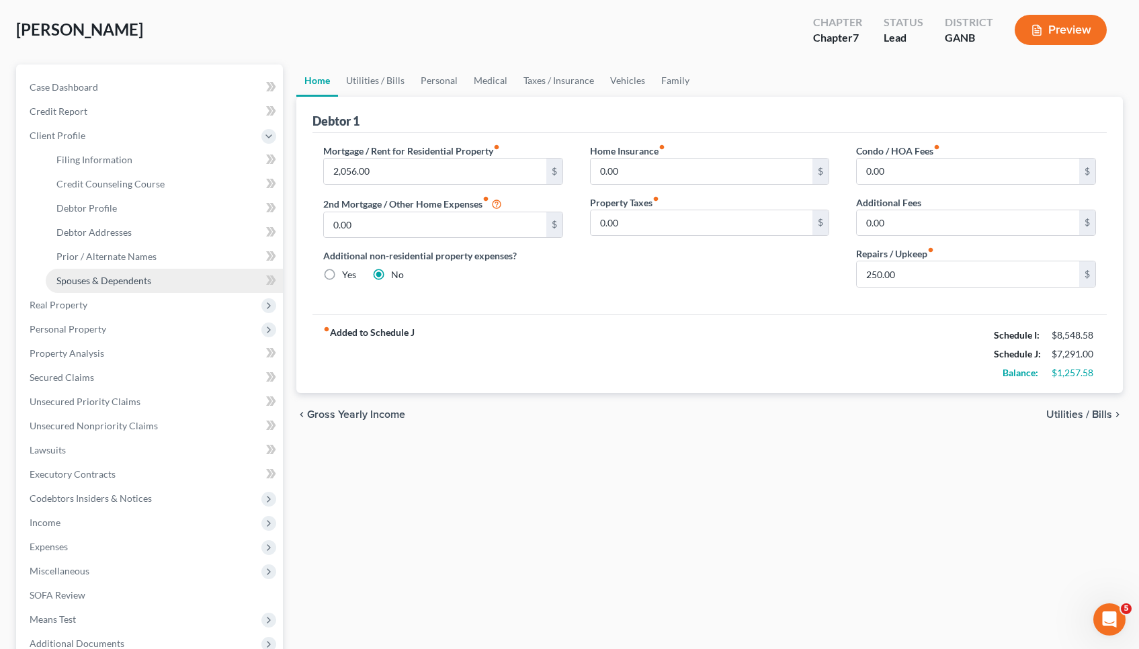
click at [119, 281] on span "Spouses & Dependents" at bounding box center [103, 280] width 95 height 11
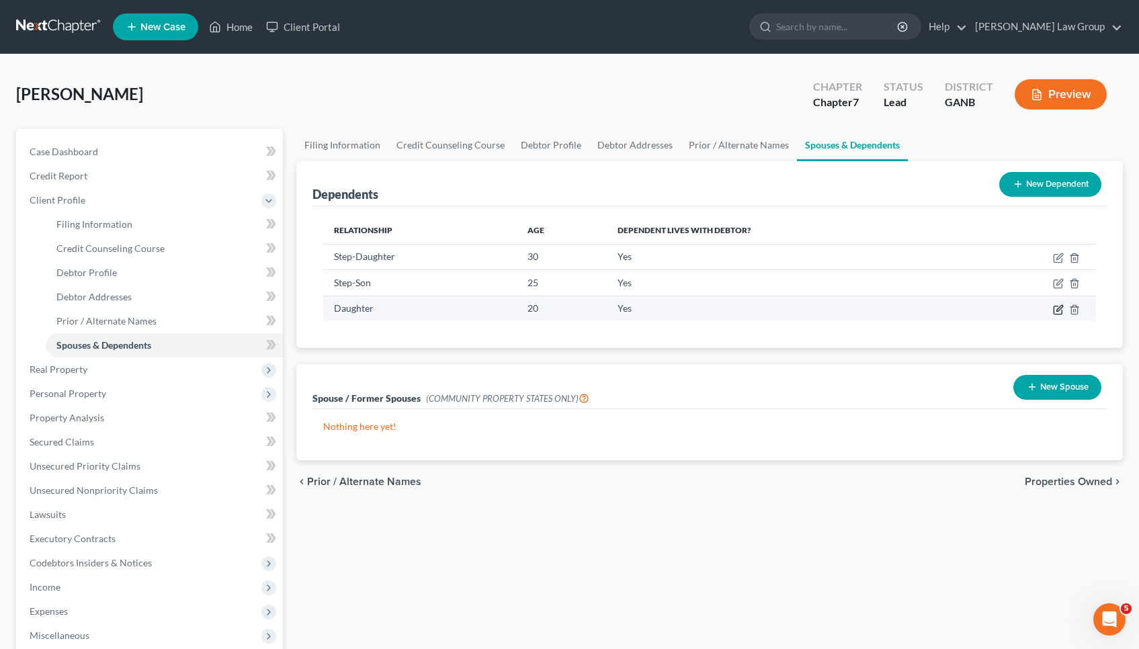
click at [1058, 310] on icon "button" at bounding box center [1058, 309] width 11 height 11
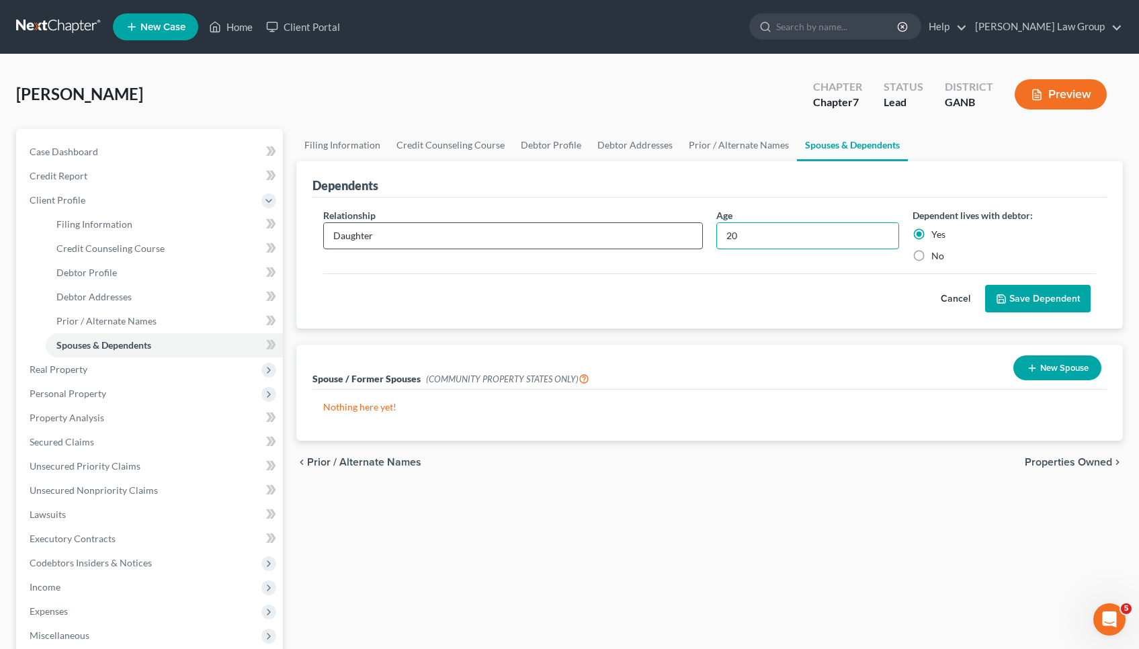
drag, startPoint x: 744, startPoint y: 235, endPoint x: 657, endPoint y: 235, distance: 87.4
click at [657, 235] on div "Relationship * Daughter Age [DEMOGRAPHIC_DATA] Dependent lives with debtor: Yes…" at bounding box center [710, 240] width 786 height 65
type input "21"
click at [1033, 306] on button "Save Dependent" at bounding box center [1038, 299] width 106 height 28
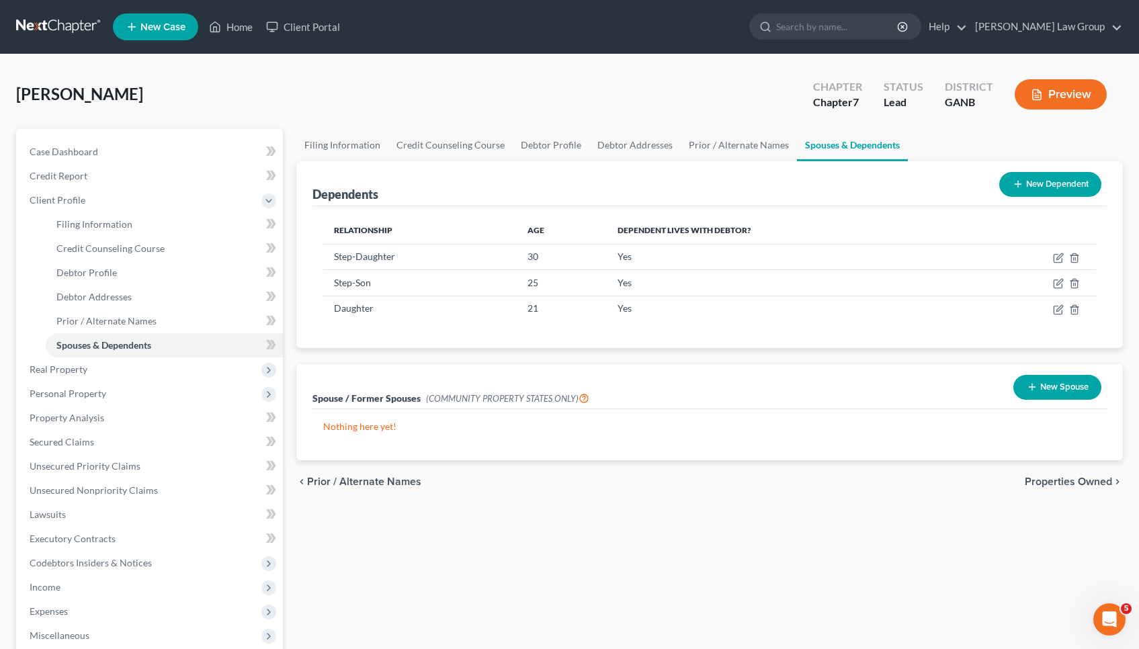
click at [1056, 183] on button "New Dependent" at bounding box center [1050, 184] width 102 height 25
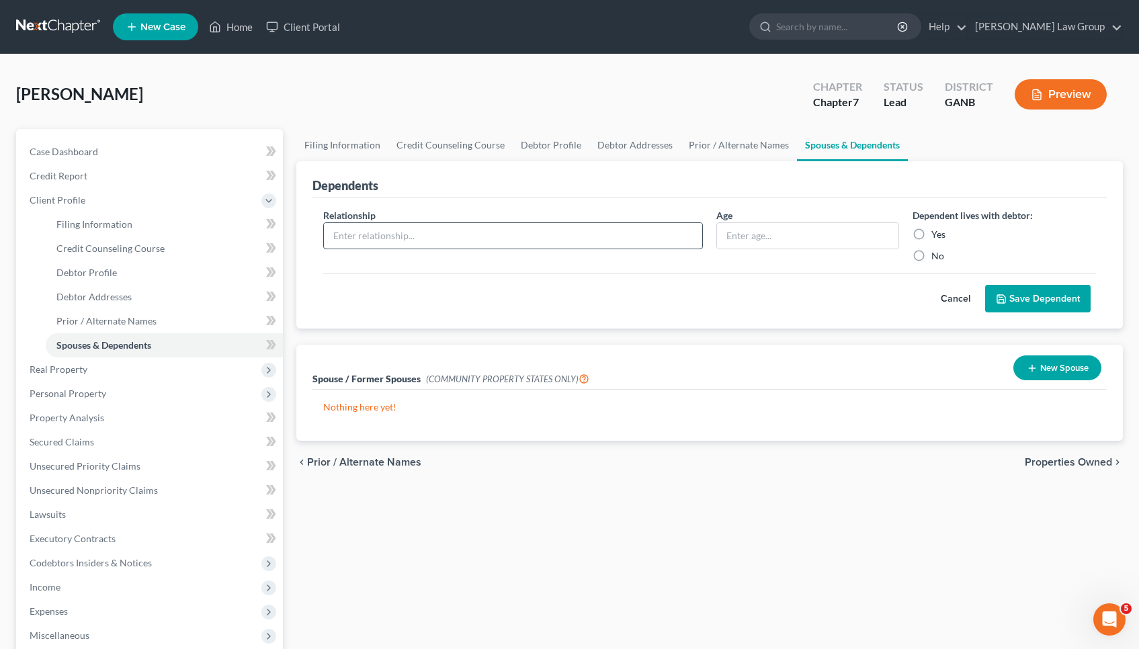
click at [576, 241] on input "text" at bounding box center [513, 236] width 378 height 26
type input "Grand child"
type input "7"
click at [933, 237] on label "Yes" at bounding box center [938, 234] width 14 height 13
click at [937, 237] on input "Yes" at bounding box center [941, 232] width 9 height 9
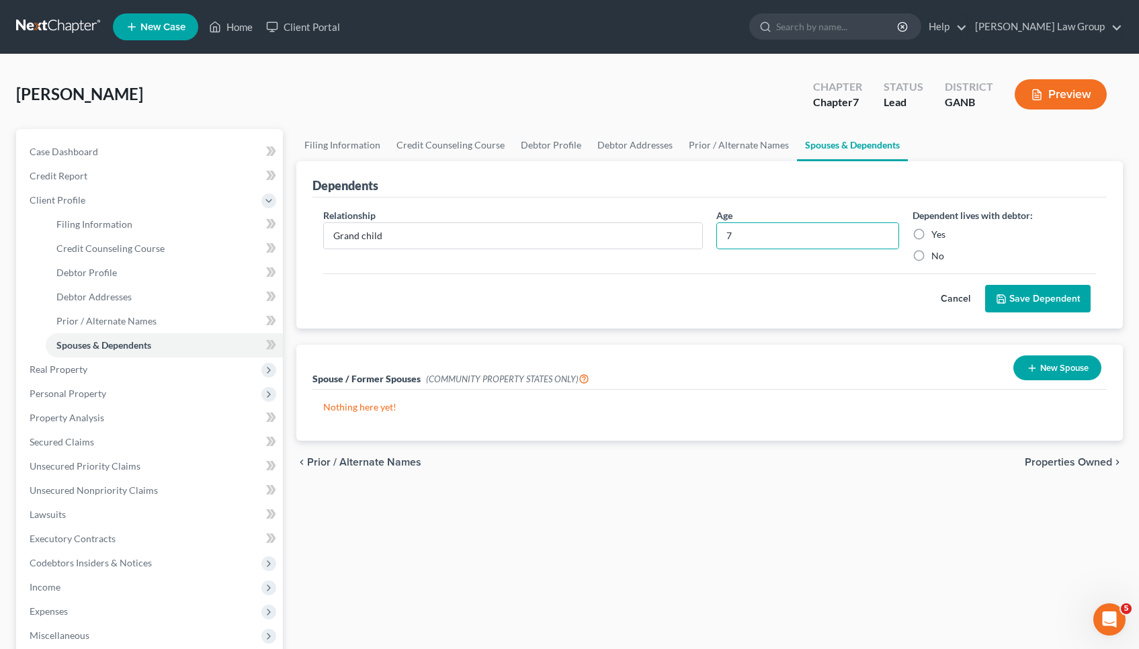
radio input "true"
click at [1019, 291] on button "Save Dependent" at bounding box center [1038, 299] width 106 height 28
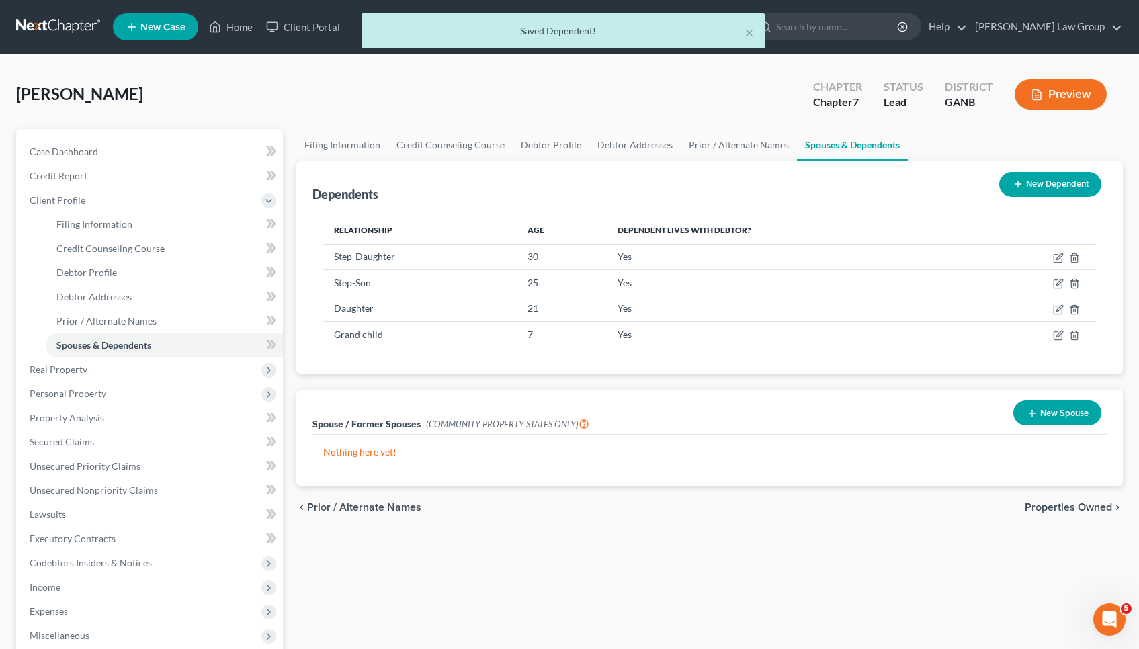
click at [1038, 186] on button "New Dependent" at bounding box center [1050, 184] width 102 height 25
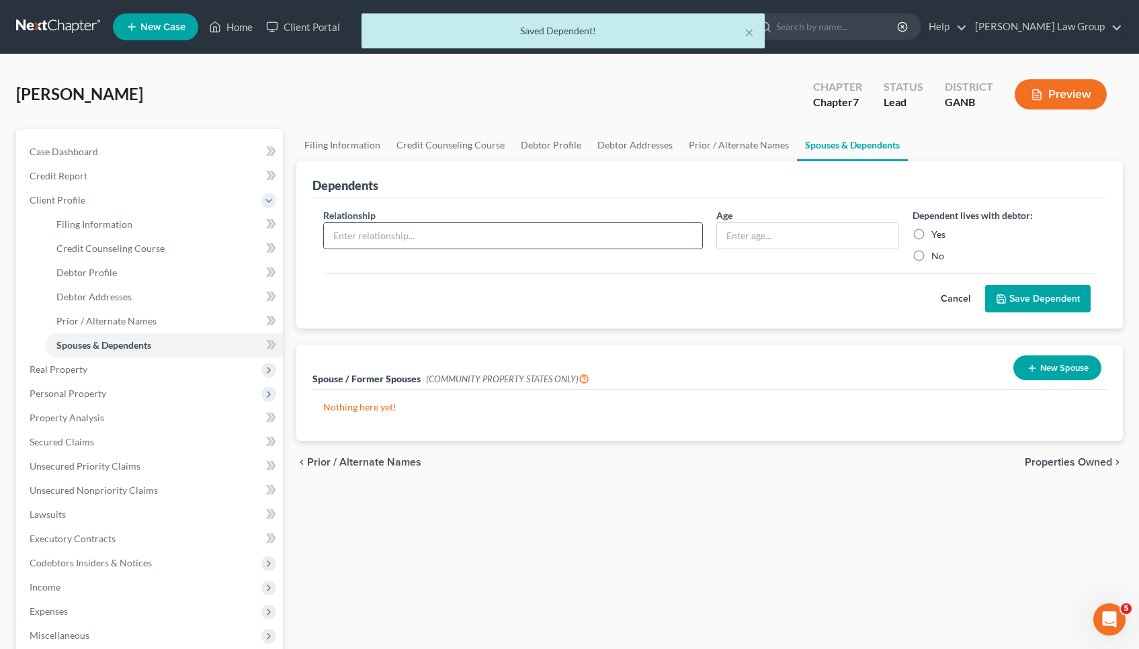
click at [542, 235] on input "text" at bounding box center [513, 236] width 378 height 26
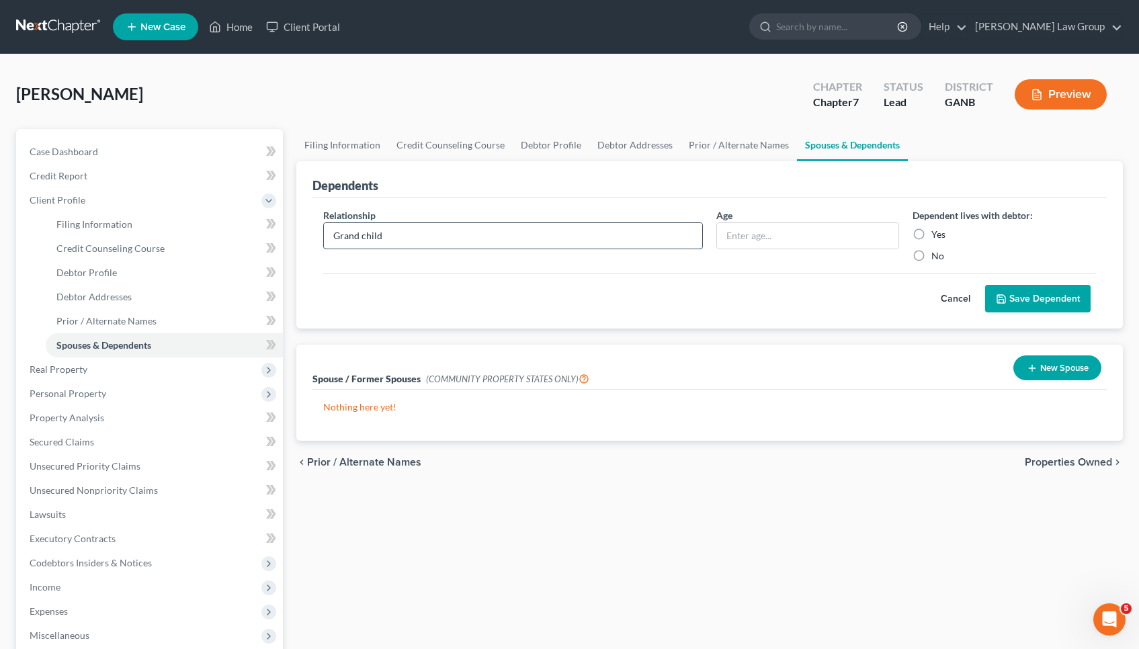
type input "Grand child"
type input "5"
click at [938, 232] on label "Yes" at bounding box center [938, 234] width 14 height 13
click at [938, 232] on input "Yes" at bounding box center [941, 232] width 9 height 9
radio input "true"
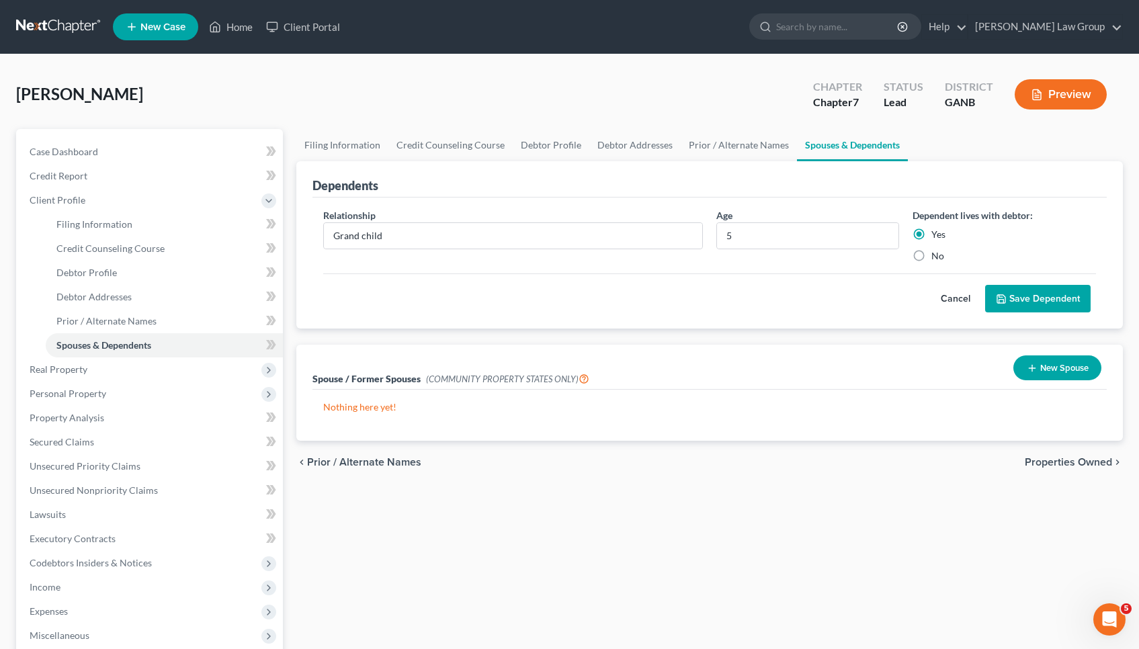
click at [1018, 293] on button "Save Dependent" at bounding box center [1038, 299] width 106 height 28
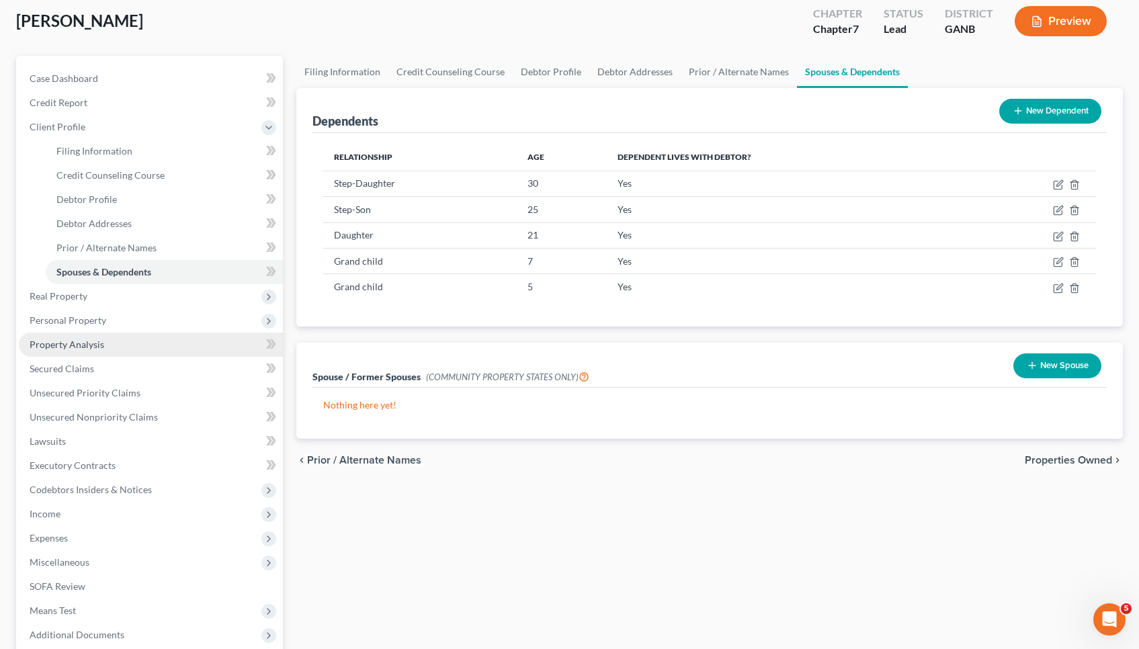
scroll to position [95, 0]
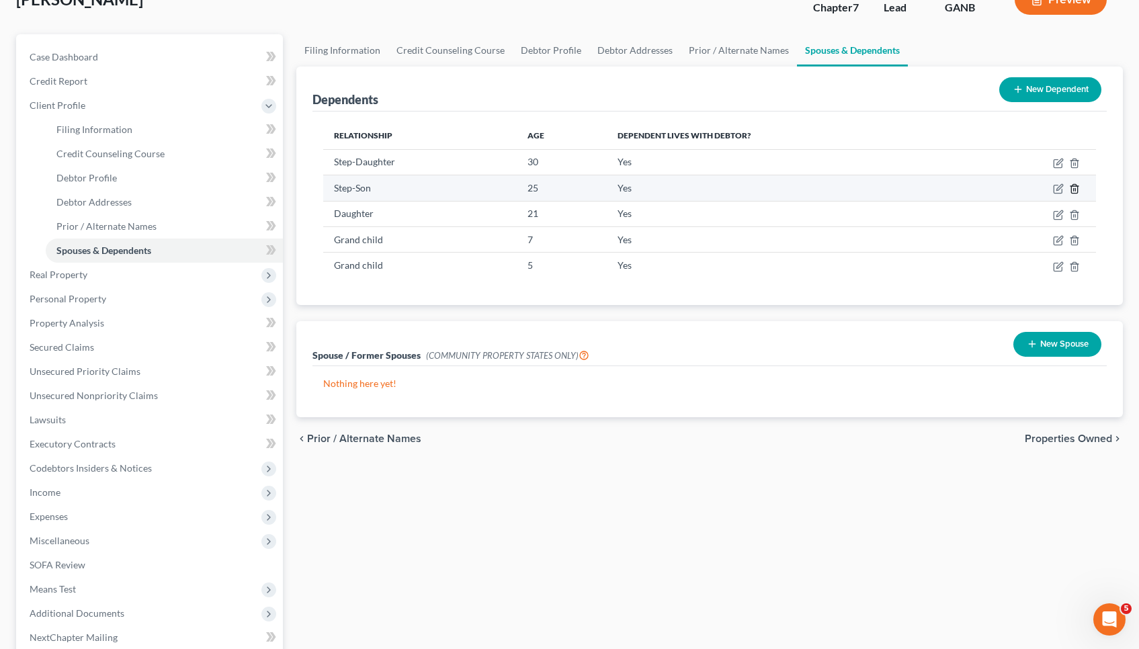
click at [1079, 187] on icon "button" at bounding box center [1074, 188] width 11 height 11
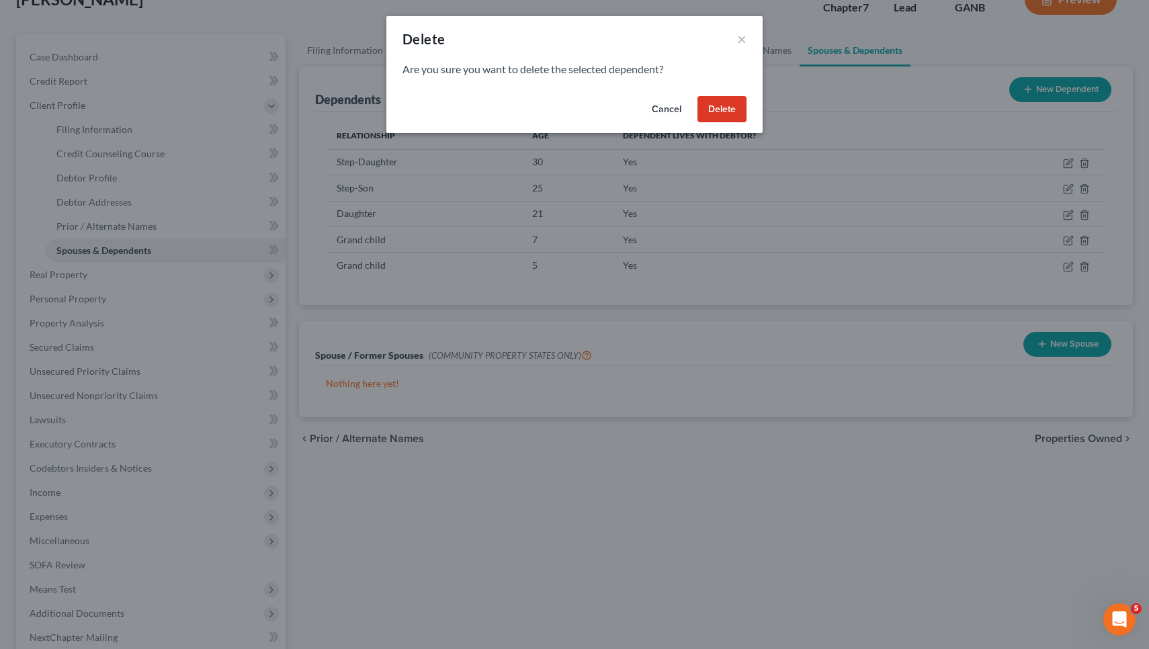
click at [730, 110] on button "Delete" at bounding box center [722, 109] width 49 height 27
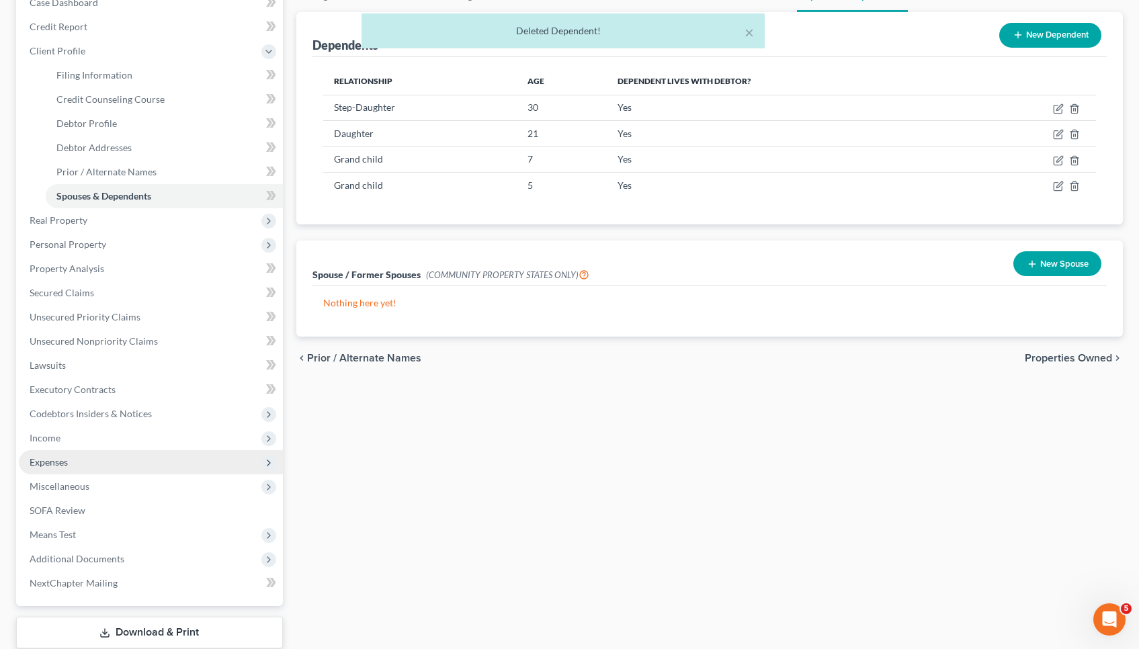
scroll to position [152, 0]
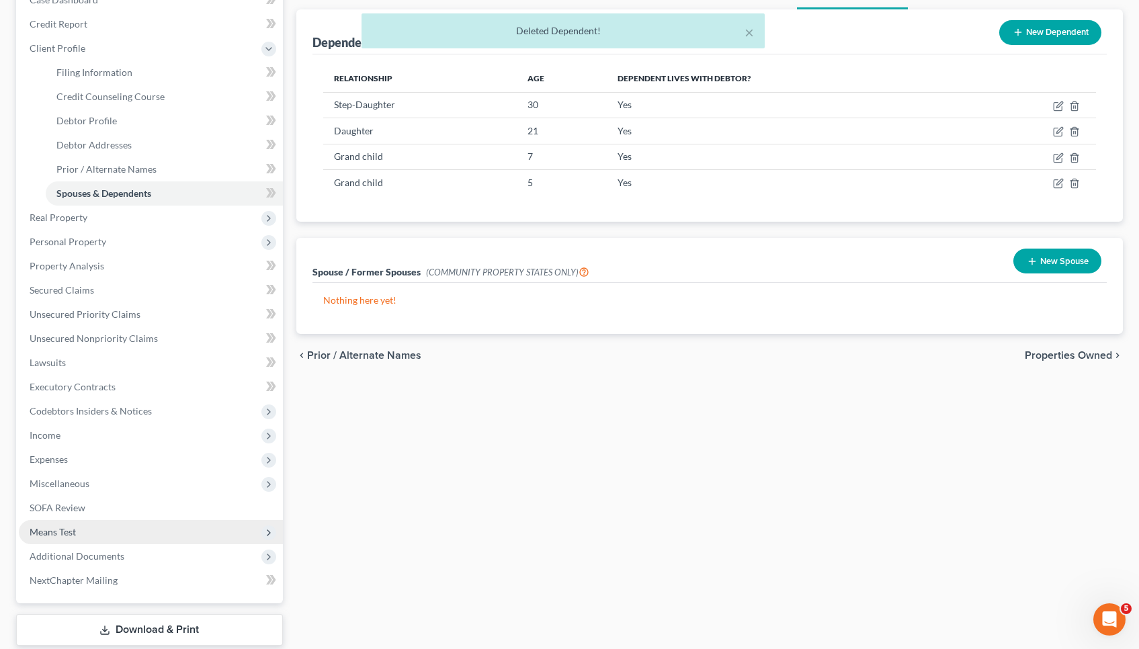
click at [186, 530] on span "Means Test" at bounding box center [151, 532] width 264 height 24
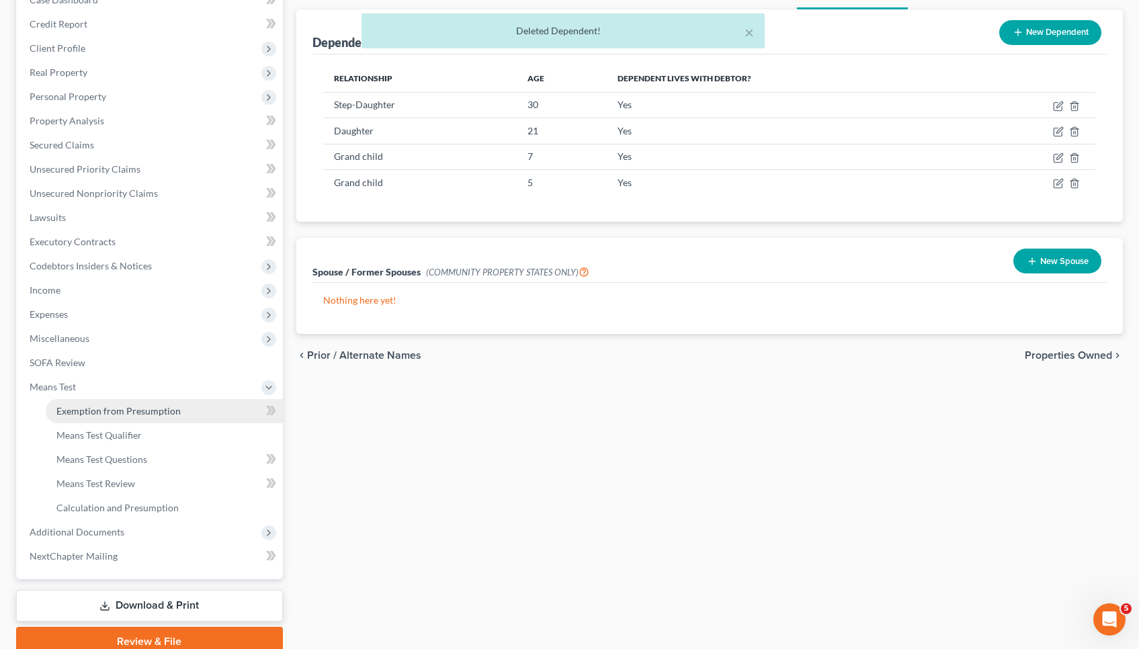
click at [177, 414] on link "Exemption from Presumption" at bounding box center [164, 411] width 237 height 24
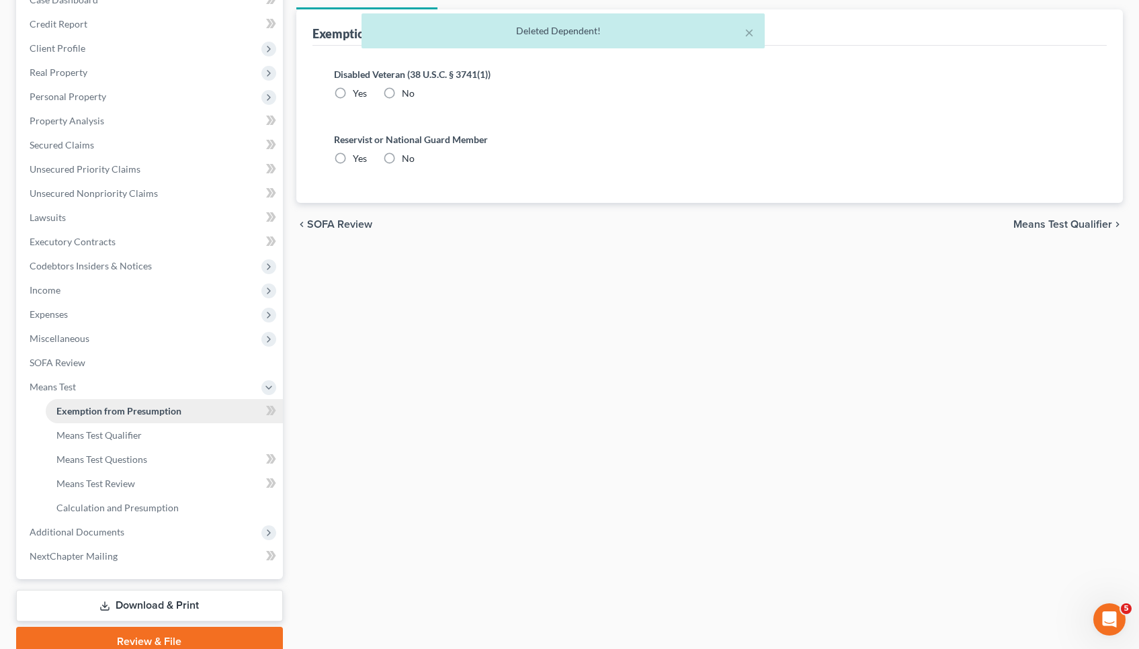
scroll to position [15, 0]
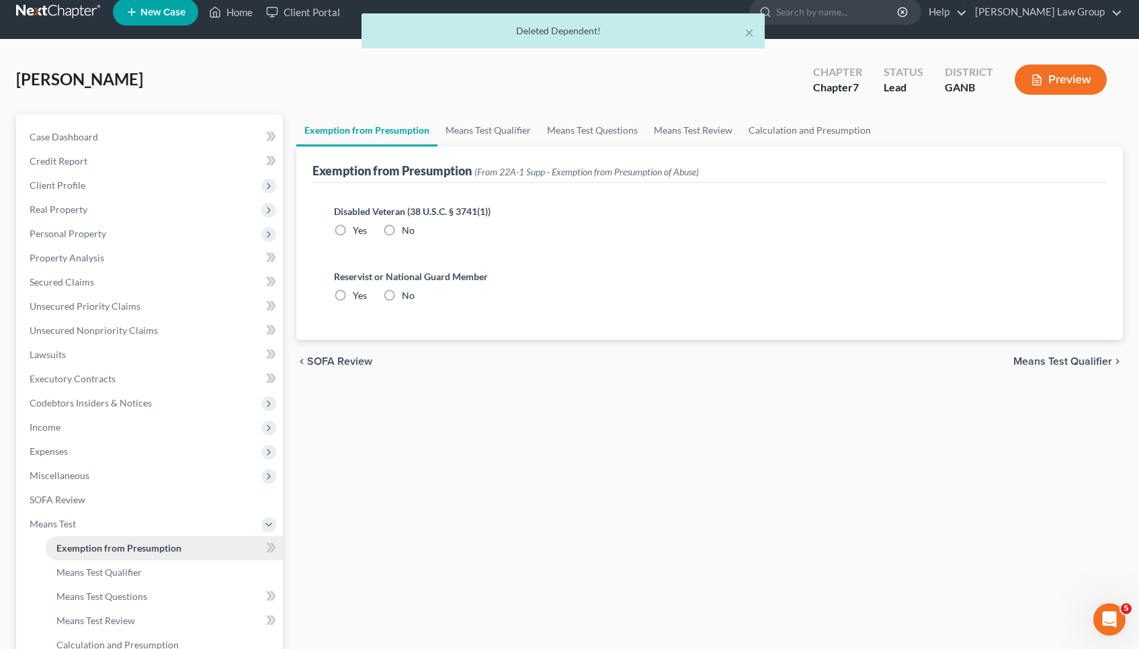
radio input "true"
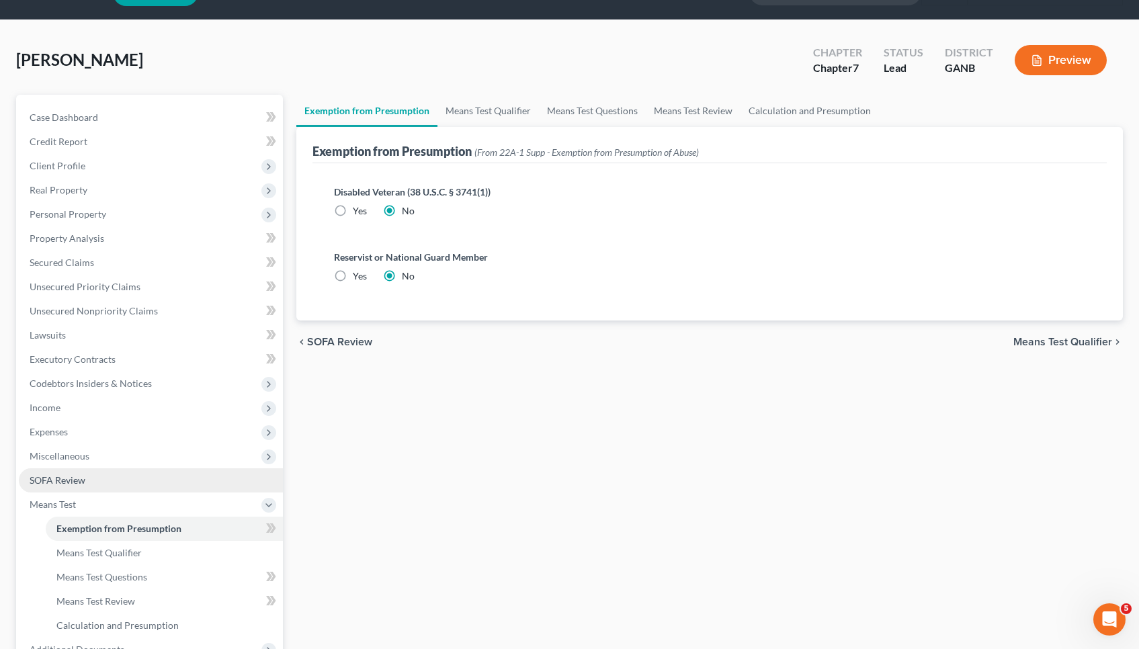
scroll to position [173, 0]
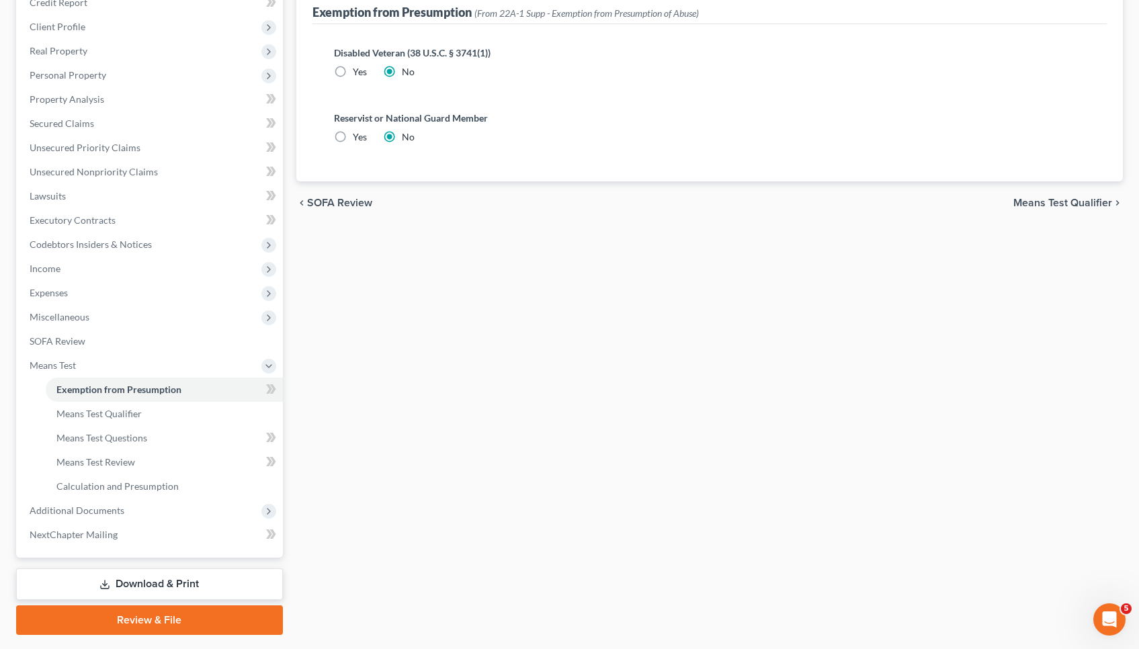
click at [1048, 198] on span "Means Test Qualifier" at bounding box center [1062, 203] width 99 height 11
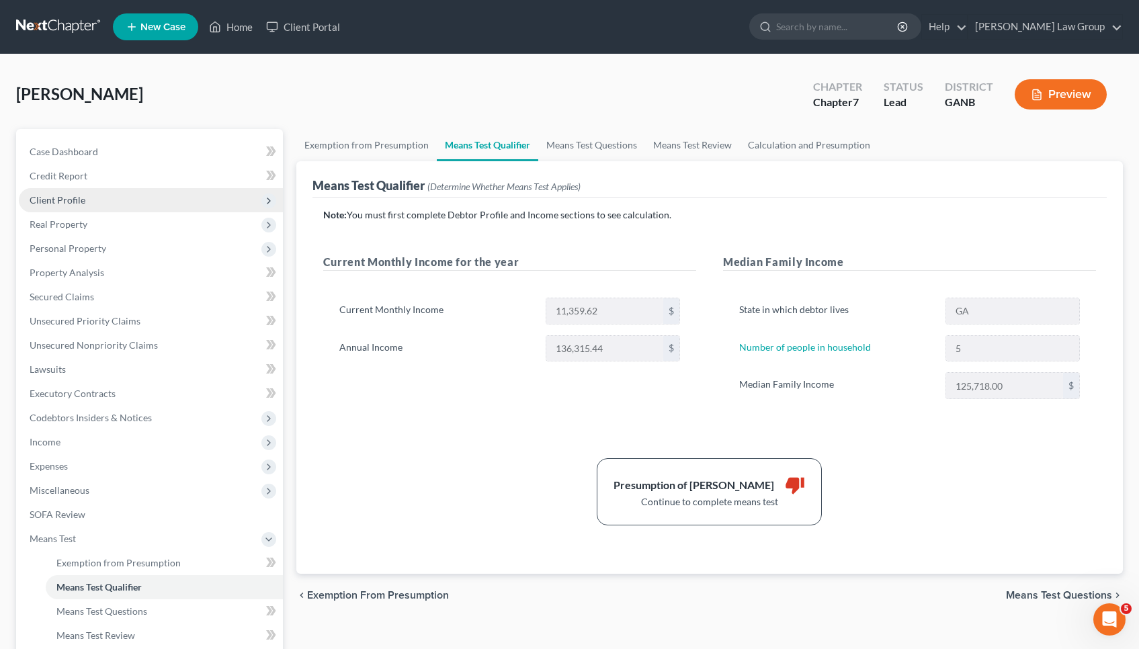
click at [88, 196] on span "Client Profile" at bounding box center [151, 200] width 264 height 24
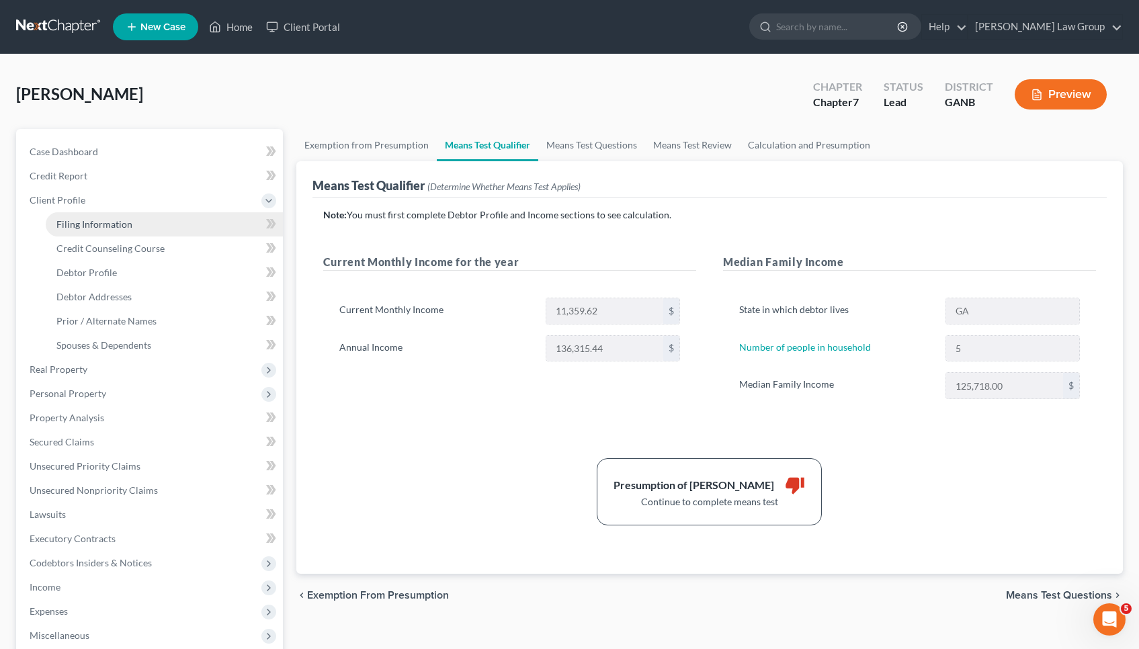
click at [112, 229] on span "Filing Information" at bounding box center [94, 223] width 76 height 11
select select "1"
select select "0"
select select "19"
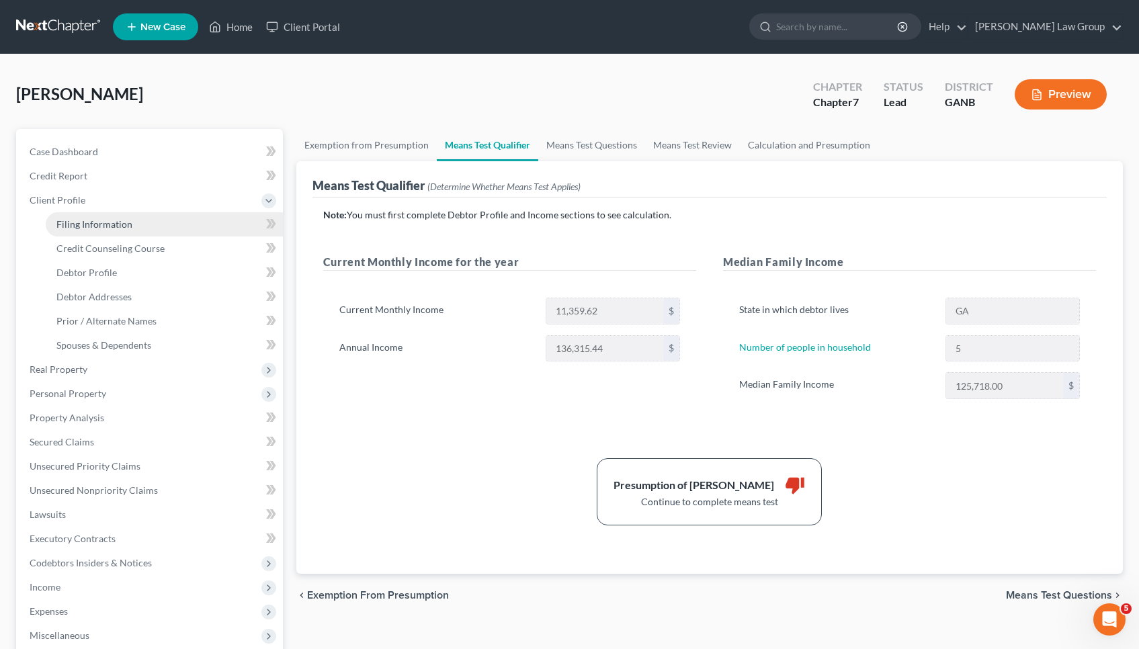
select select "0"
select select "10"
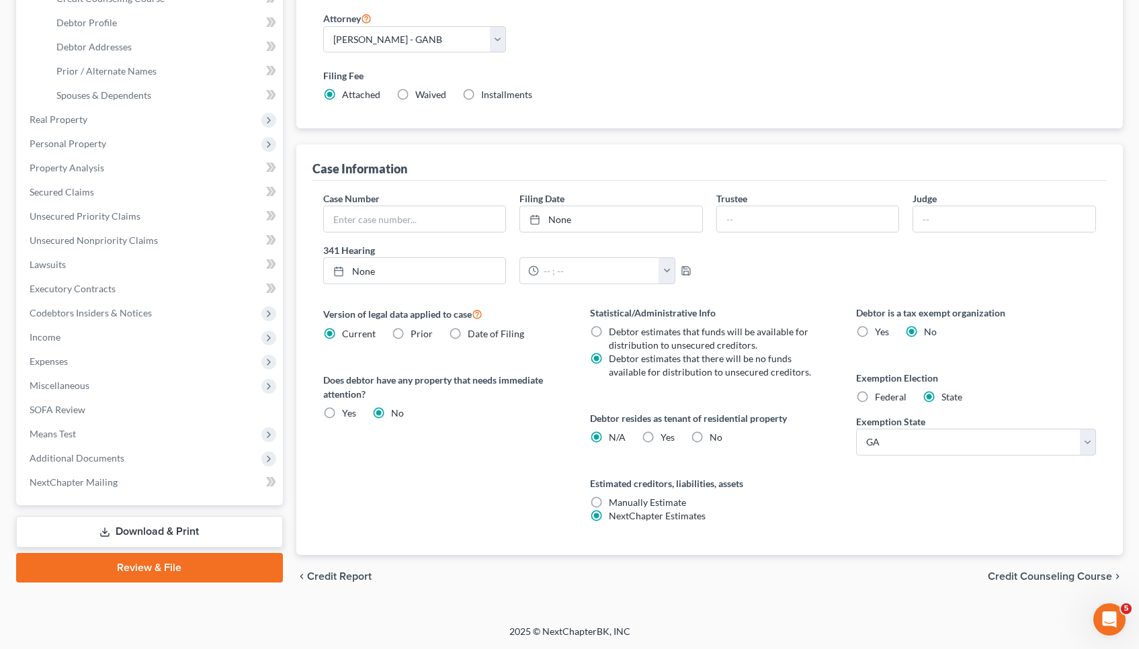
scroll to position [251, 0]
click at [1050, 573] on span "Credit Counseling Course" at bounding box center [1050, 576] width 124 height 11
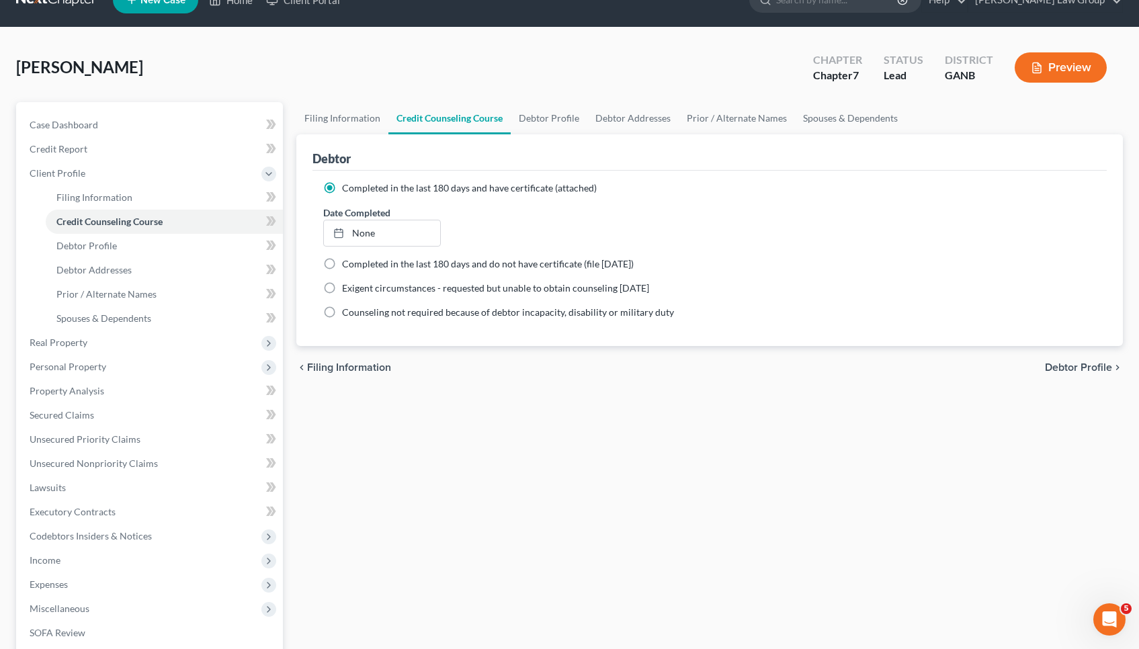
scroll to position [39, 0]
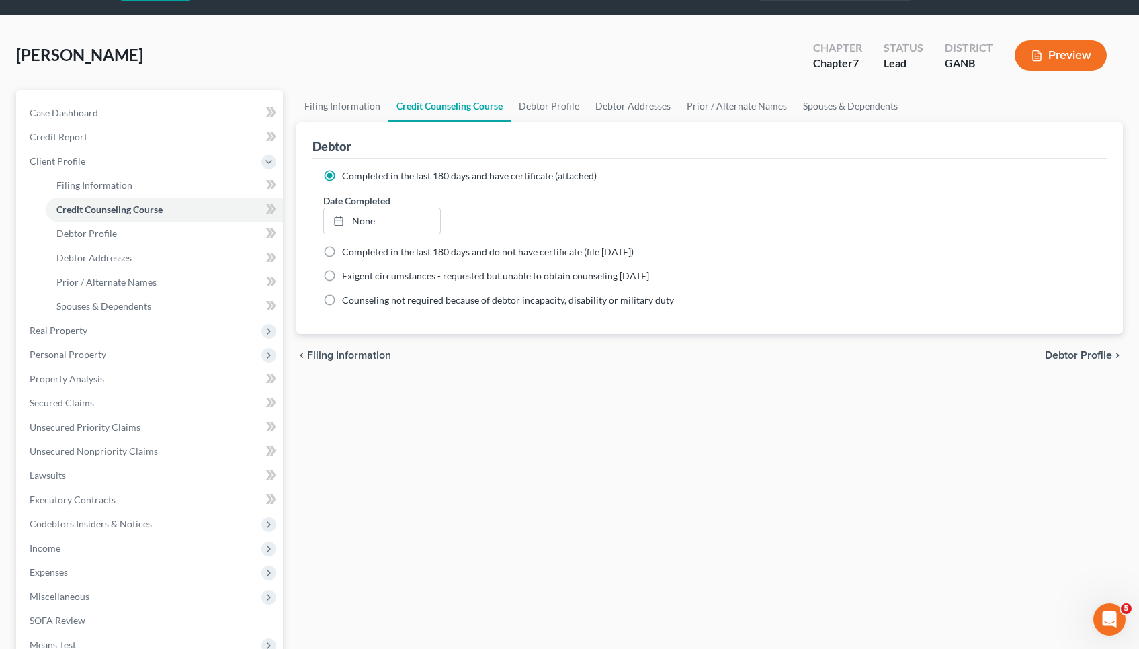
click at [1055, 349] on div "chevron_left Filing Information Debtor Profile chevron_right" at bounding box center [709, 355] width 827 height 43
click at [1106, 353] on span "Debtor Profile" at bounding box center [1078, 355] width 67 height 11
select select "1"
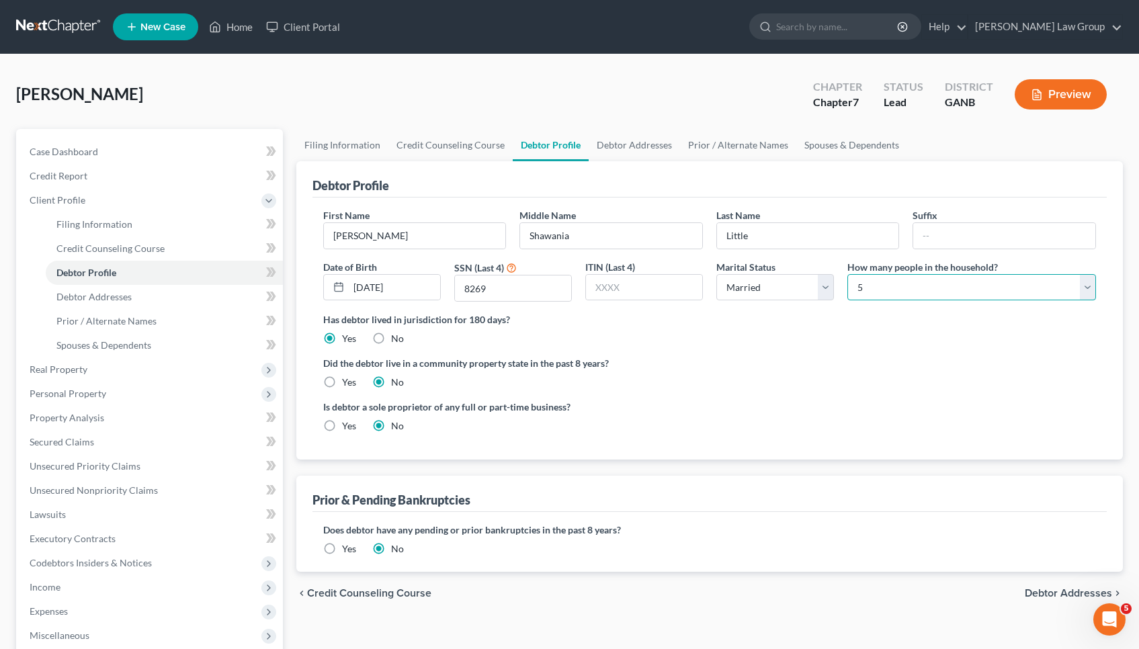
select select "5"
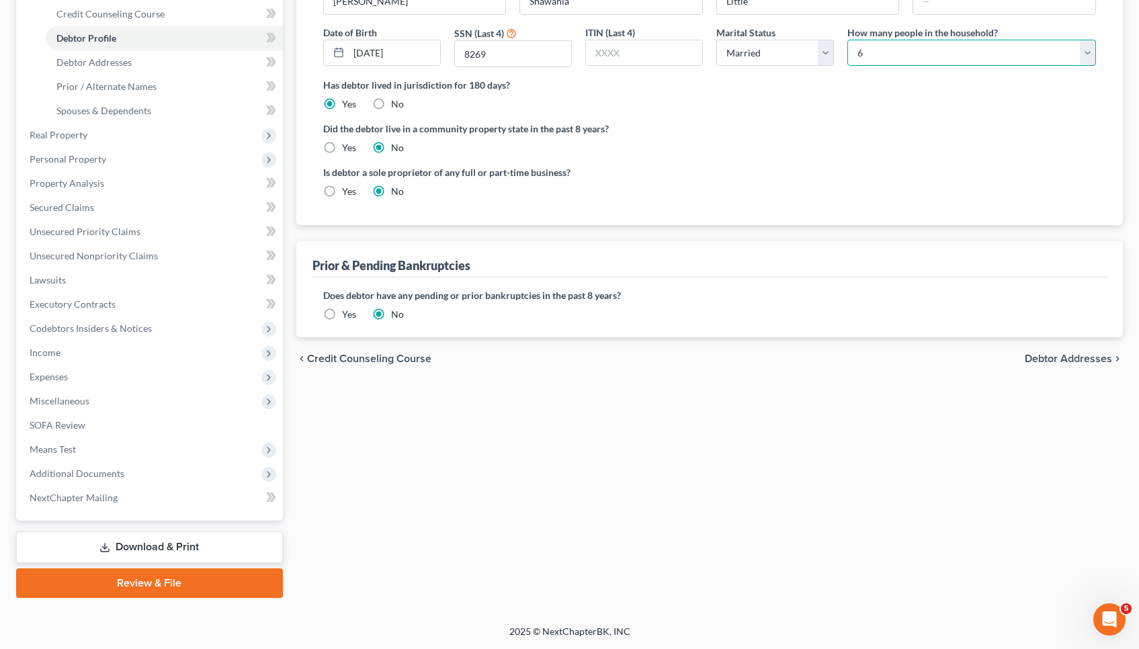
scroll to position [235, 0]
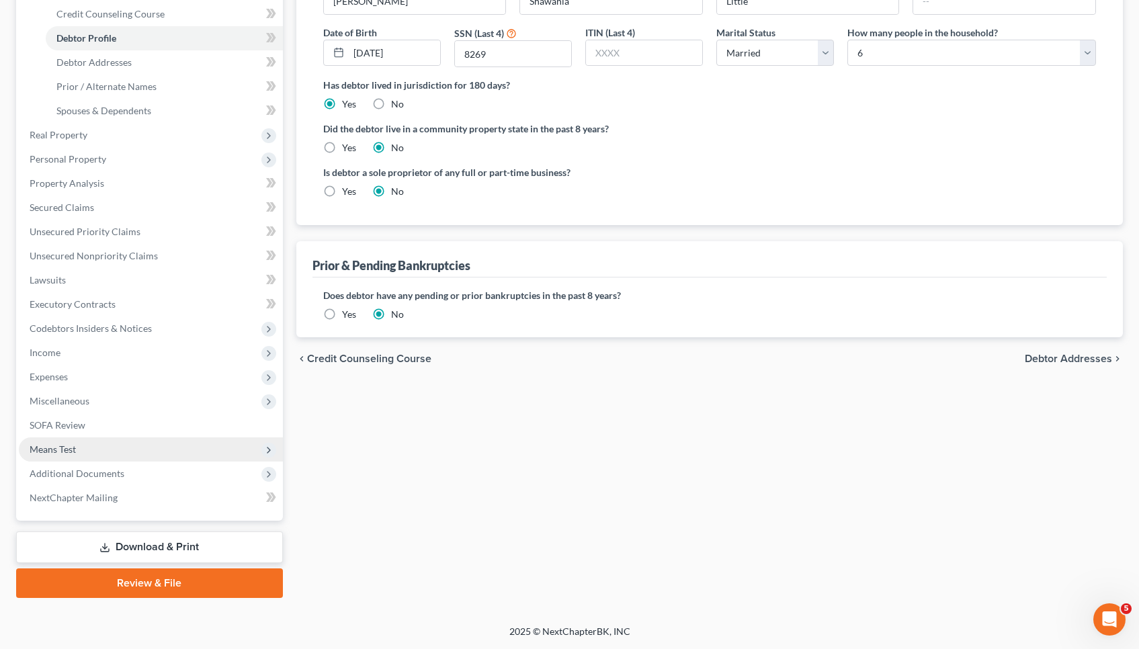
click at [135, 448] on span "Means Test" at bounding box center [151, 449] width 264 height 24
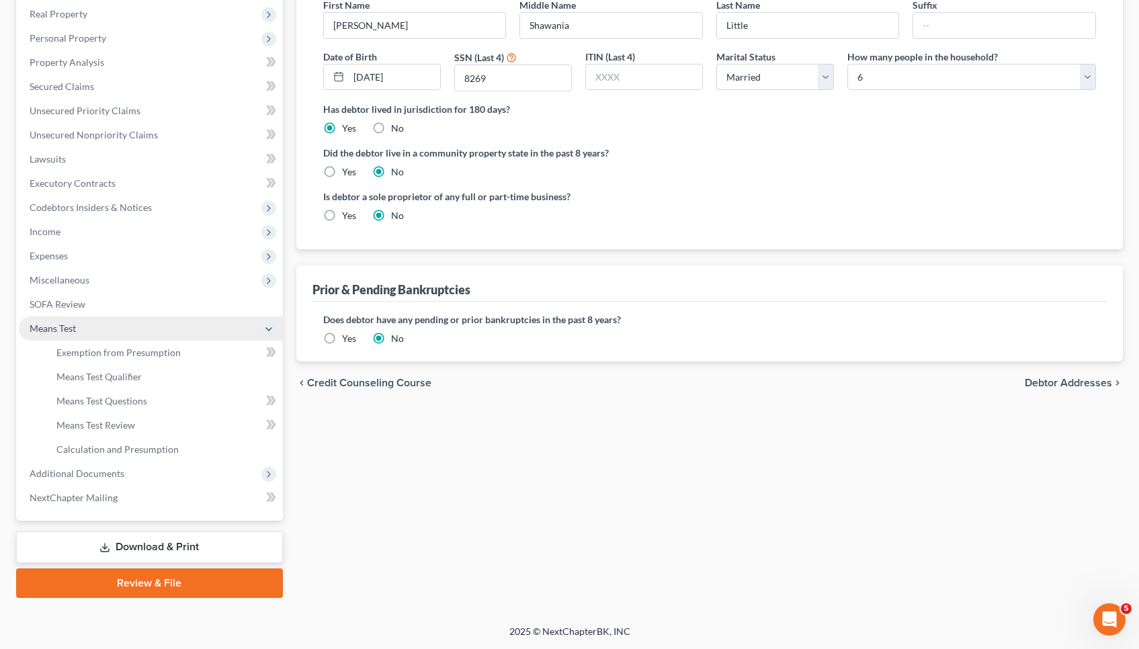
scroll to position [210, 0]
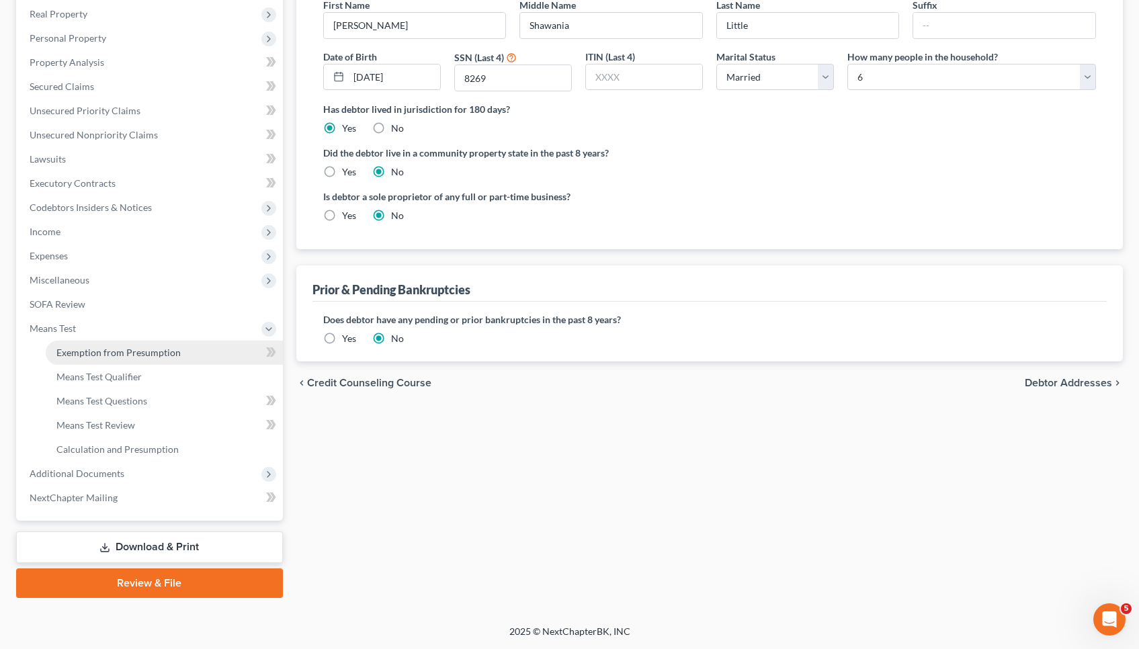
click at [128, 364] on link "Exemption from Presumption" at bounding box center [164, 353] width 237 height 24
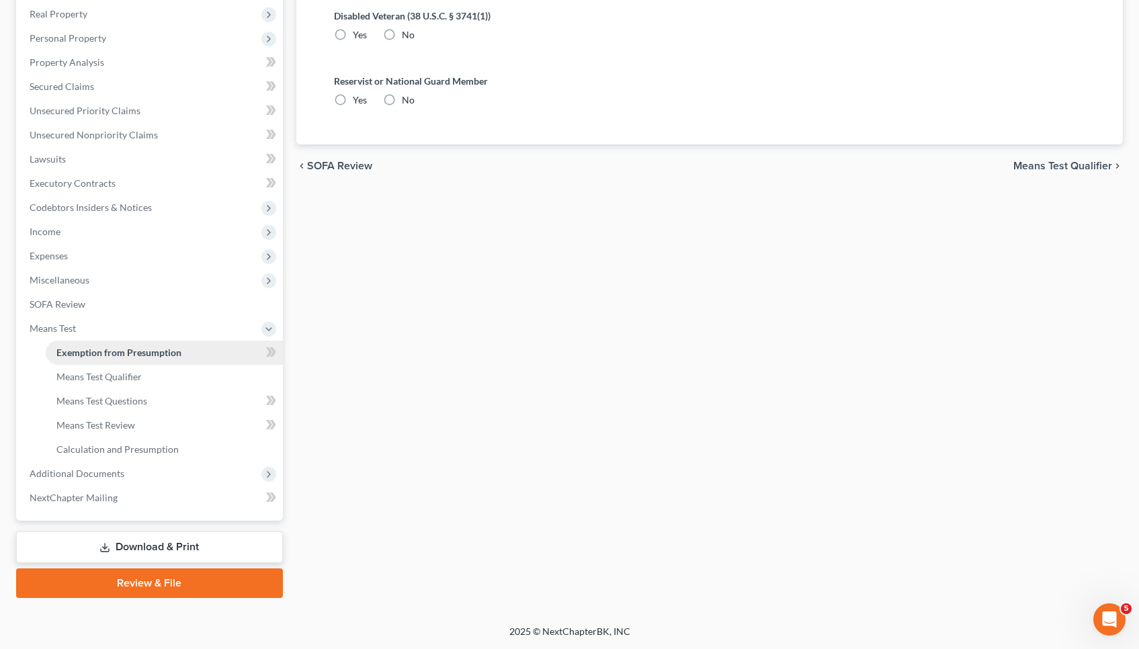
scroll to position [1, 0]
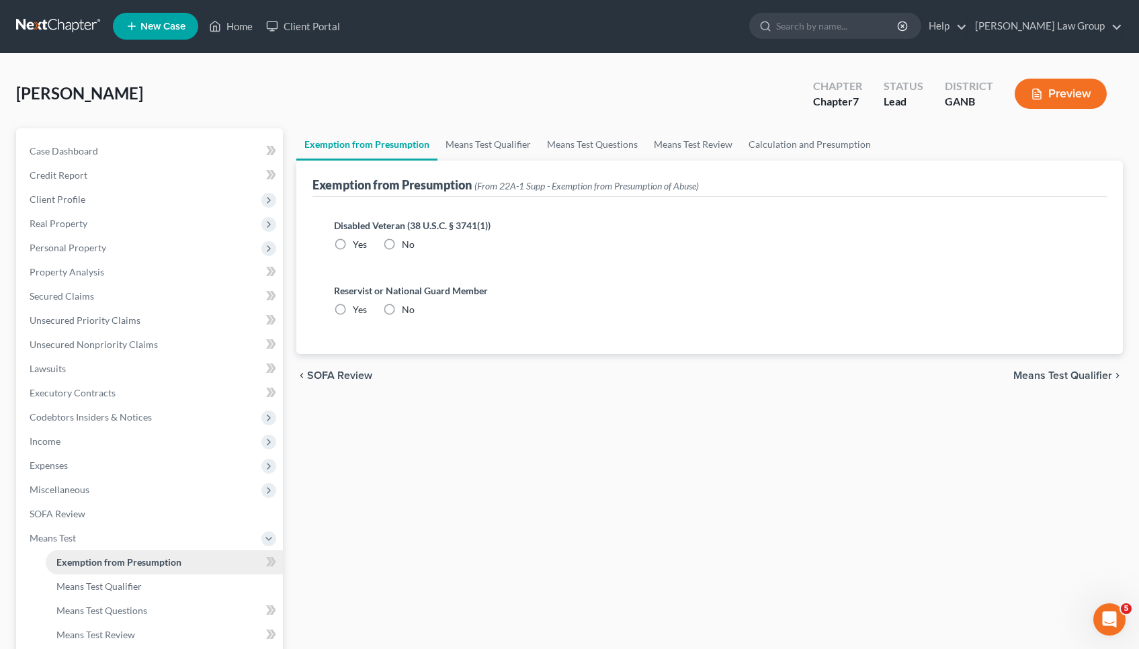
radio input "true"
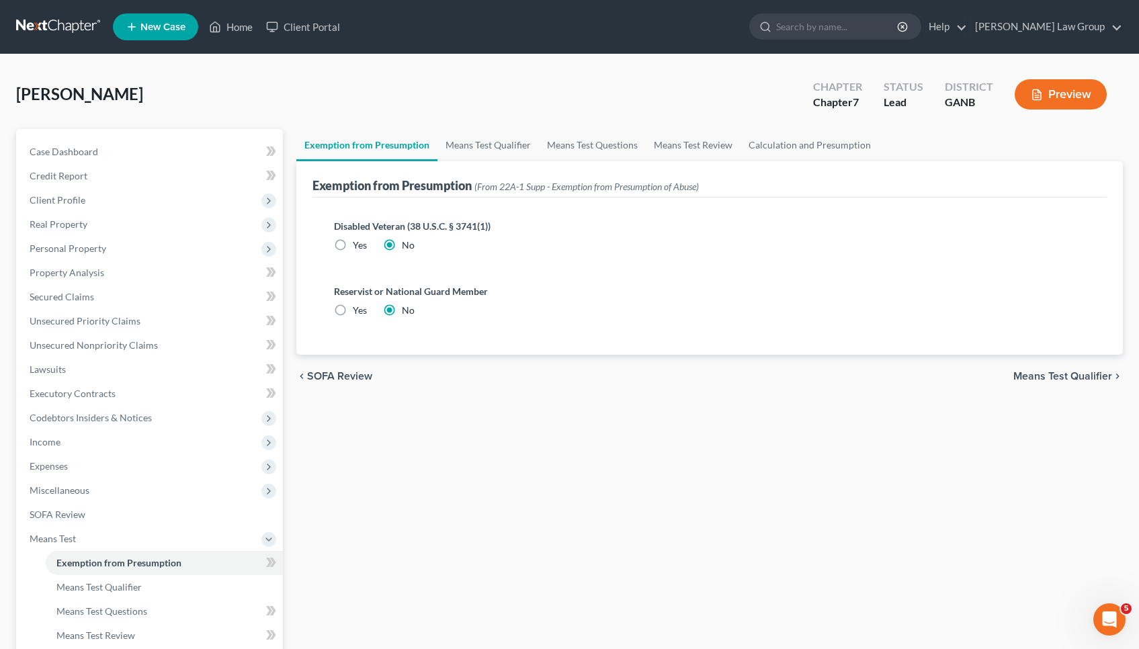
click at [1081, 376] on span "Means Test Qualifier" at bounding box center [1062, 376] width 99 height 11
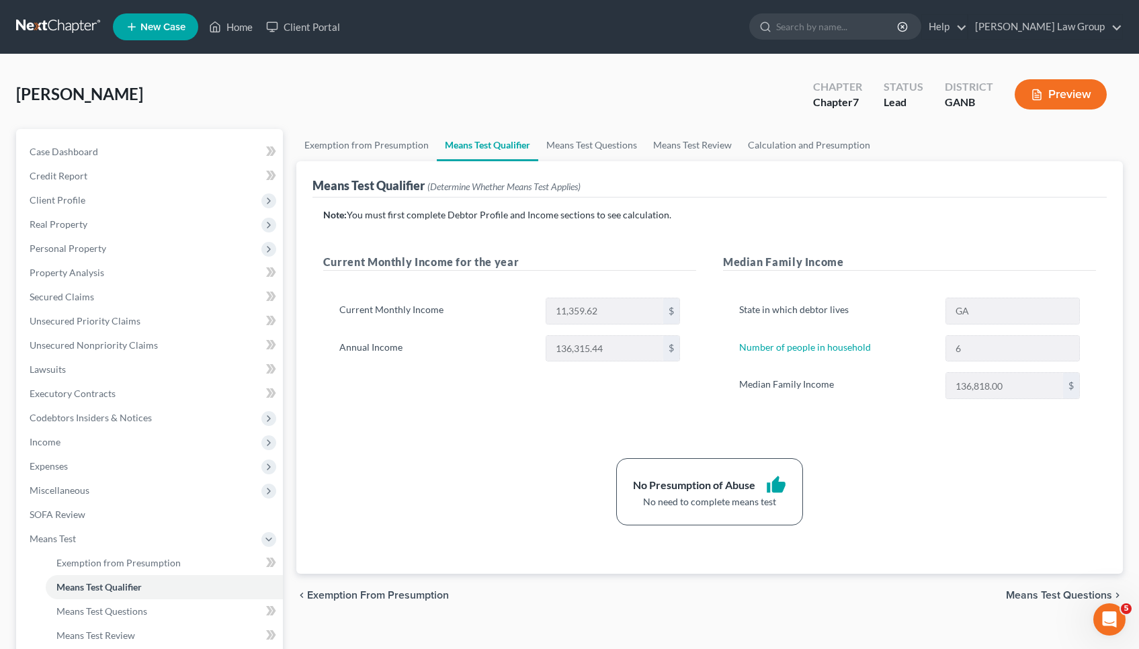
click at [823, 242] on div "Note: You must first complete Debtor Profile and Income sections to see calcula…" at bounding box center [709, 366] width 773 height 317
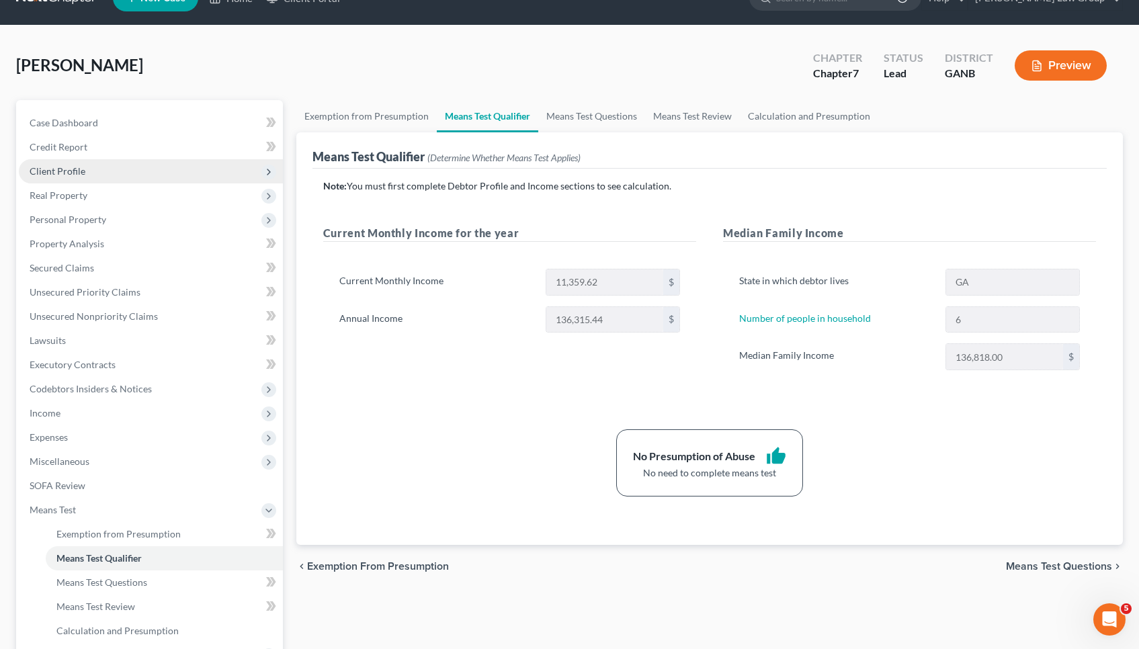
scroll to position [29, 0]
click at [185, 58] on div "[PERSON_NAME] Upgraded Chapter Chapter 7 Status Lead District GANB Preview" at bounding box center [569, 71] width 1107 height 58
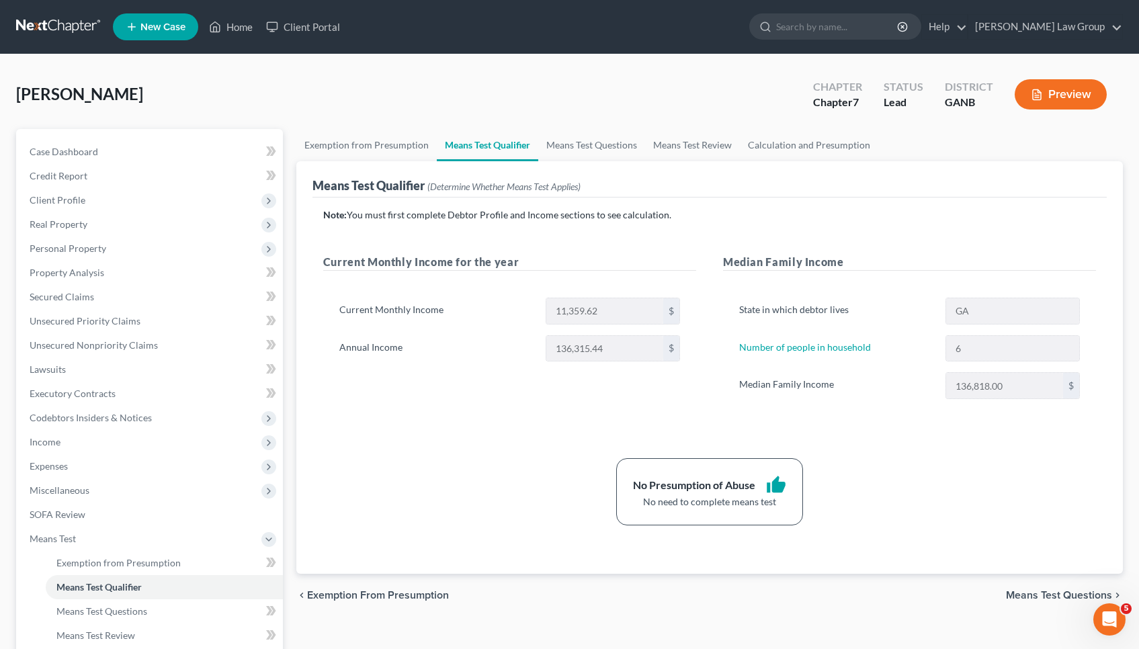
scroll to position [0, 0]
click at [241, 87] on div "[PERSON_NAME] Upgraded Chapter Chapter 7 Status Lead District GANB Preview" at bounding box center [569, 100] width 1107 height 58
click at [638, 86] on div "[PERSON_NAME] Upgraded Chapter Chapter 7 Status Lead District GANB Preview" at bounding box center [569, 100] width 1107 height 58
click at [230, 31] on link "Home" at bounding box center [230, 27] width 57 height 24
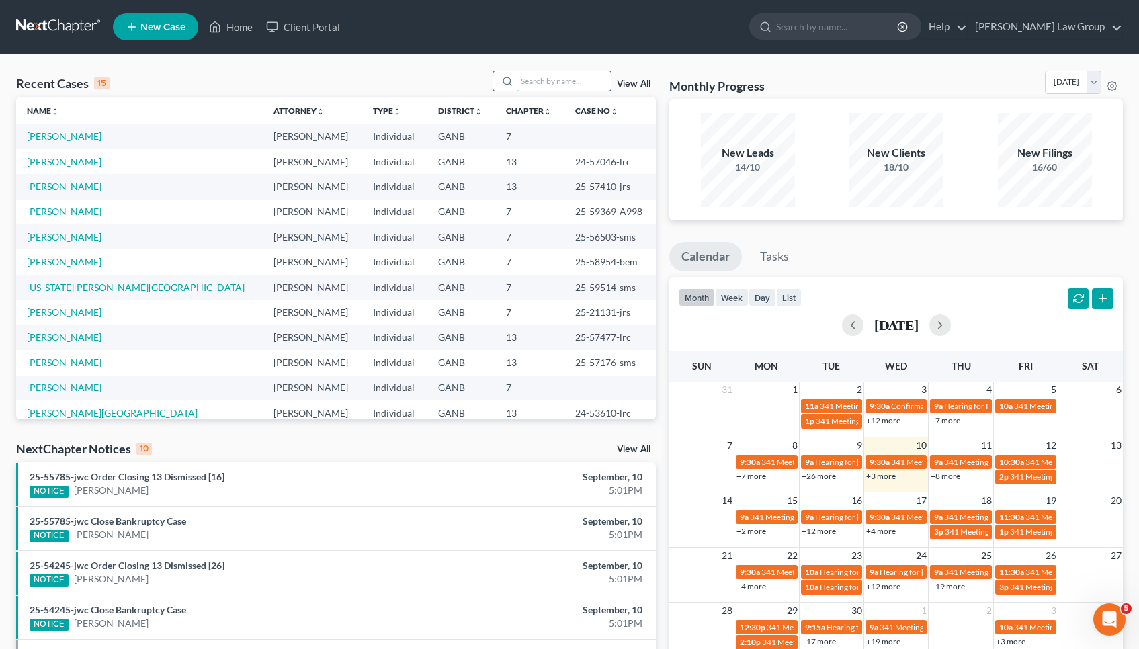
click at [528, 86] on input "search" at bounding box center [564, 80] width 94 height 19
click at [196, 91] on div "Recent Cases 15 View All" at bounding box center [336, 84] width 640 height 26
